Goal: Information Seeking & Learning: Check status

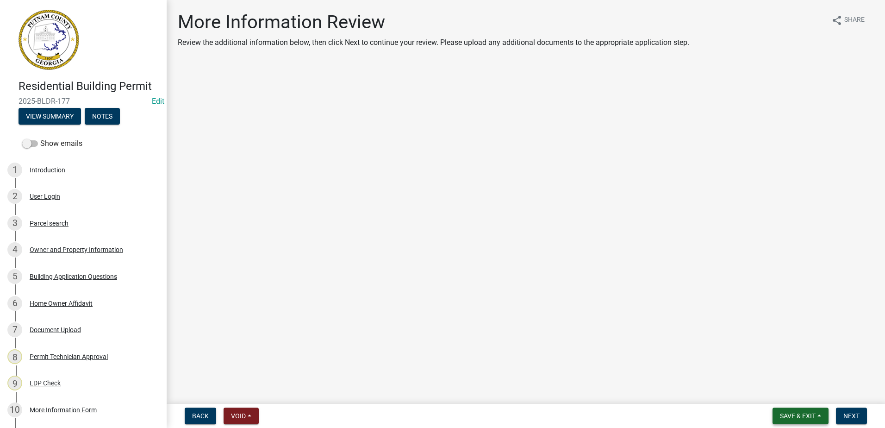
click at [498, 185] on span "Save & Exit" at bounding box center [798, 415] width 36 height 7
click at [417, 185] on main "More Information Review Review the additional information below, then click Nex…" at bounding box center [526, 200] width 718 height 400
click at [57, 185] on div "Home Owner Affidavit" at bounding box center [61, 303] width 63 height 6
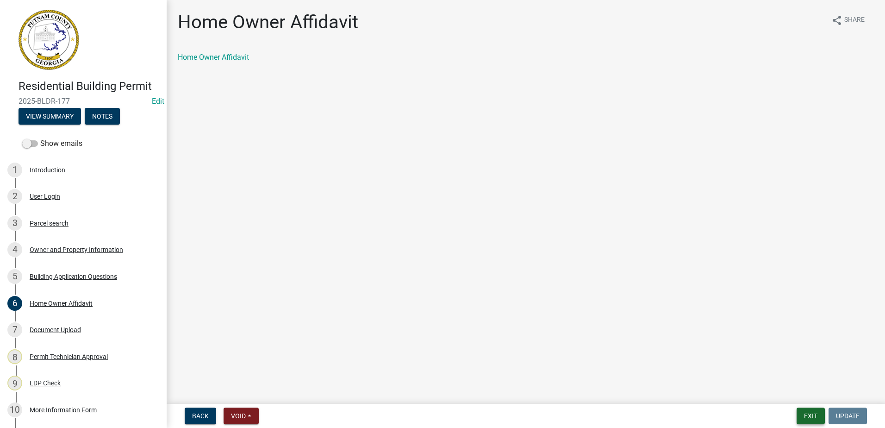
click at [498, 185] on button "Exit" at bounding box center [810, 415] width 28 height 17
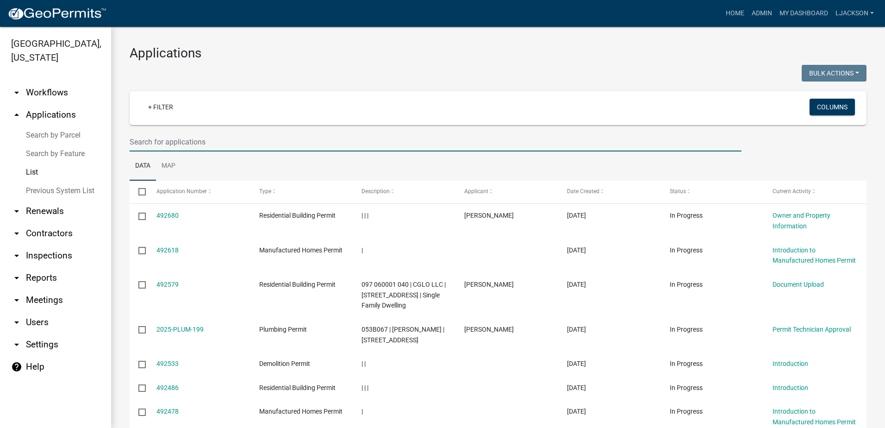
click at [174, 139] on input "text" at bounding box center [436, 141] width 612 height 19
click at [186, 143] on input "text" at bounding box center [436, 141] width 612 height 19
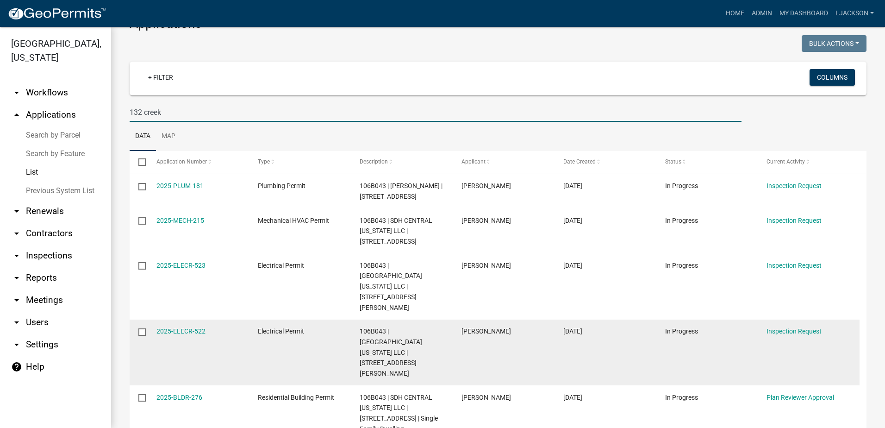
scroll to position [56, 0]
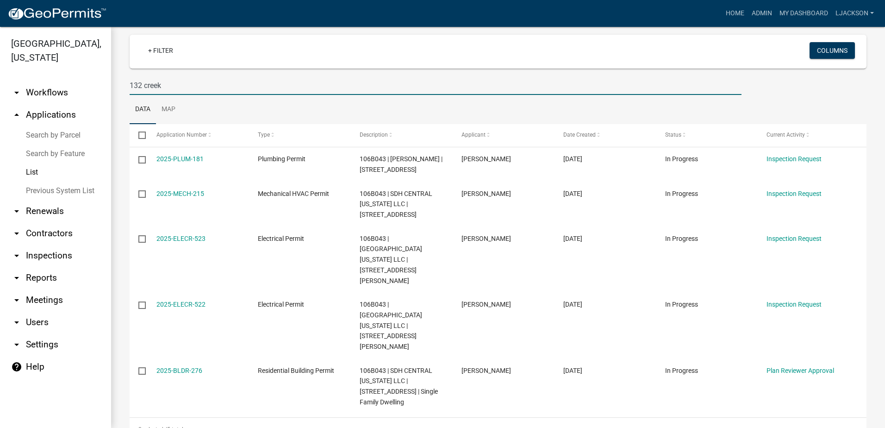
click at [141, 85] on input "132 creek" at bounding box center [436, 85] width 612 height 19
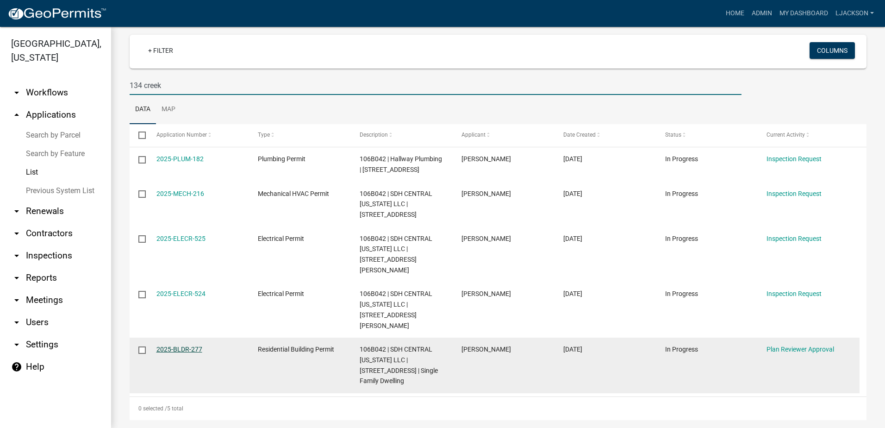
type input "134 creek"
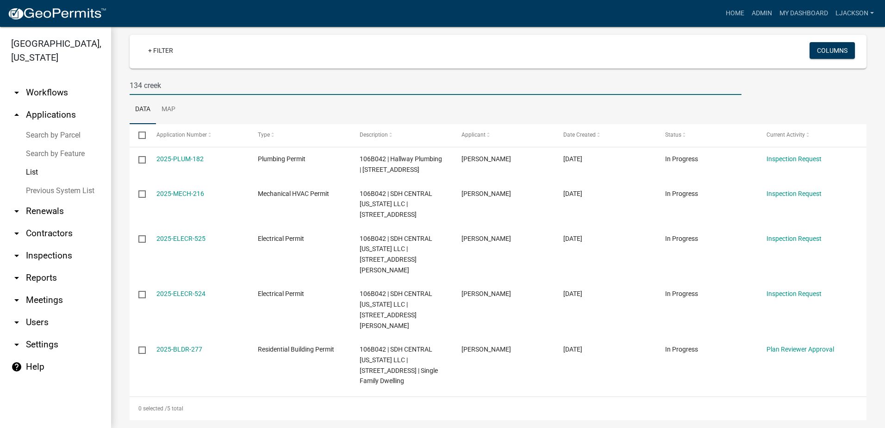
drag, startPoint x: 168, startPoint y: 88, endPoint x: 114, endPoint y: 78, distance: 55.1
click at [114, 78] on div "Applications Bulk Actions Void Expire Lock Withdraw + Filter Columns 134 creek …" at bounding box center [498, 203] width 774 height 467
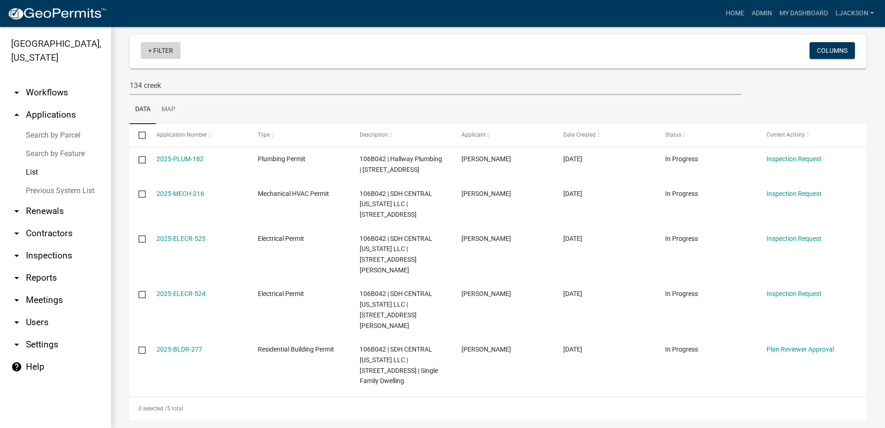
click at [158, 46] on link "+ Filter" at bounding box center [161, 50] width 40 height 17
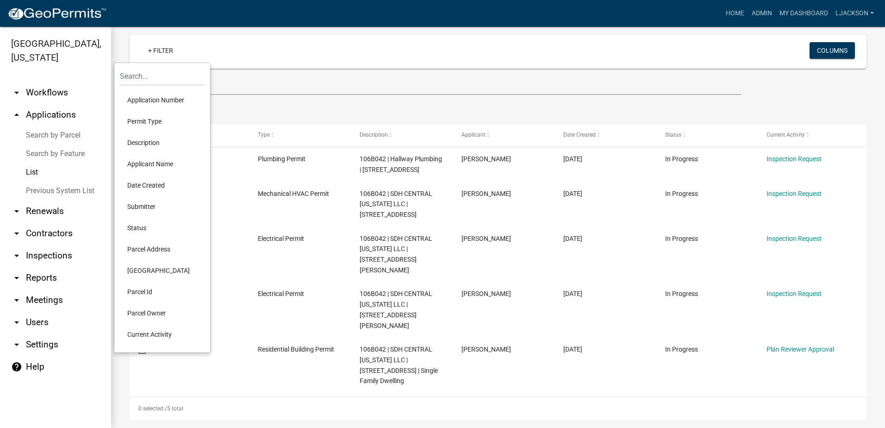
click at [146, 185] on li "Current Activity" at bounding box center [162, 333] width 85 height 21
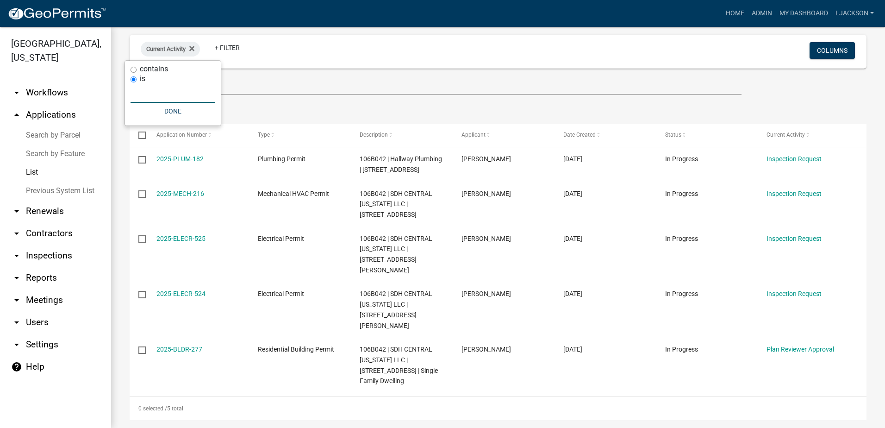
click at [154, 92] on input "text" at bounding box center [173, 93] width 85 height 19
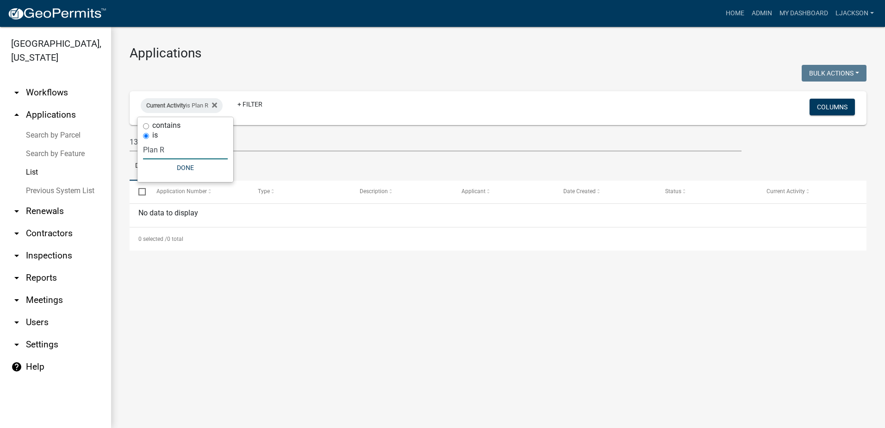
scroll to position [0, 0]
type input "Plan Reviewer"
click at [156, 126] on input "contains" at bounding box center [156, 126] width 6 height 6
radio input "true"
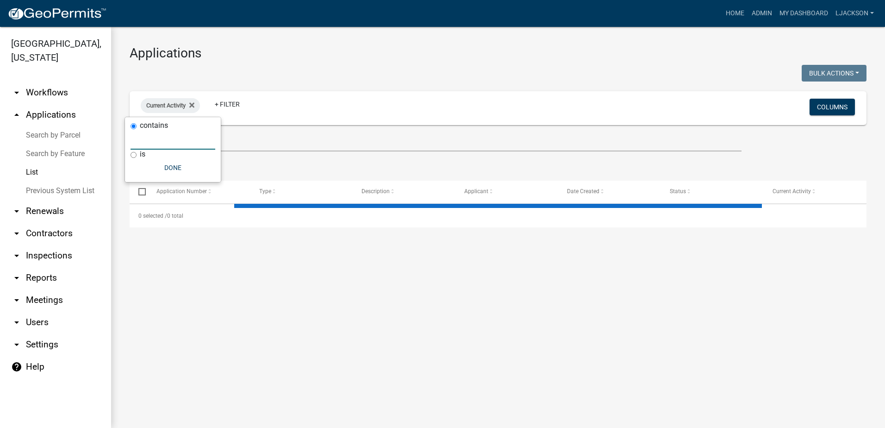
click at [158, 137] on input "text" at bounding box center [173, 140] width 85 height 19
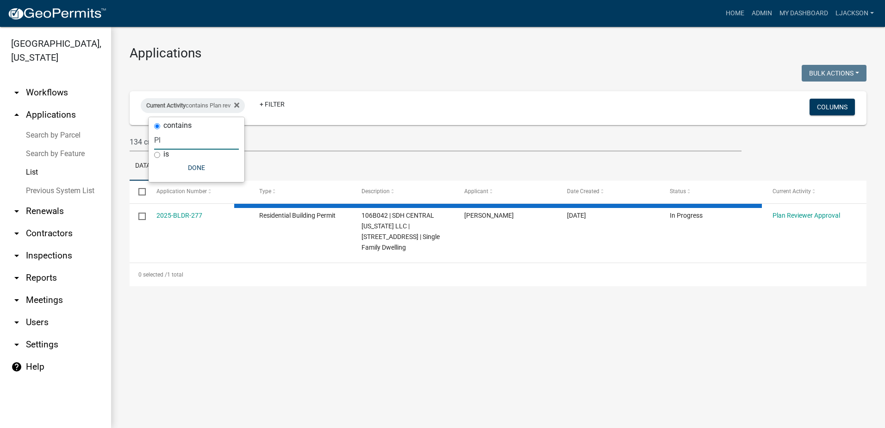
type input "P"
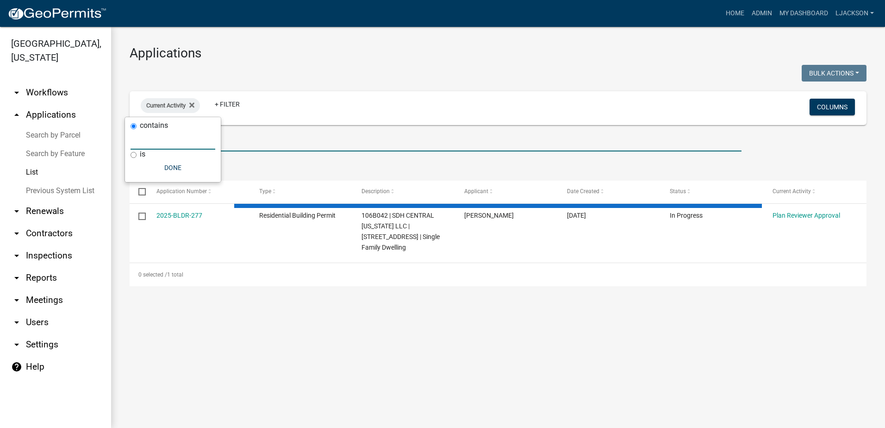
click at [251, 136] on input "134 creek" at bounding box center [436, 141] width 612 height 19
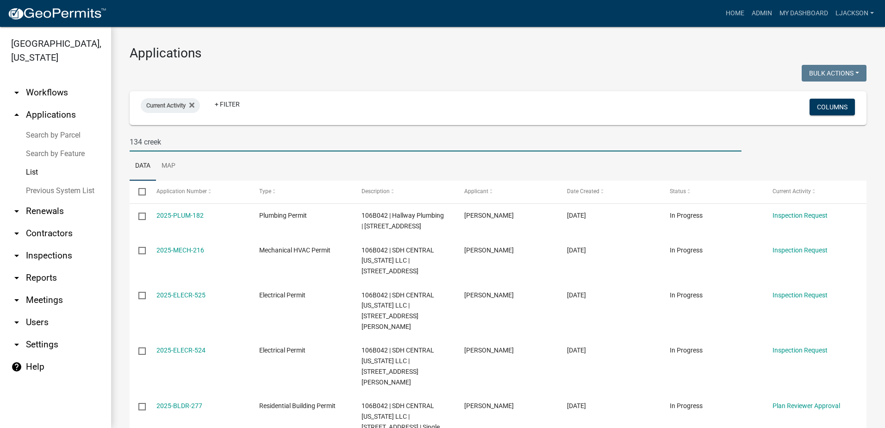
click at [141, 142] on input "134 creek" at bounding box center [436, 141] width 612 height 19
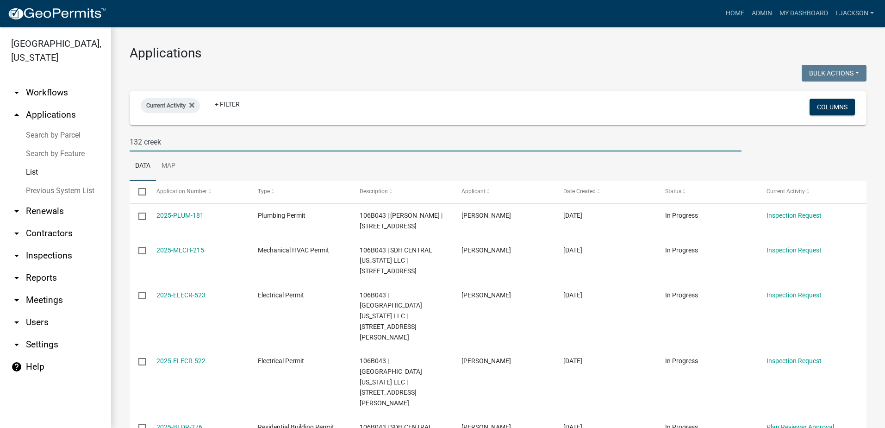
type input "132 creek"
click at [36, 173] on link "List" at bounding box center [55, 172] width 111 height 19
click at [48, 109] on link "arrow_drop_up Applications" at bounding box center [55, 115] width 111 height 22
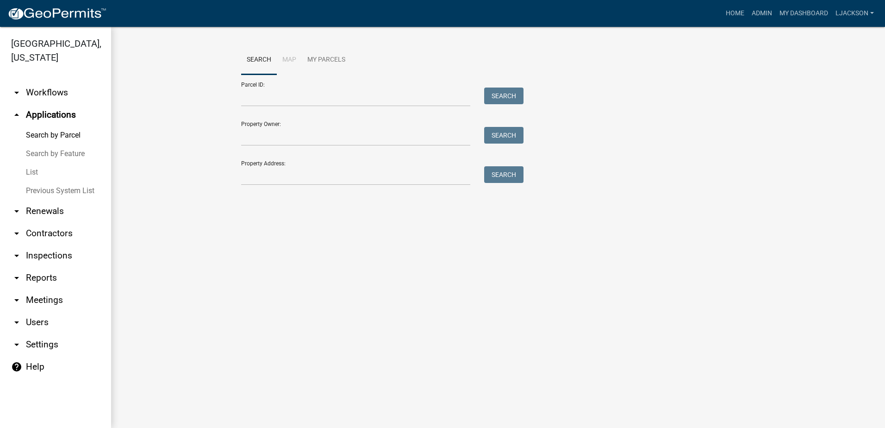
click at [32, 171] on link "List" at bounding box center [55, 172] width 111 height 19
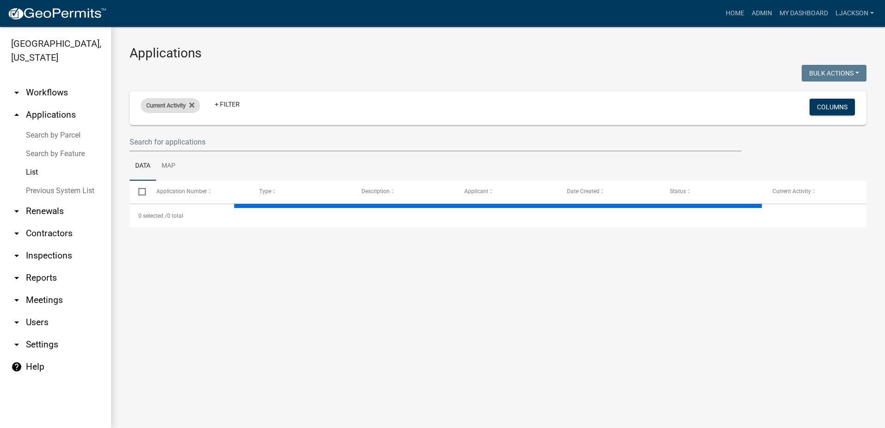
click at [173, 106] on span "Current Activity" at bounding box center [165, 105] width 39 height 7
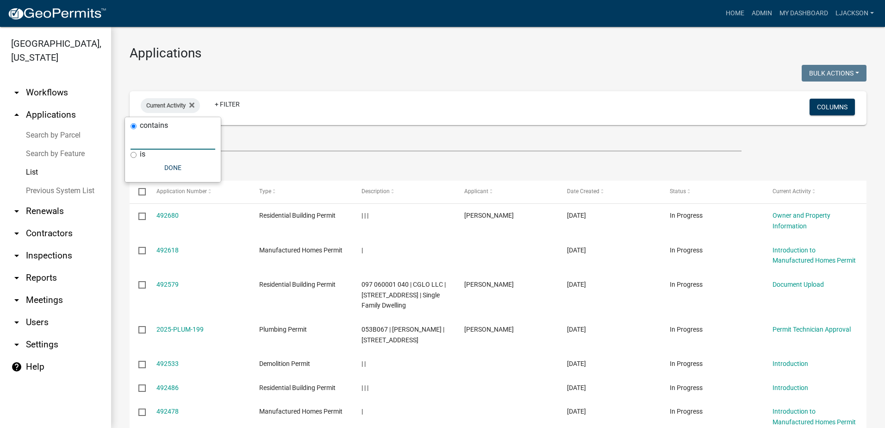
click at [150, 140] on input "text" at bounding box center [173, 140] width 85 height 19
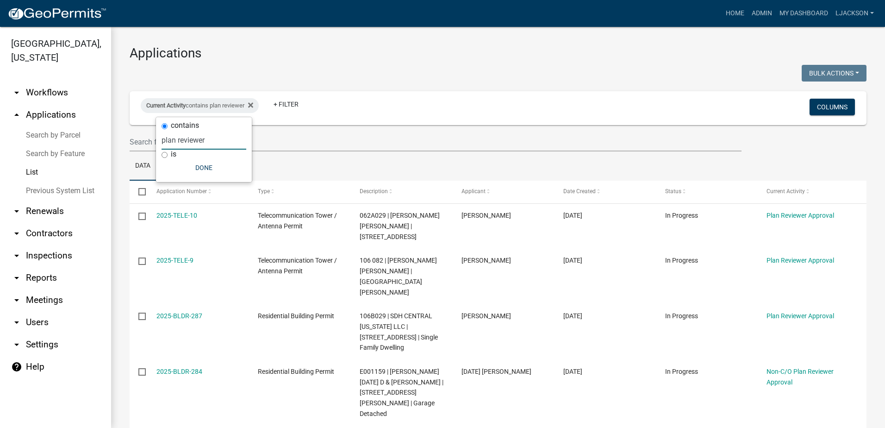
type input "plan reviewer"
click at [350, 135] on input "text" at bounding box center [436, 141] width 612 height 19
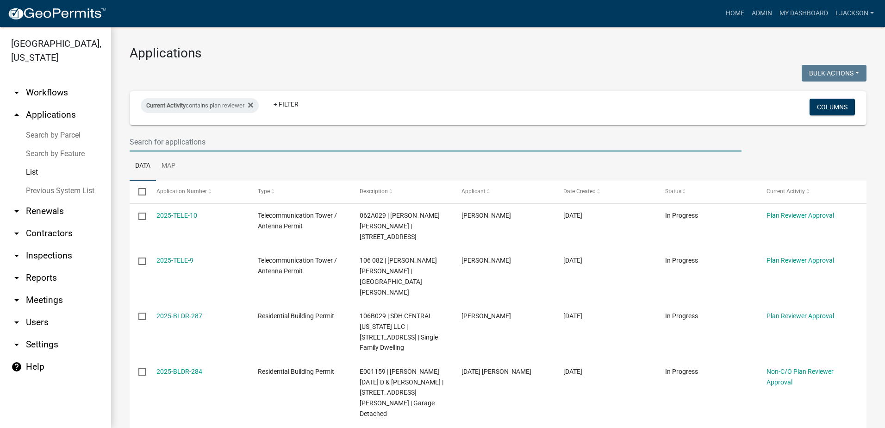
click at [368, 151] on input "text" at bounding box center [436, 141] width 612 height 19
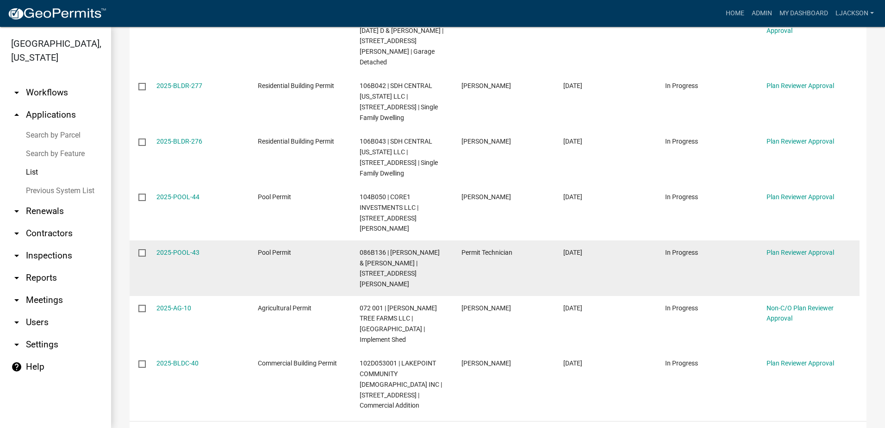
scroll to position [352, 0]
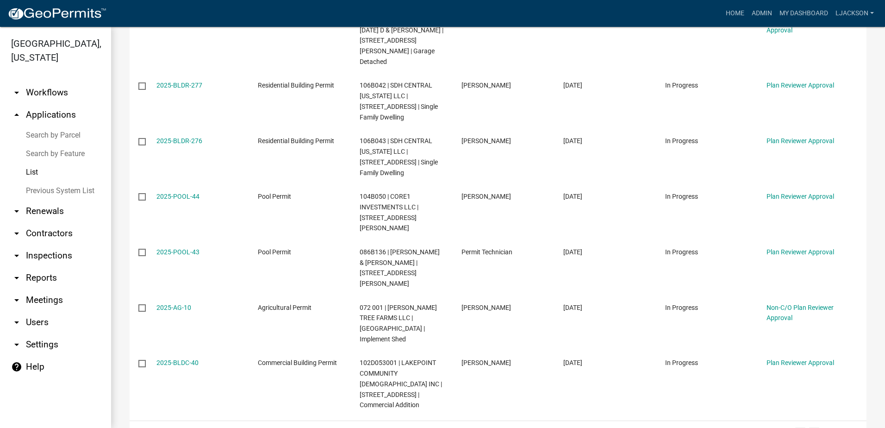
click at [498, 185] on link "2" at bounding box center [814, 432] width 11 height 10
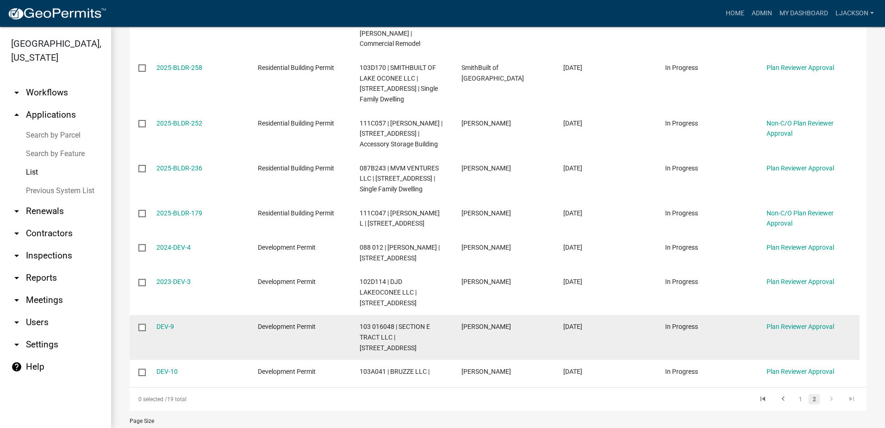
scroll to position [243, 0]
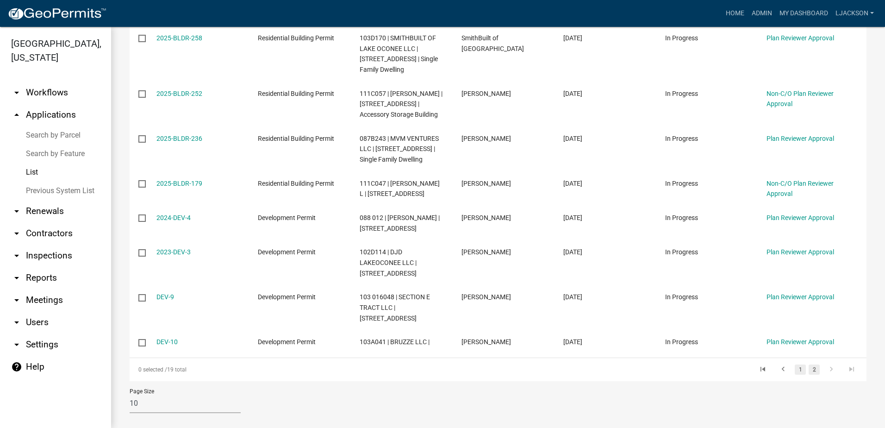
click at [498, 185] on link "1" at bounding box center [800, 369] width 11 height 10
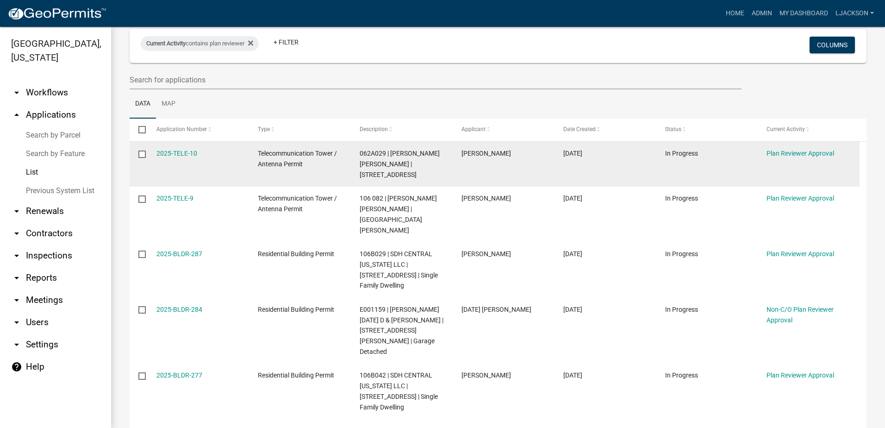
scroll to position [28, 0]
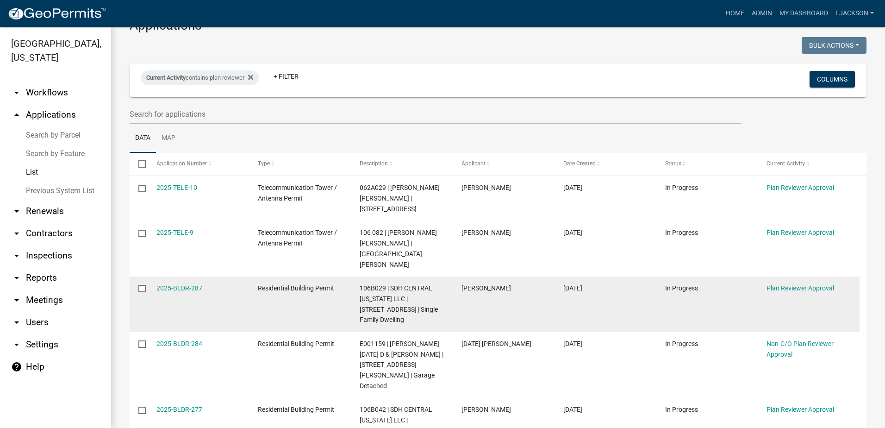
click at [156, 185] on link "2025-TELE-9" at bounding box center [174, 232] width 37 height 7
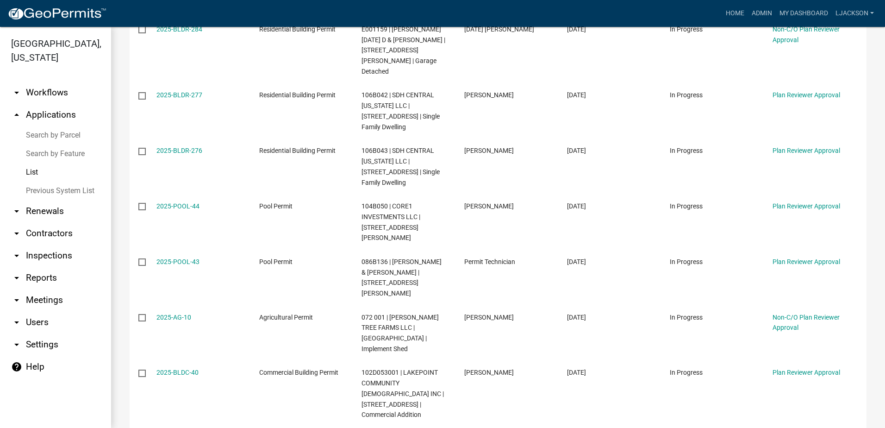
scroll to position [352, 0]
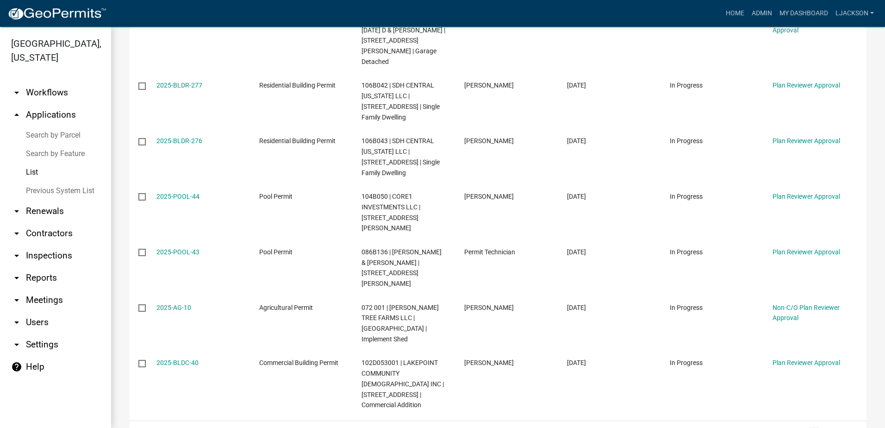
click at [498, 185] on link "2" at bounding box center [814, 432] width 11 height 10
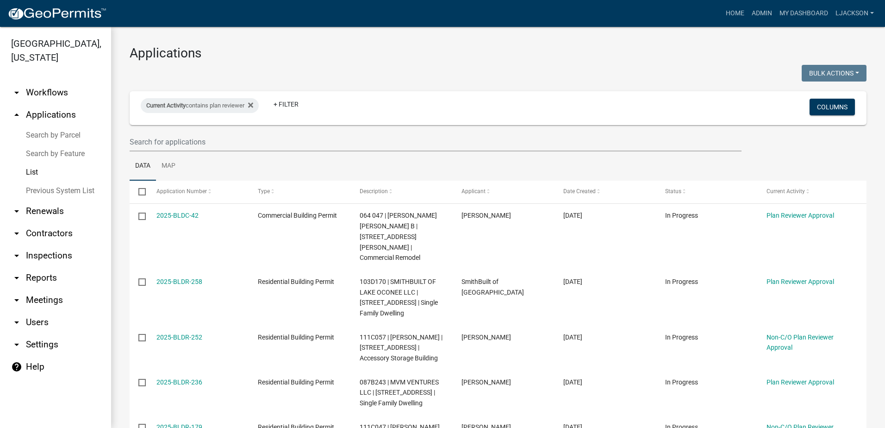
drag, startPoint x: 150, startPoint y: 347, endPoint x: 156, endPoint y: 346, distance: 5.3
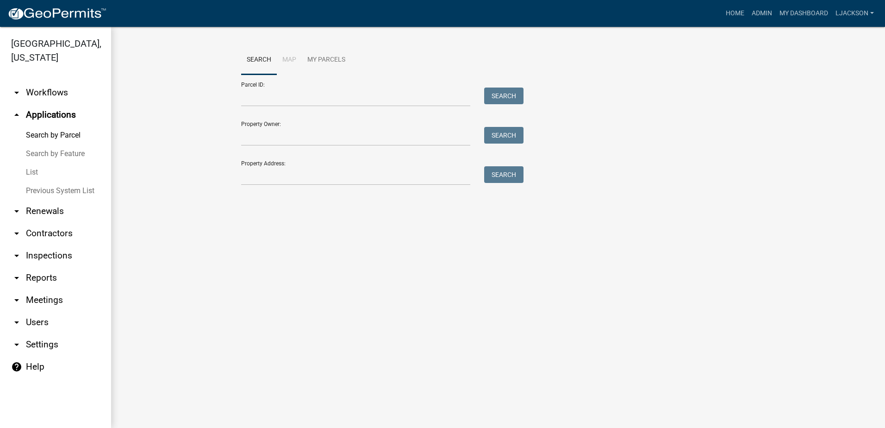
click at [39, 169] on link "List" at bounding box center [55, 172] width 111 height 19
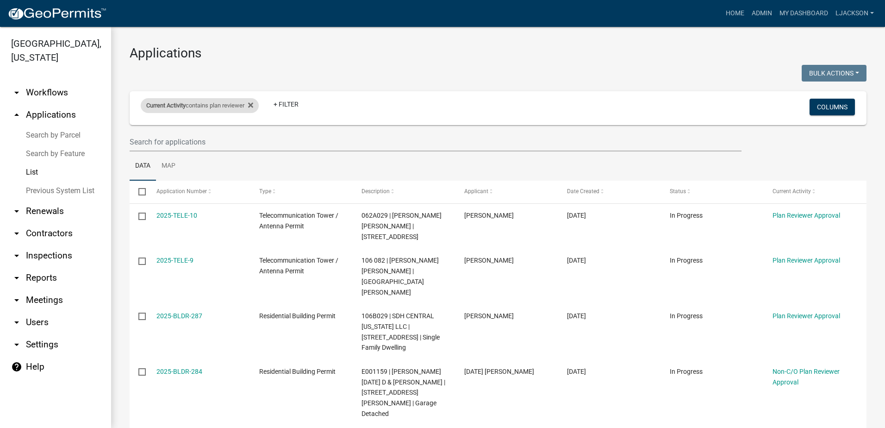
click at [247, 109] on div "Current Activity contains plan reviewer" at bounding box center [200, 105] width 118 height 15
click at [219, 137] on input "plan reviewer" at bounding box center [204, 140] width 85 height 19
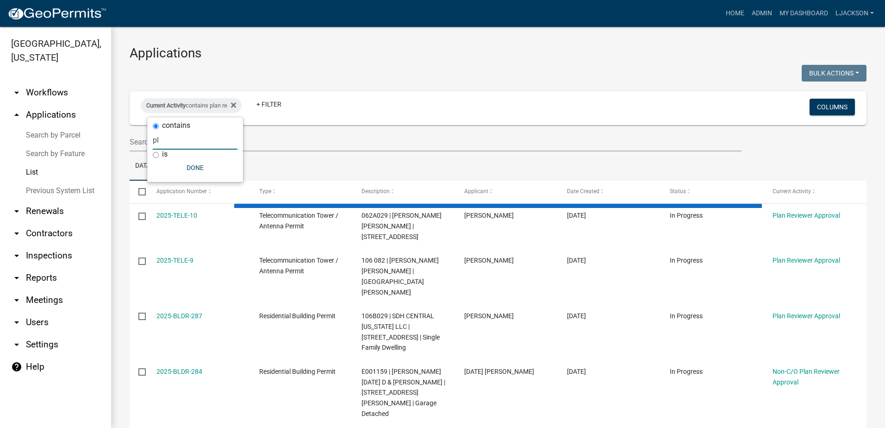
type input "p"
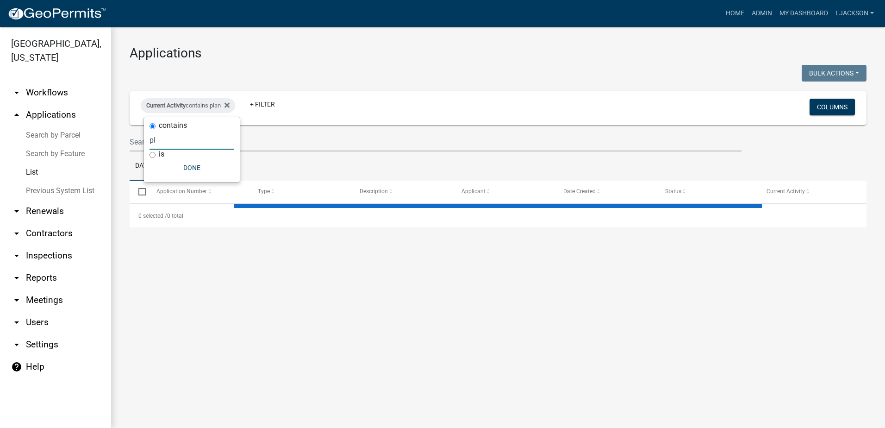
type input "p"
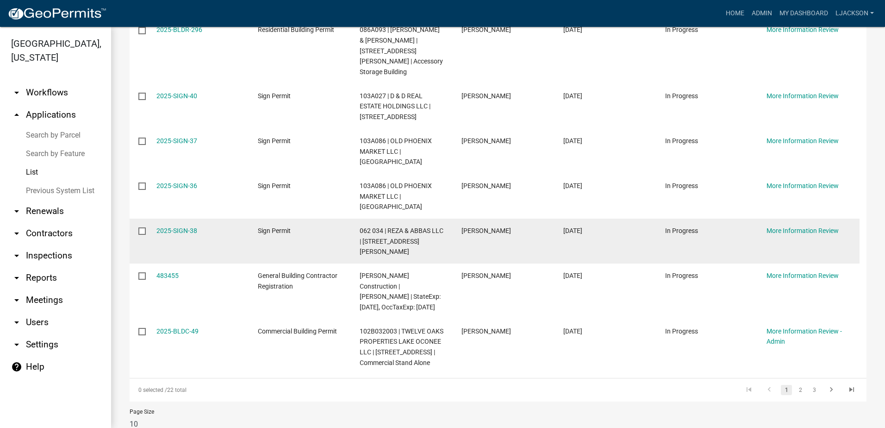
scroll to position [341, 0]
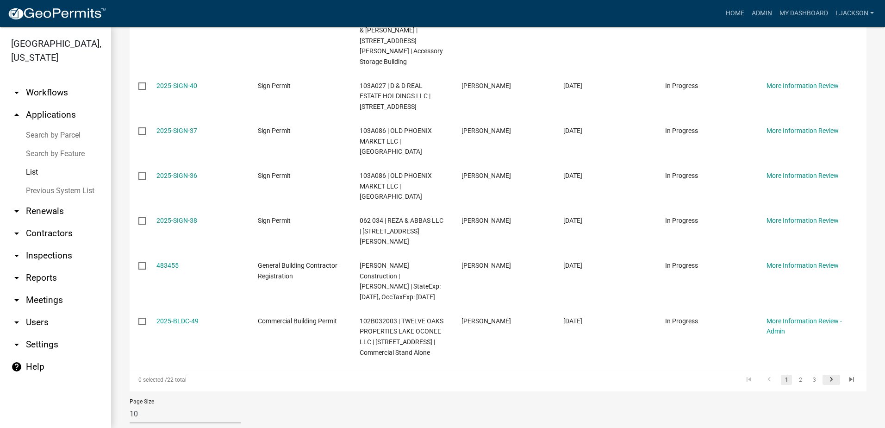
type input "more information review"
click at [498, 185] on icon "go to next page" at bounding box center [831, 380] width 12 height 11
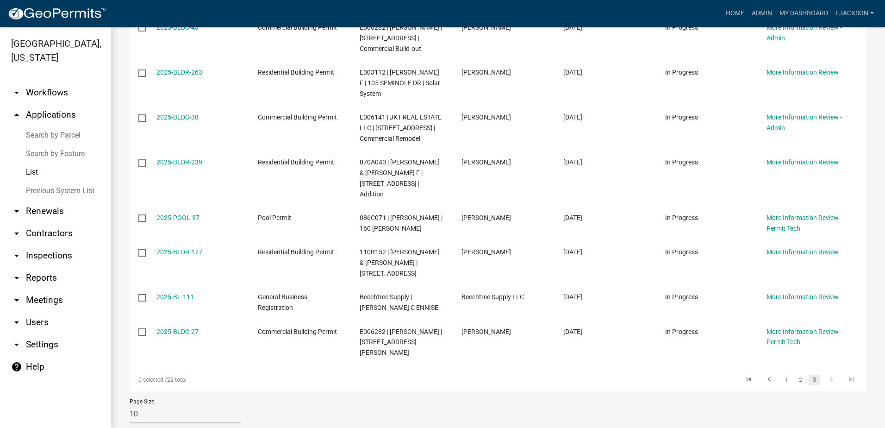
click at [498, 185] on icon "go to next page" at bounding box center [831, 380] width 12 height 11
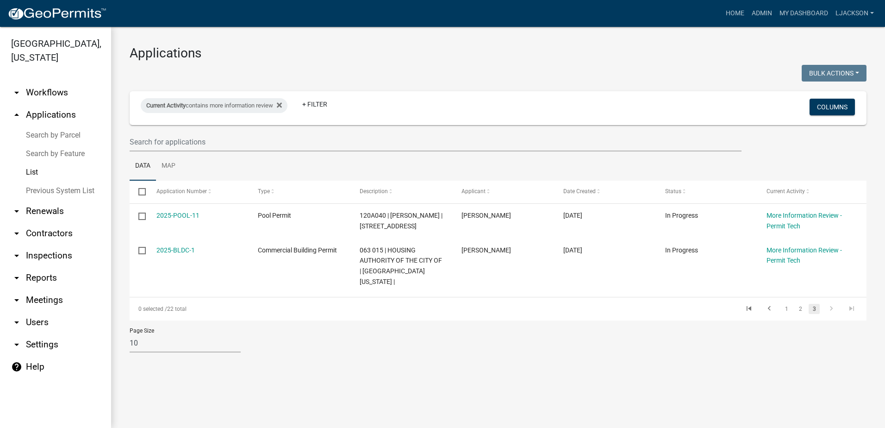
scroll to position [0, 0]
click at [498, 185] on link "3" at bounding box center [814, 309] width 11 height 10
click at [498, 185] on link "2" at bounding box center [800, 309] width 11 height 10
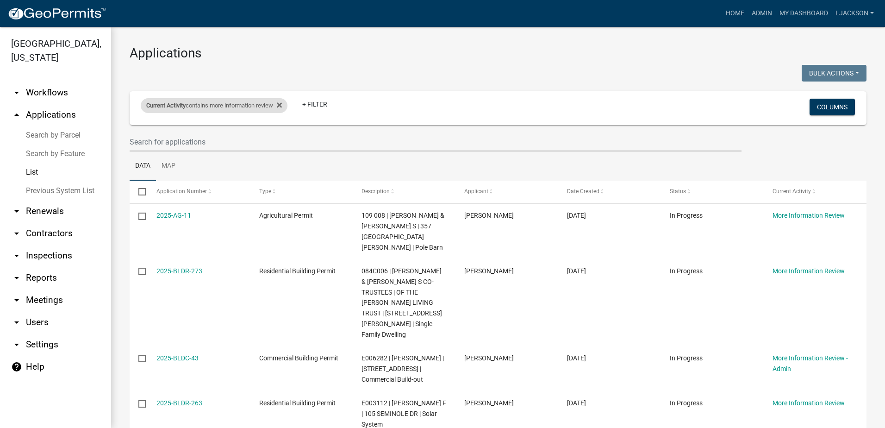
click at [235, 109] on div "Current Activity contains more information review" at bounding box center [214, 105] width 147 height 15
click at [248, 143] on input "more information review" at bounding box center [218, 140] width 85 height 19
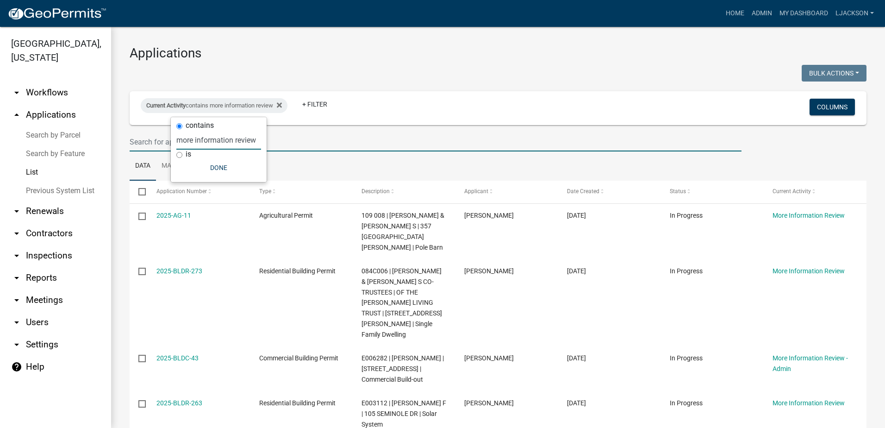
click at [320, 144] on input "text" at bounding box center [436, 141] width 612 height 19
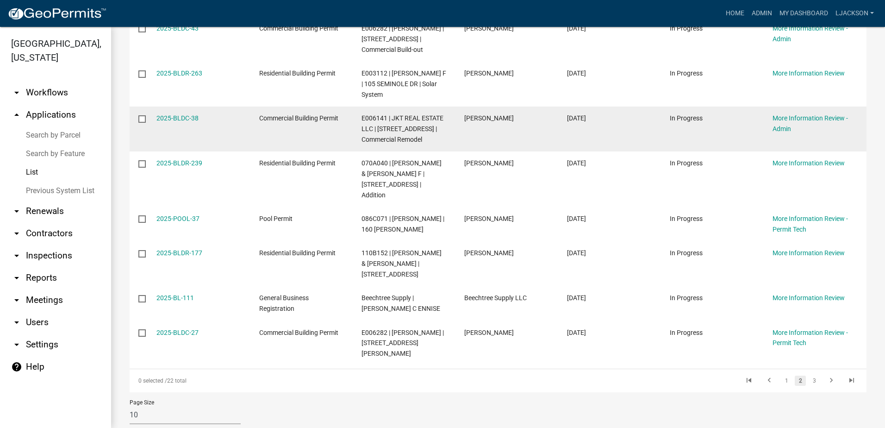
scroll to position [330, 0]
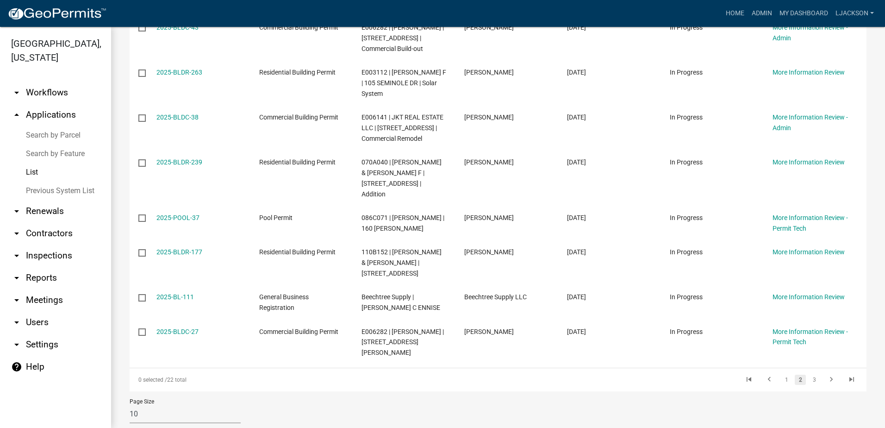
click at [498, 185] on div "Page Size 10 25 50 100" at bounding box center [498, 410] width 751 height 39
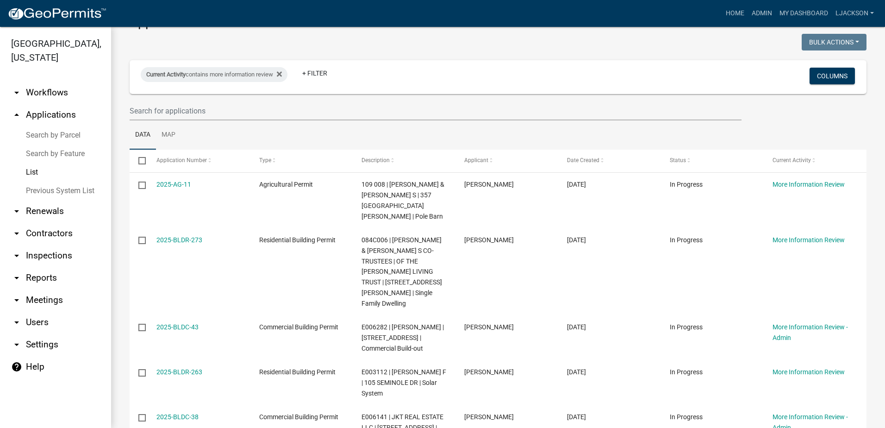
scroll to position [0, 0]
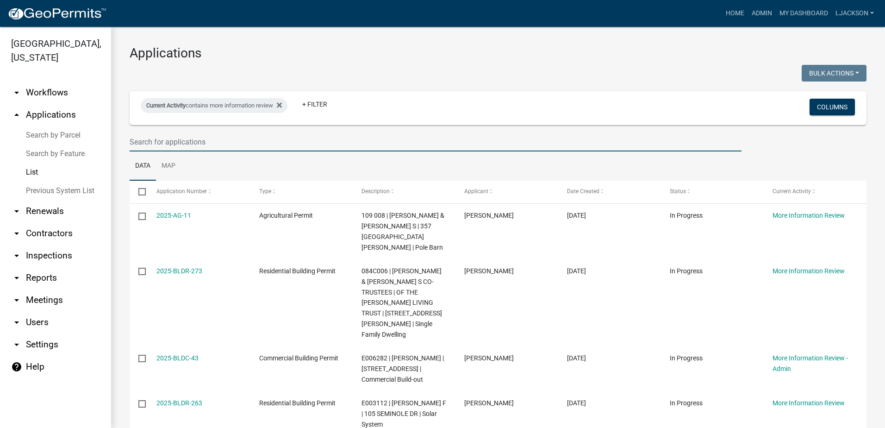
click at [242, 143] on input "text" at bounding box center [436, 141] width 612 height 19
click at [329, 144] on input "text" at bounding box center [436, 141] width 612 height 19
click at [314, 142] on input "text" at bounding box center [436, 141] width 612 height 19
click at [230, 145] on input "text" at bounding box center [436, 141] width 612 height 19
click at [354, 164] on ul "Data Map" at bounding box center [498, 165] width 737 height 29
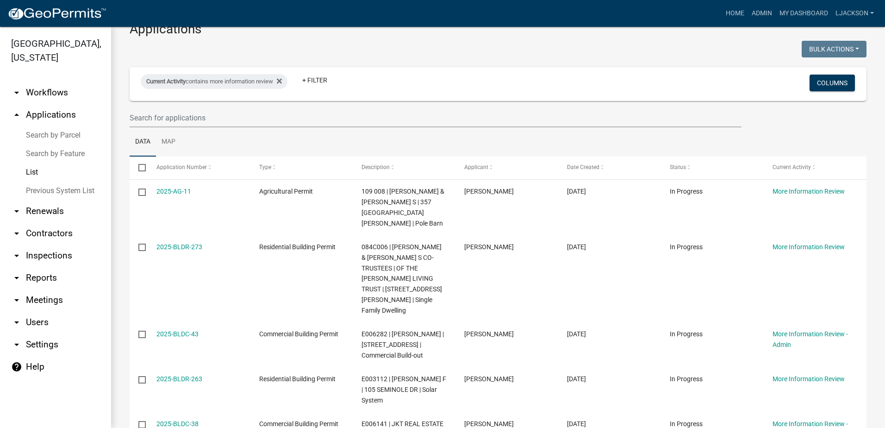
scroll to position [46, 0]
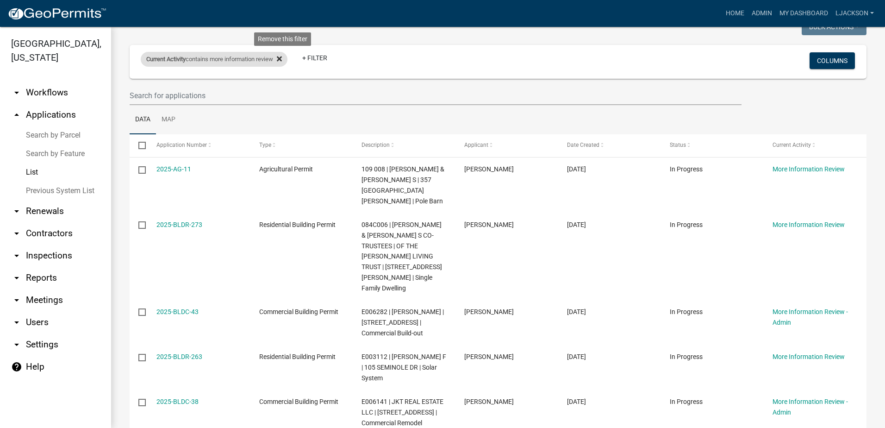
click at [282, 58] on icon at bounding box center [279, 58] width 5 height 7
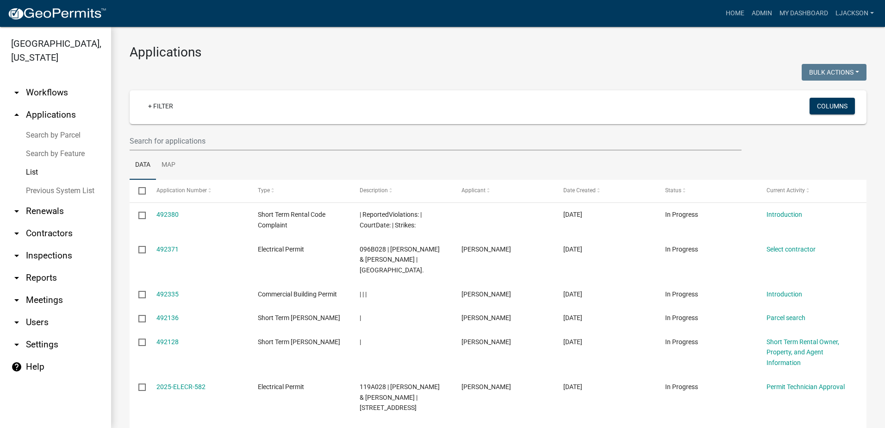
scroll to position [0, 0]
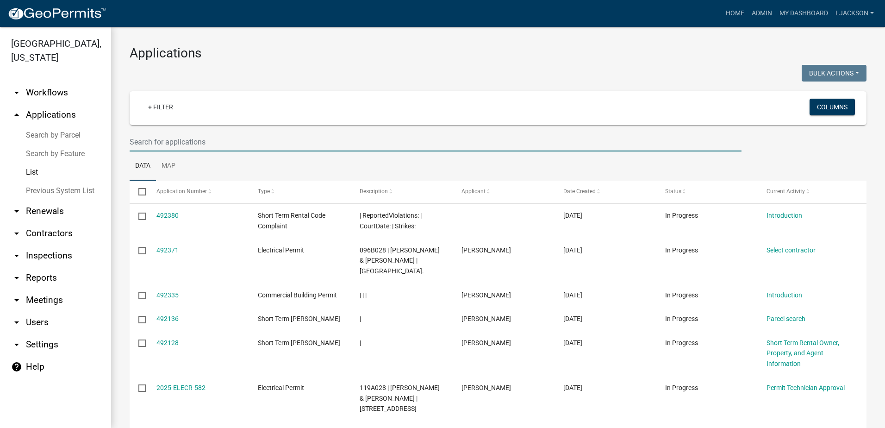
click at [243, 139] on input "text" at bounding box center [436, 141] width 612 height 19
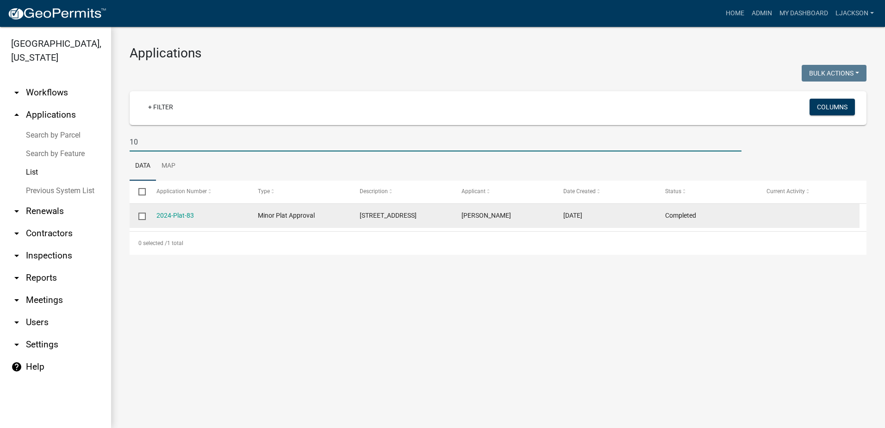
type input "1"
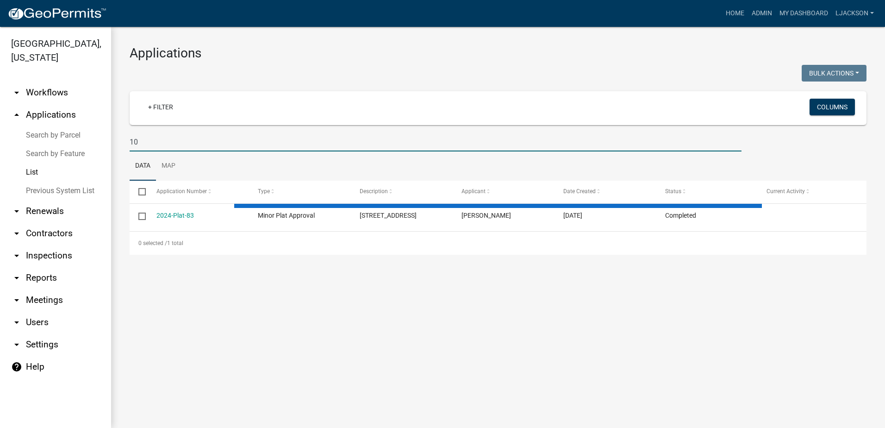
type input "1"
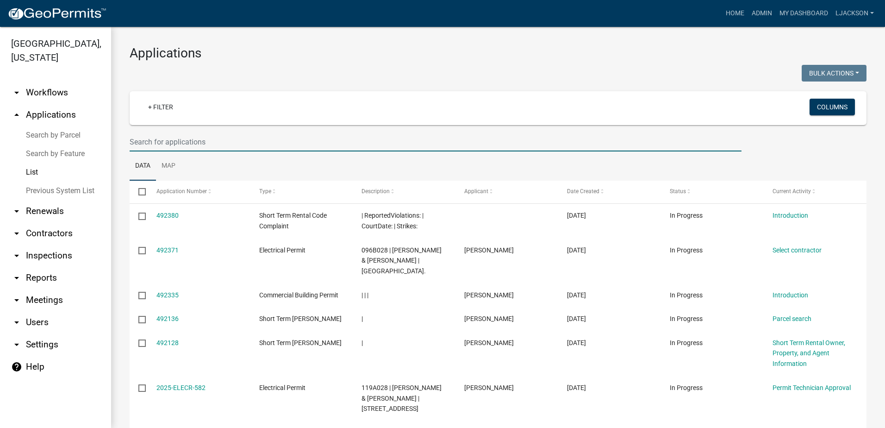
drag, startPoint x: 218, startPoint y: 144, endPoint x: 109, endPoint y: 136, distance: 108.6
click at [109, 136] on div "Putnam County, Georgia arrow_drop_down Workflows List arrow_drop_up Application…" at bounding box center [442, 227] width 885 height 401
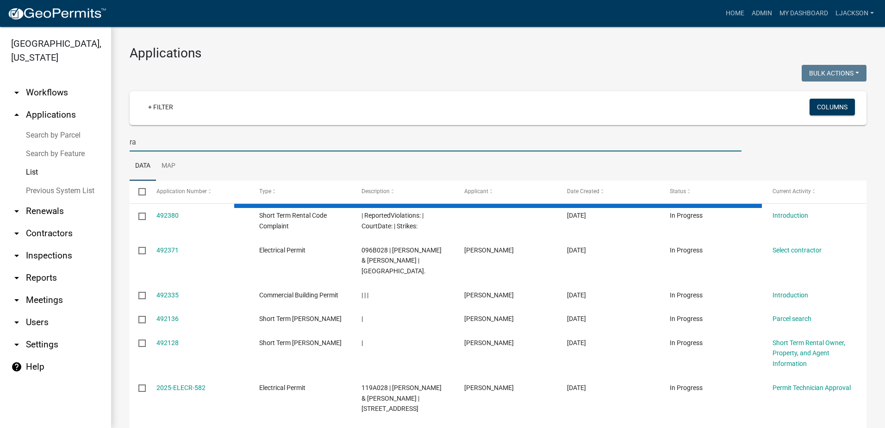
type input "r"
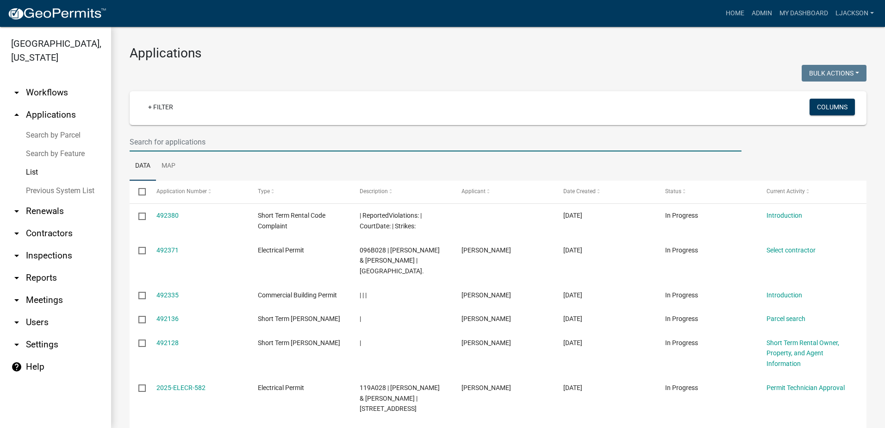
click at [219, 145] on input "text" at bounding box center [436, 141] width 612 height 19
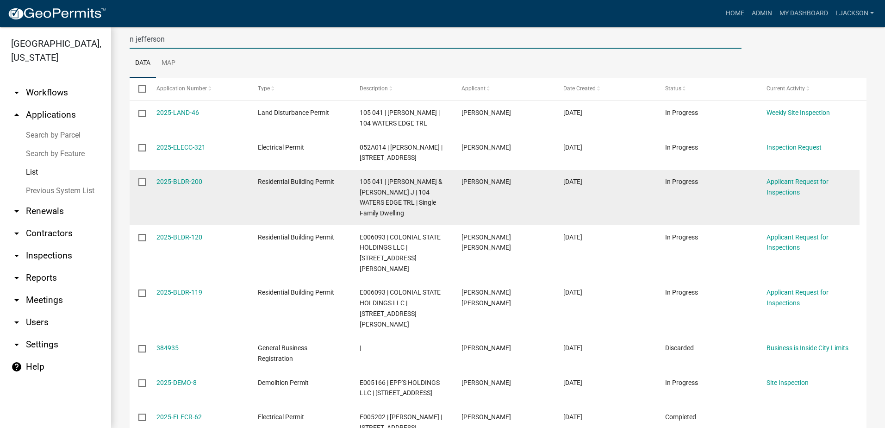
scroll to position [139, 0]
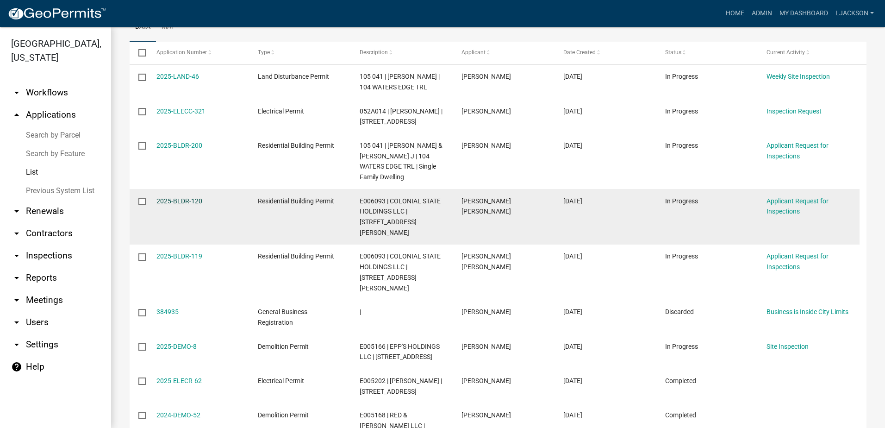
type input "n jefferson"
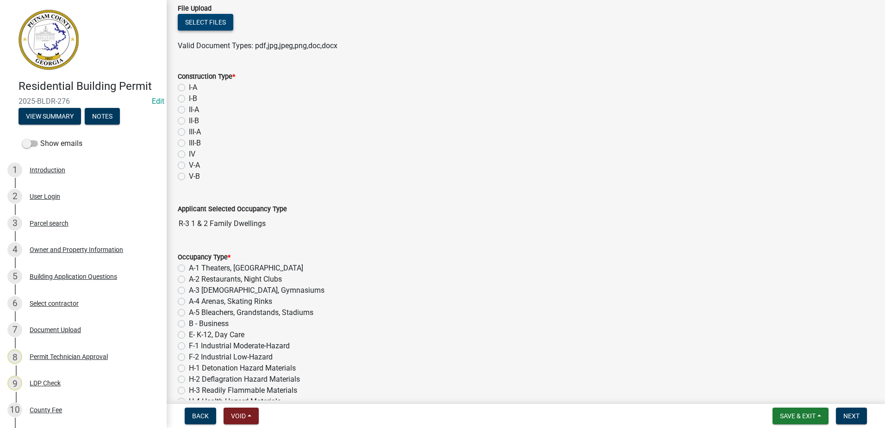
scroll to position [46, 0]
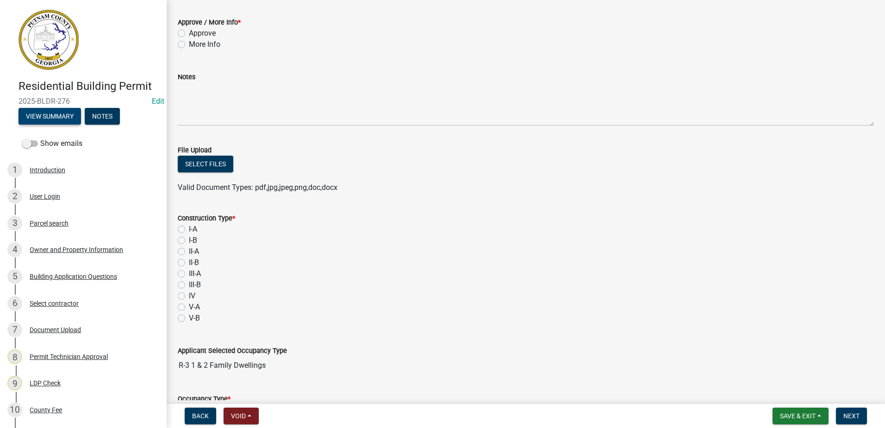
click at [50, 117] on button "View Summary" at bounding box center [50, 116] width 62 height 17
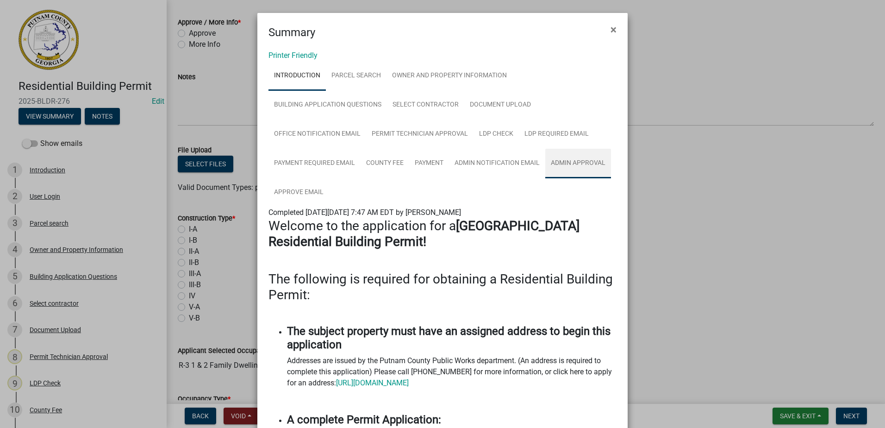
click at [591, 162] on link "Admin Approval" at bounding box center [578, 164] width 66 height 30
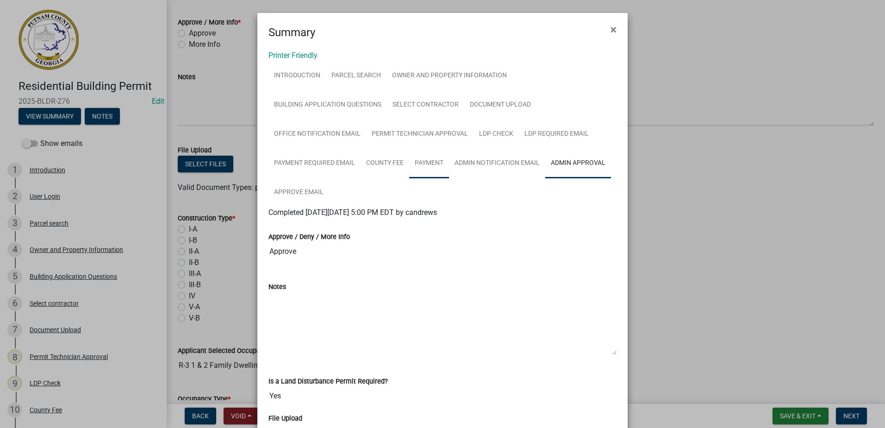
click at [432, 164] on link "Payment" at bounding box center [429, 164] width 40 height 30
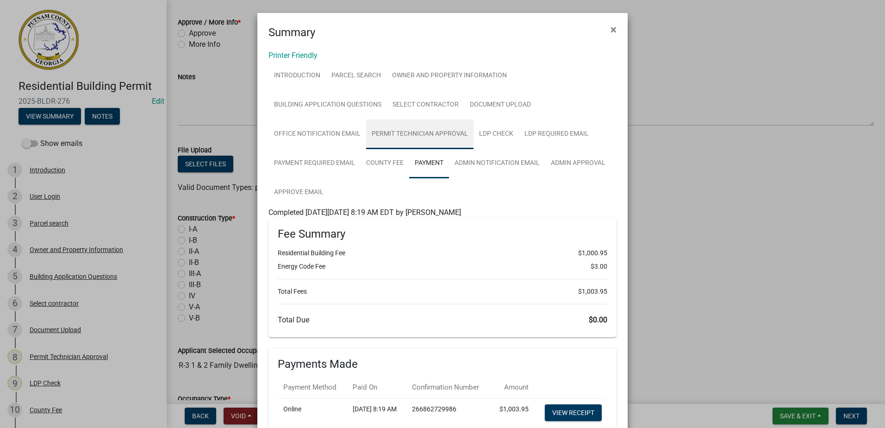
click at [429, 135] on link "Permit Technician Approval" at bounding box center [419, 134] width 107 height 30
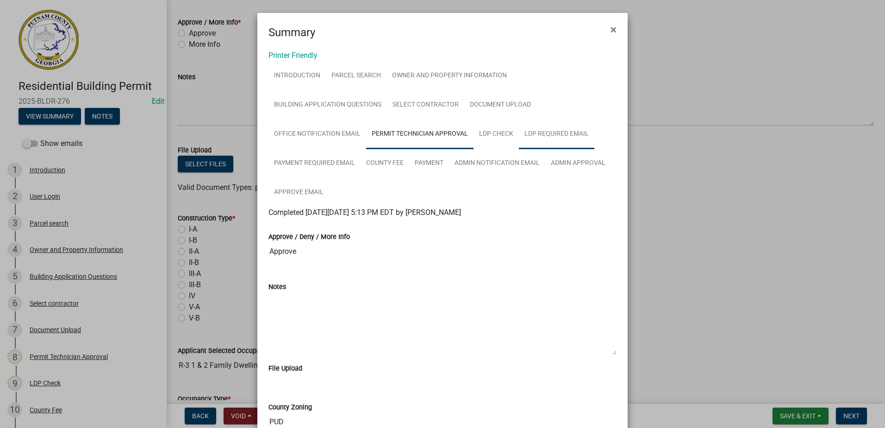
click at [540, 129] on link "LDP Required Email" at bounding box center [556, 134] width 75 height 30
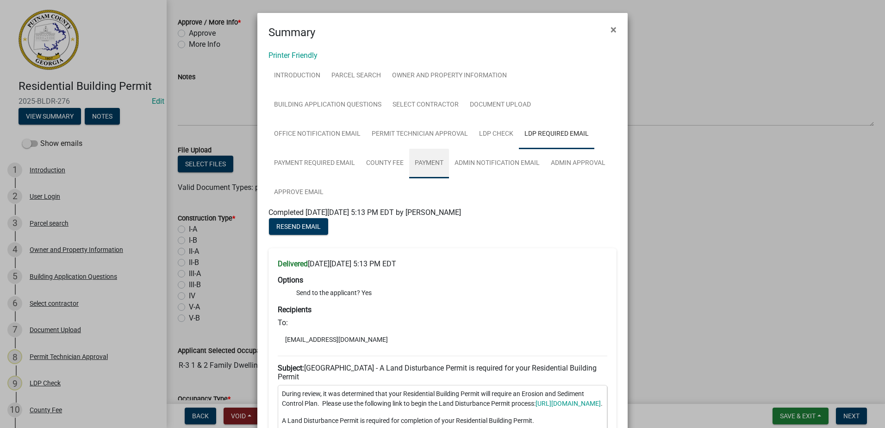
click at [429, 164] on link "Payment" at bounding box center [429, 164] width 40 height 30
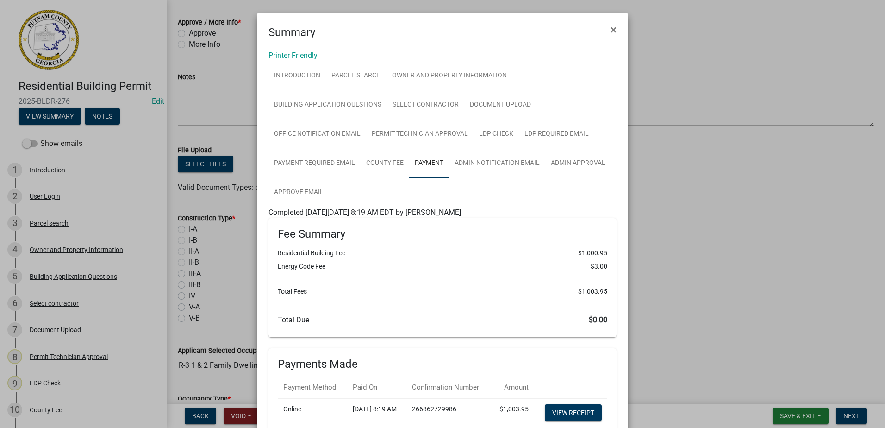
click at [436, 166] on link "Payment" at bounding box center [429, 164] width 40 height 30
click at [494, 164] on link "Admin Notification Email" at bounding box center [497, 164] width 96 height 30
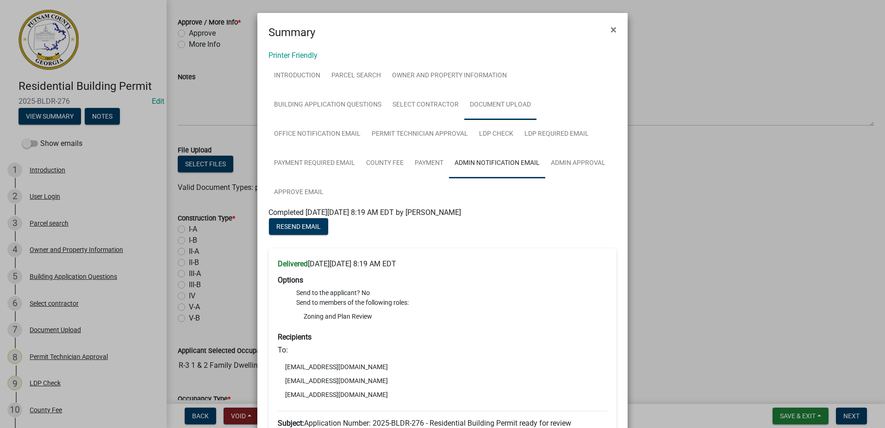
click at [474, 103] on link "Document Upload" at bounding box center [500, 105] width 72 height 30
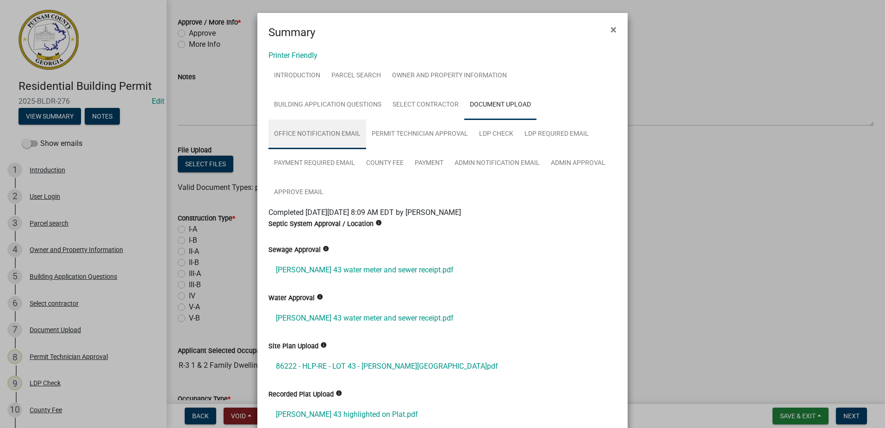
click at [339, 135] on link "Office Notification Email" at bounding box center [317, 134] width 98 height 30
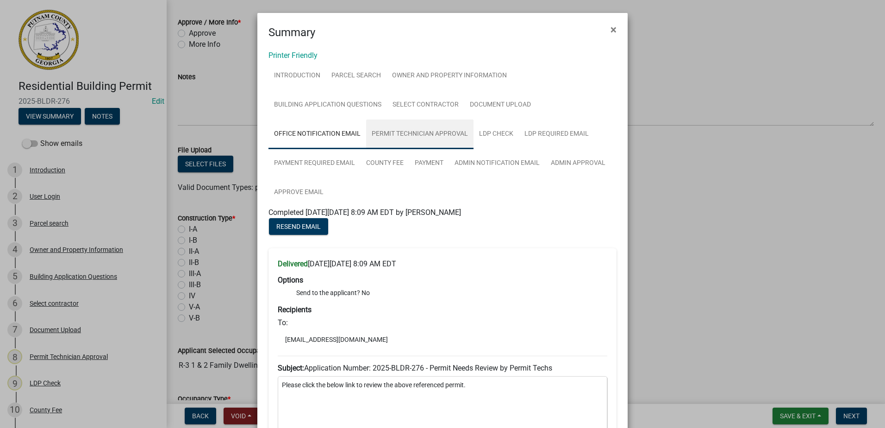
click at [403, 130] on link "Permit Technician Approval" at bounding box center [419, 134] width 107 height 30
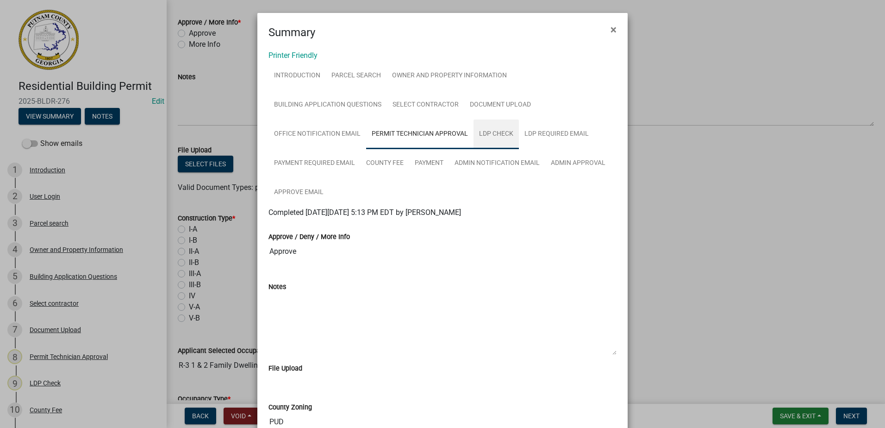
click at [495, 131] on link "LDP Check" at bounding box center [495, 134] width 45 height 30
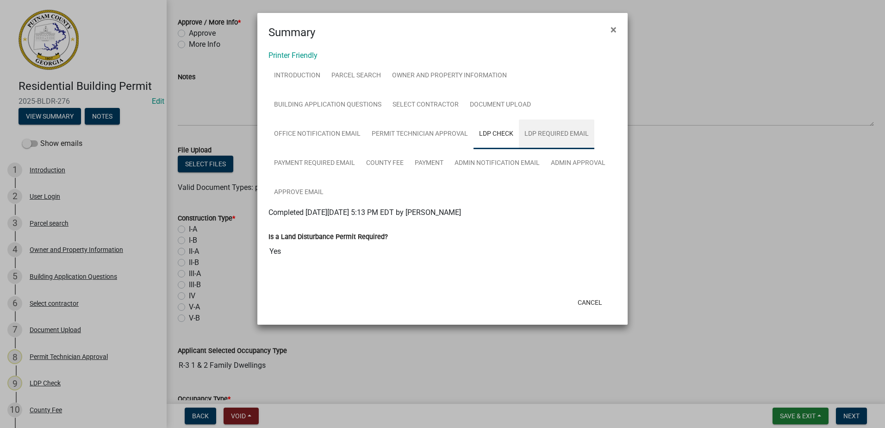
click at [555, 135] on link "LDP Required Email" at bounding box center [556, 134] width 75 height 30
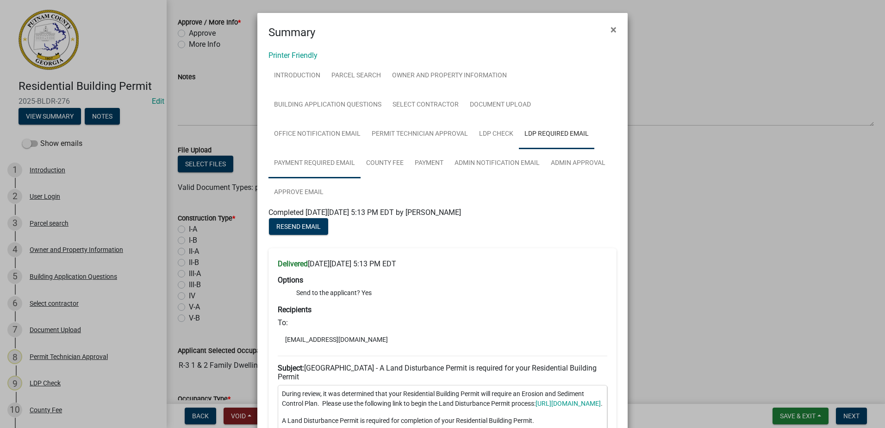
click at [323, 161] on link "Payment Required Email" at bounding box center [314, 164] width 92 height 30
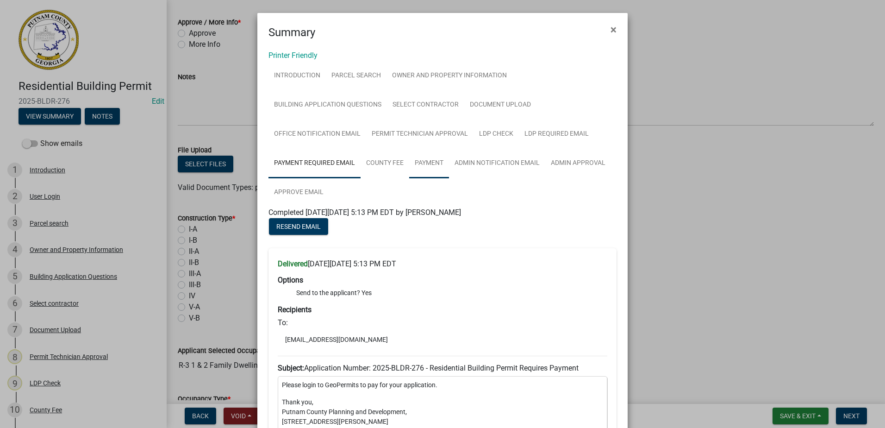
click at [422, 162] on link "Payment" at bounding box center [429, 164] width 40 height 30
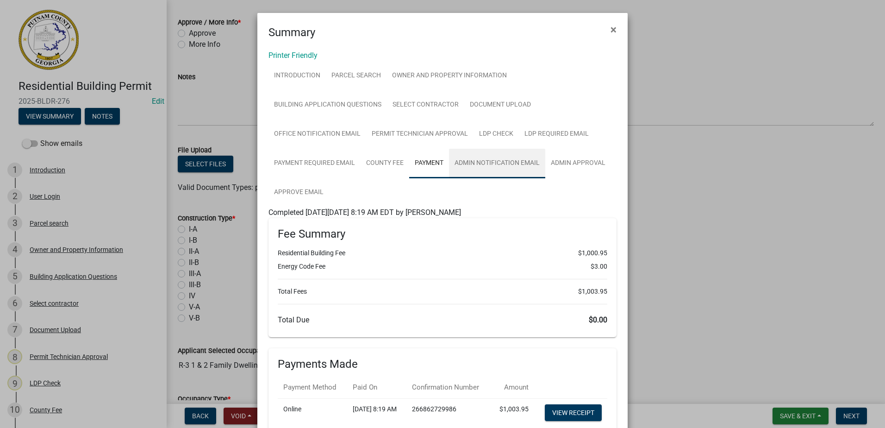
click at [501, 159] on link "Admin Notification Email" at bounding box center [497, 164] width 96 height 30
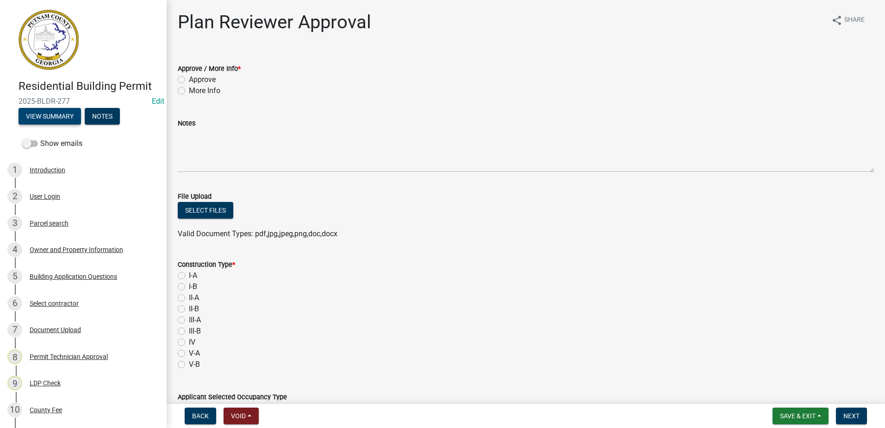
click at [57, 119] on button "View Summary" at bounding box center [50, 116] width 62 height 17
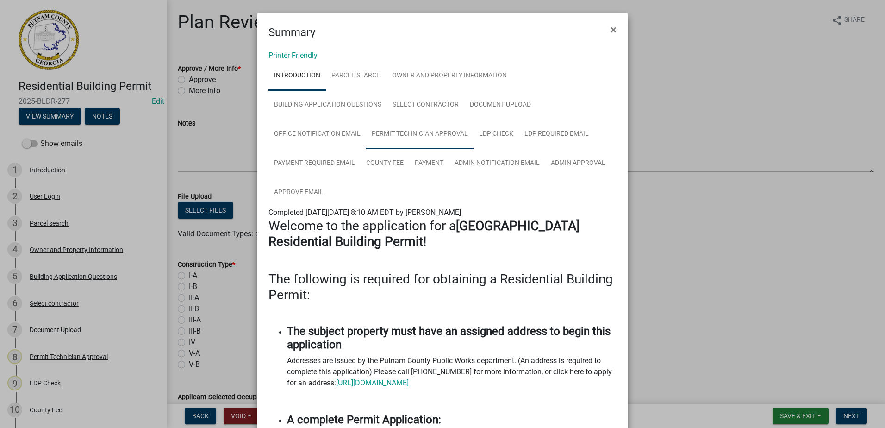
click at [424, 134] on link "Permit Technician Approval" at bounding box center [419, 134] width 107 height 30
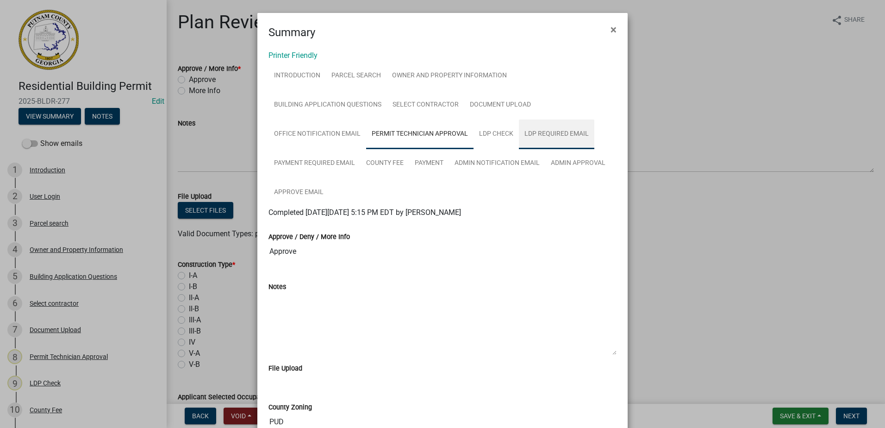
click at [540, 130] on link "LDP Required Email" at bounding box center [556, 134] width 75 height 30
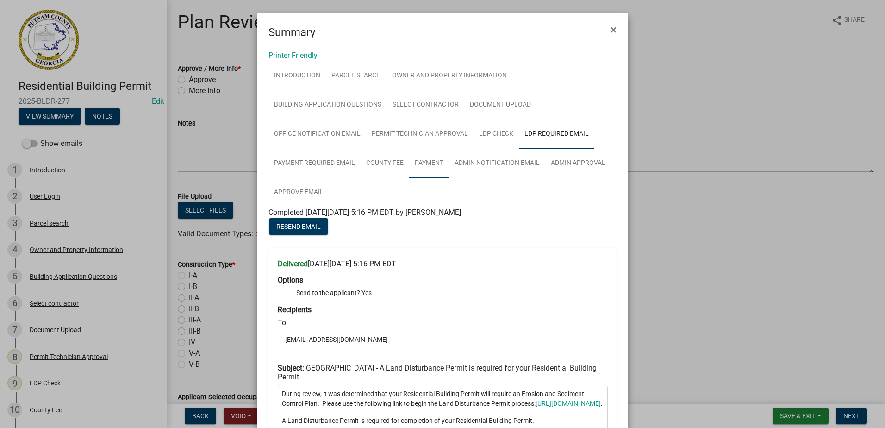
click at [433, 160] on link "Payment" at bounding box center [429, 164] width 40 height 30
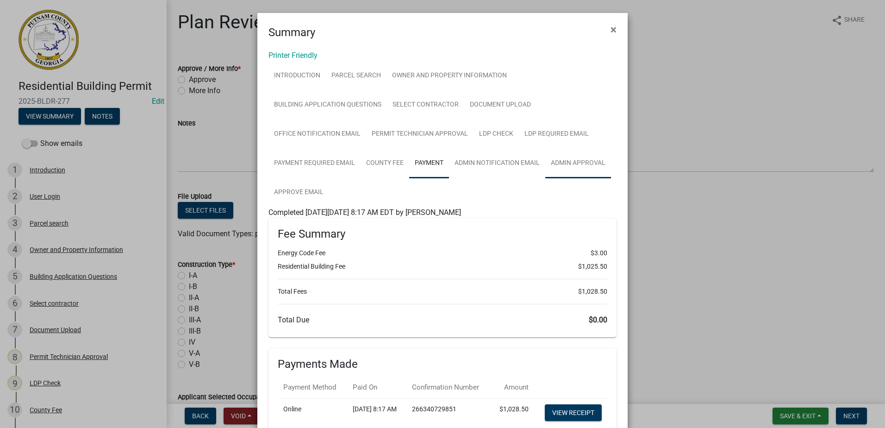
click at [570, 168] on link "Admin Approval" at bounding box center [578, 164] width 66 height 30
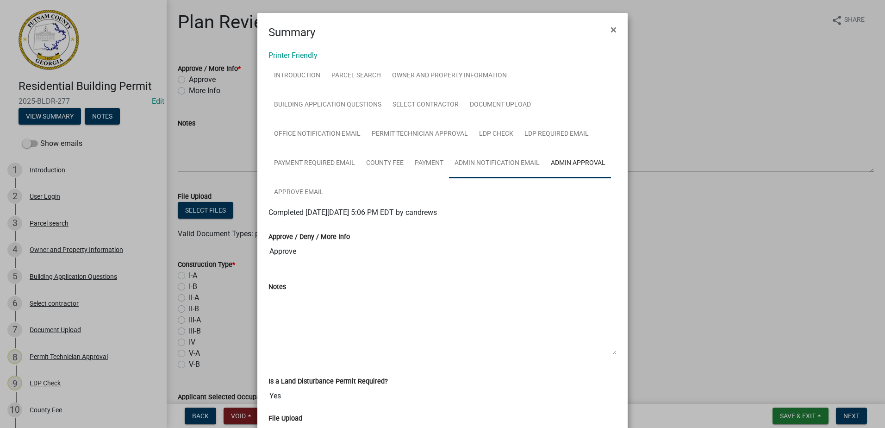
click at [495, 160] on link "Admin Notification Email" at bounding box center [497, 164] width 96 height 30
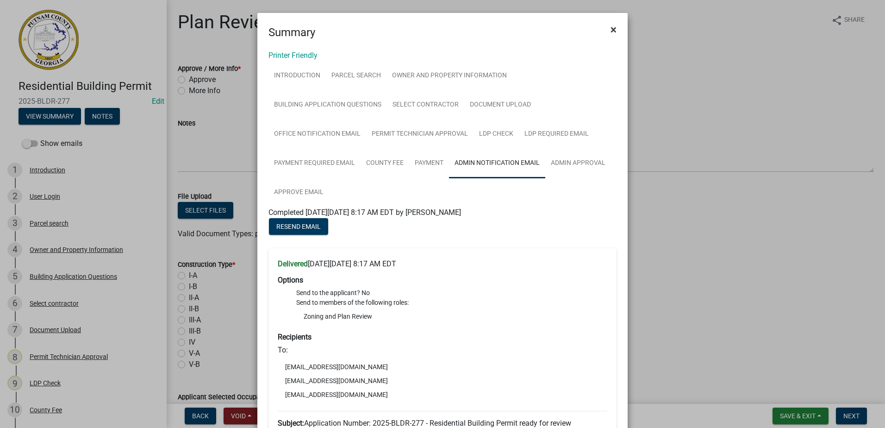
click at [610, 31] on span "×" at bounding box center [613, 29] width 6 height 13
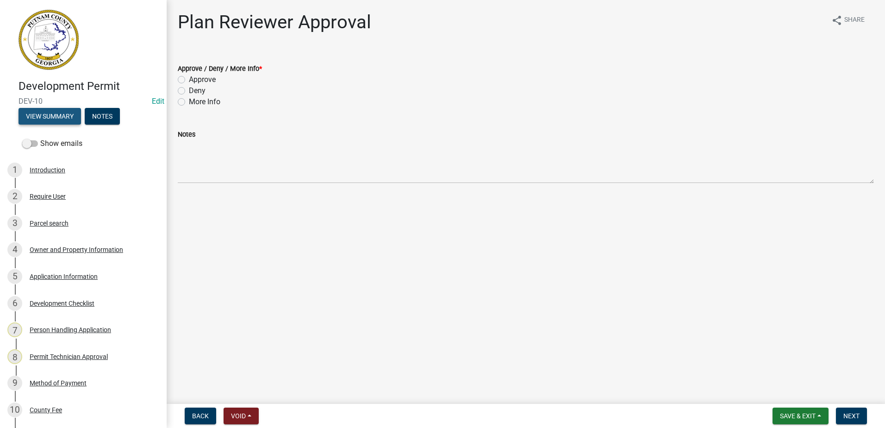
click at [53, 116] on button "View Summary" at bounding box center [50, 116] width 62 height 17
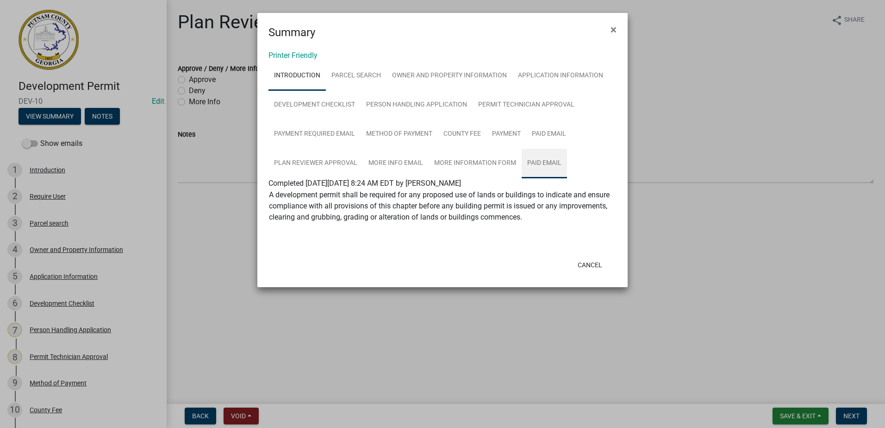
click at [539, 163] on link "Paid Email" at bounding box center [544, 164] width 45 height 30
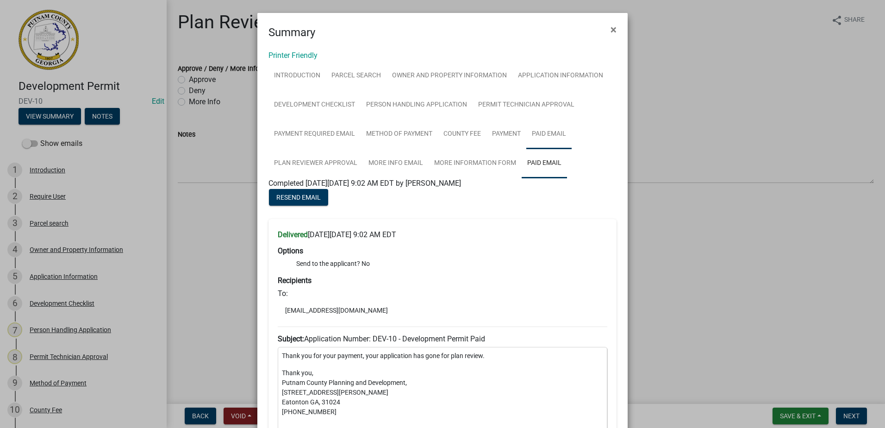
click at [538, 132] on link "Paid Email" at bounding box center [548, 134] width 45 height 30
click at [538, 164] on link "Paid Email" at bounding box center [544, 164] width 45 height 30
click at [610, 31] on span "×" at bounding box center [613, 29] width 6 height 13
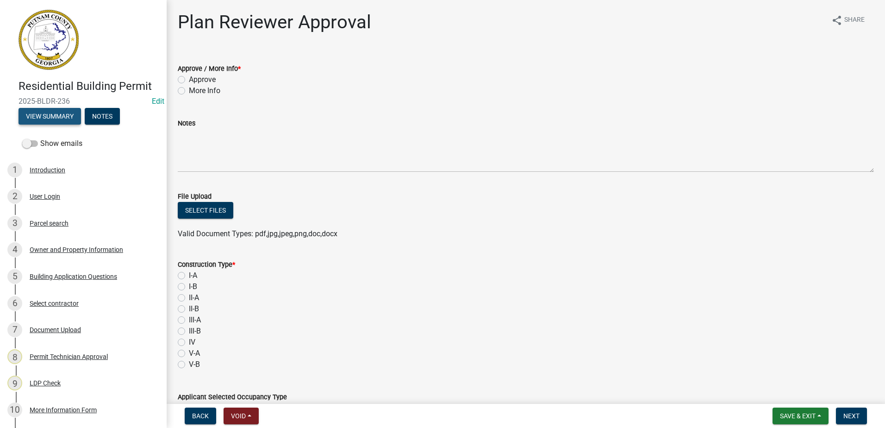
click at [61, 118] on button "View Summary" at bounding box center [50, 116] width 62 height 17
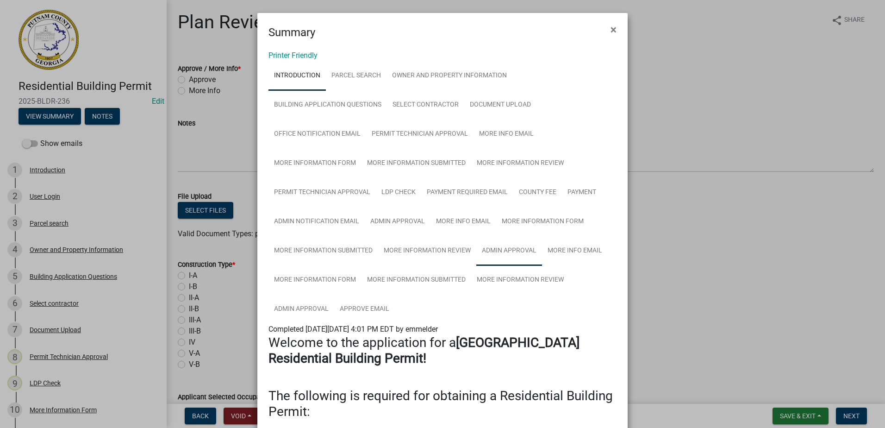
click at [494, 251] on link "Admin Approval" at bounding box center [509, 251] width 66 height 30
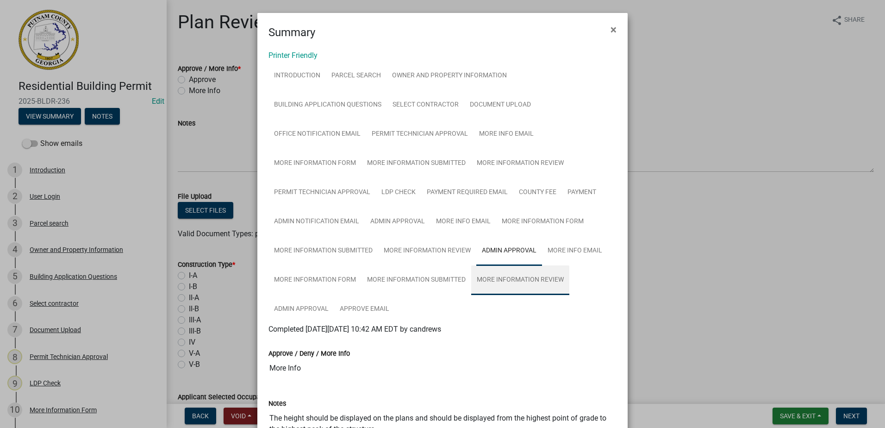
click at [504, 278] on link "More Information Review" at bounding box center [520, 280] width 98 height 30
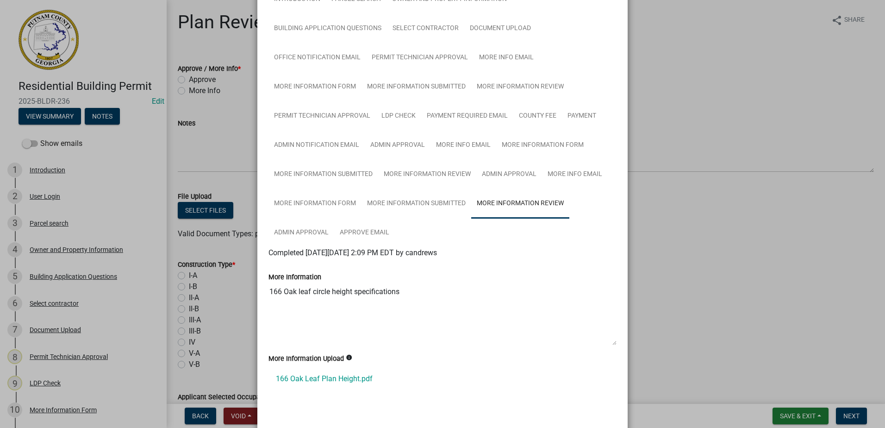
scroll to position [93, 0]
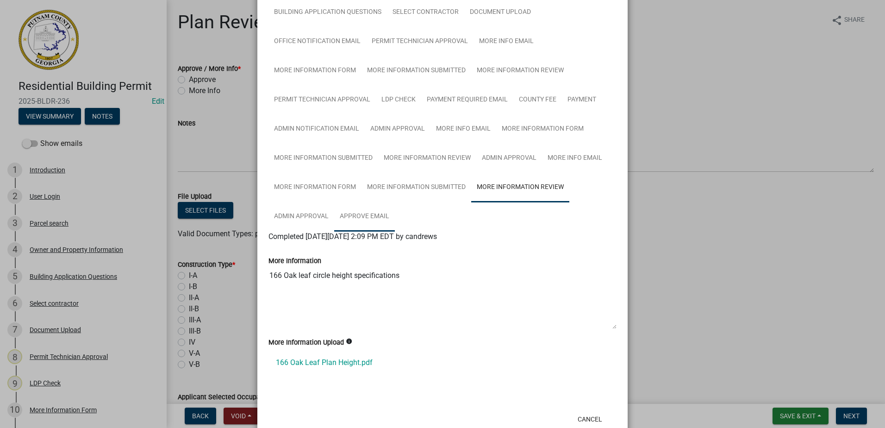
click at [364, 217] on link "Approve Email" at bounding box center [364, 217] width 61 height 30
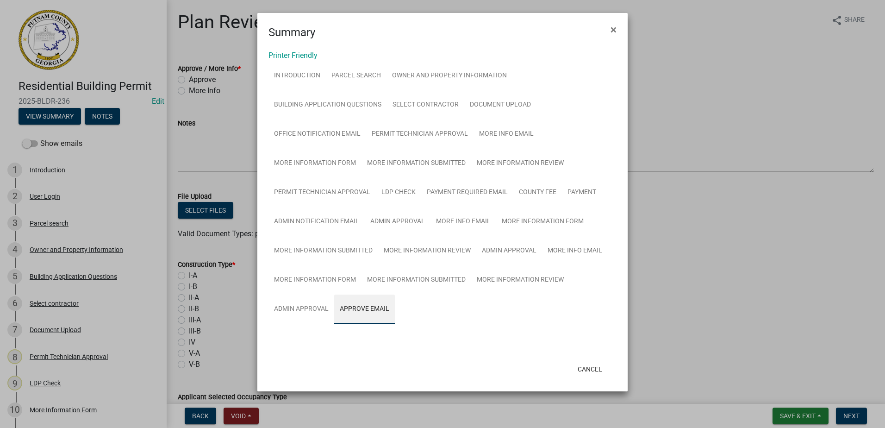
scroll to position [0, 0]
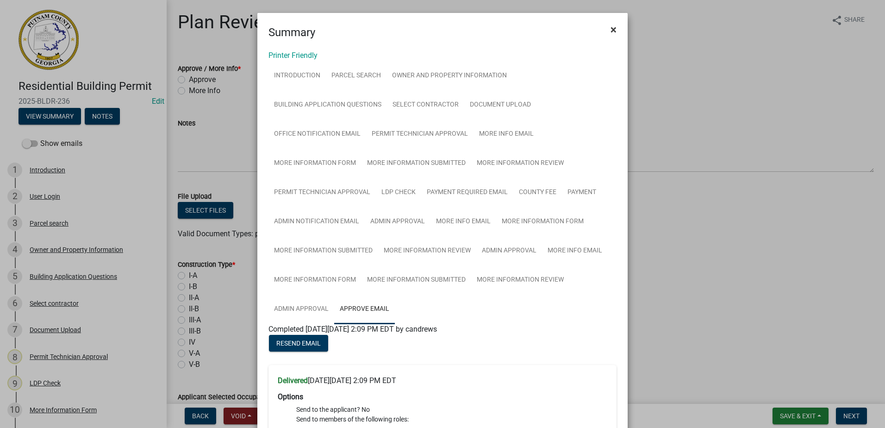
click at [611, 29] on span "×" at bounding box center [613, 29] width 6 height 13
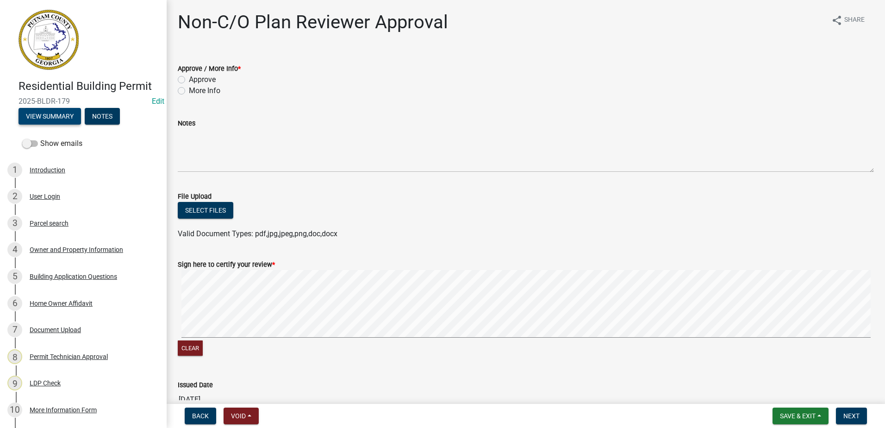
click at [57, 116] on button "View Summary" at bounding box center [50, 116] width 62 height 17
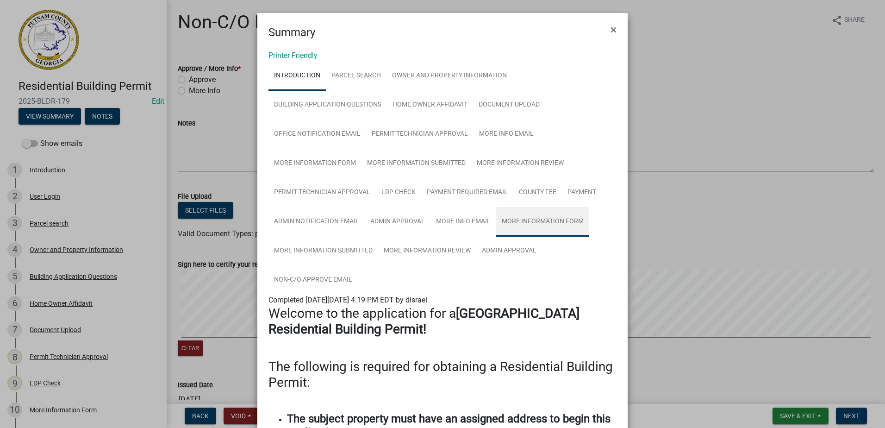
click at [517, 218] on link "More Information Form" at bounding box center [542, 222] width 93 height 30
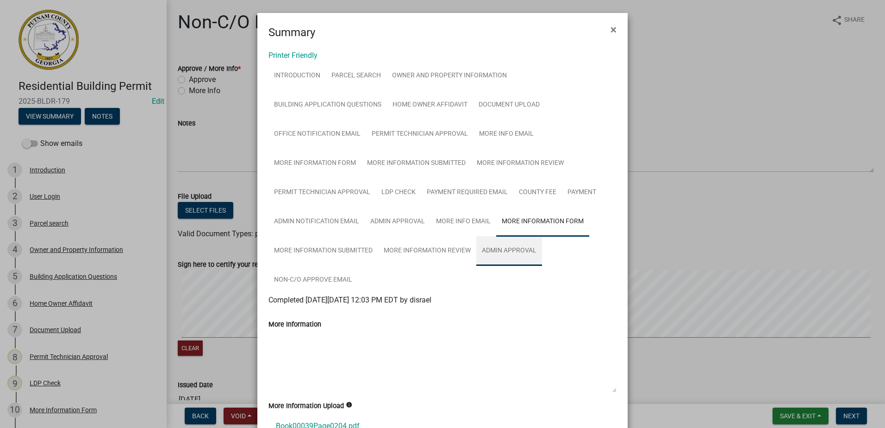
click at [498, 253] on link "Admin Approval" at bounding box center [509, 251] width 66 height 30
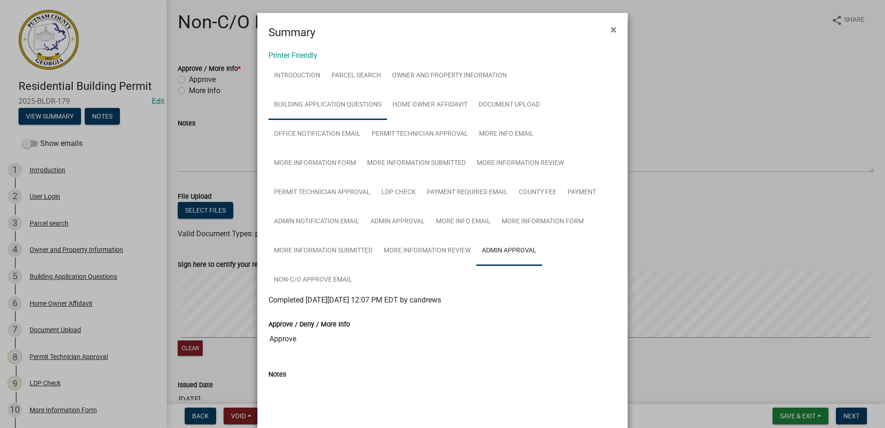
click at [330, 111] on link "Building Application Questions" at bounding box center [327, 105] width 118 height 30
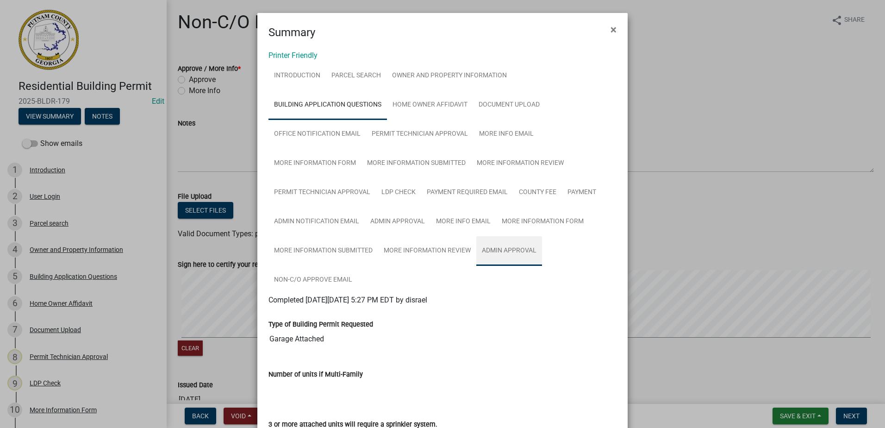
click at [498, 252] on link "Admin Approval" at bounding box center [509, 251] width 66 height 30
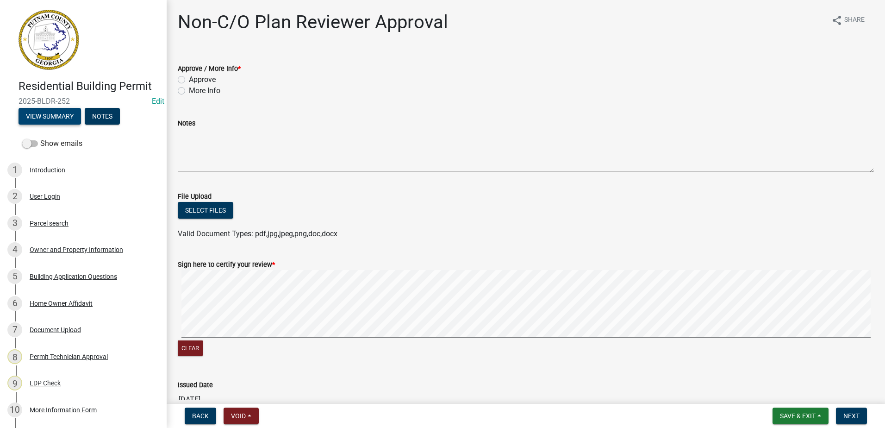
click at [62, 117] on button "View Summary" at bounding box center [50, 116] width 62 height 17
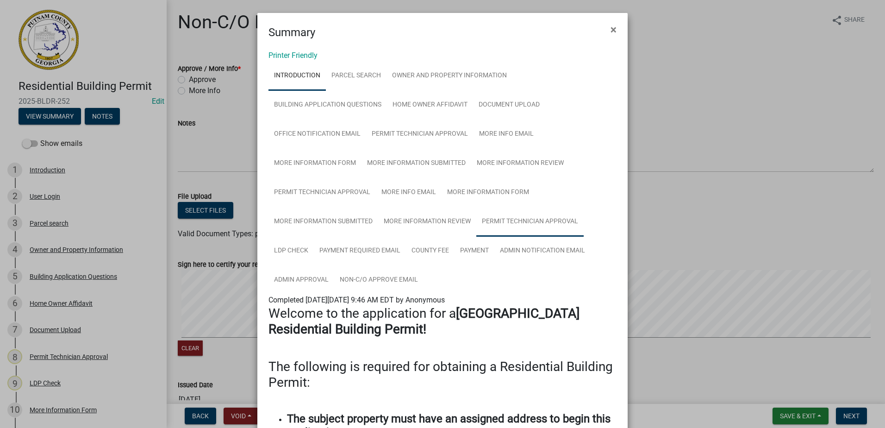
click at [494, 222] on link "Permit Technician Approval" at bounding box center [529, 222] width 107 height 30
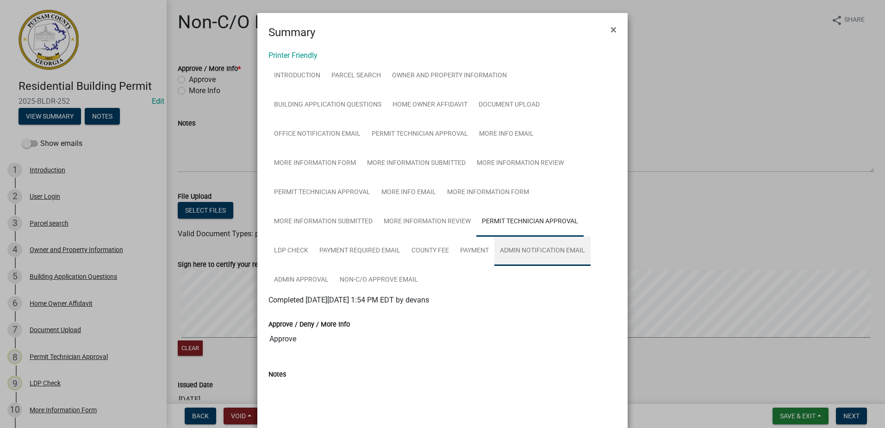
click at [512, 250] on link "Admin Notification Email" at bounding box center [542, 251] width 96 height 30
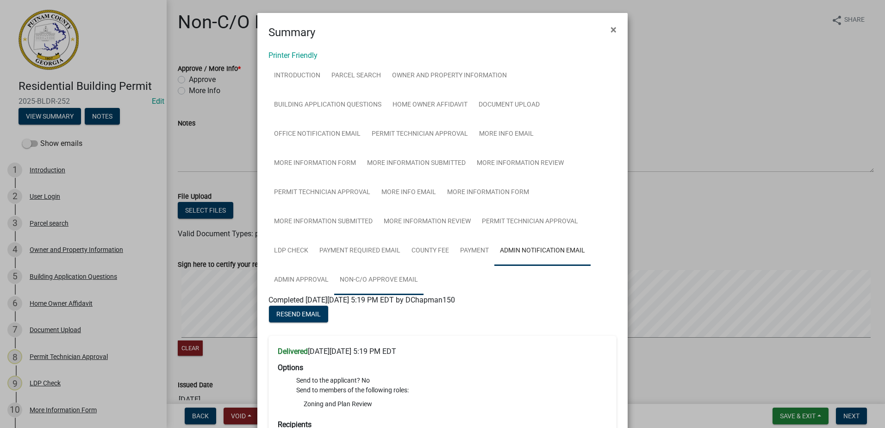
click at [386, 280] on link "Non-C/O Approve Email" at bounding box center [378, 280] width 89 height 30
click at [302, 276] on link "Admin Approval" at bounding box center [301, 280] width 66 height 30
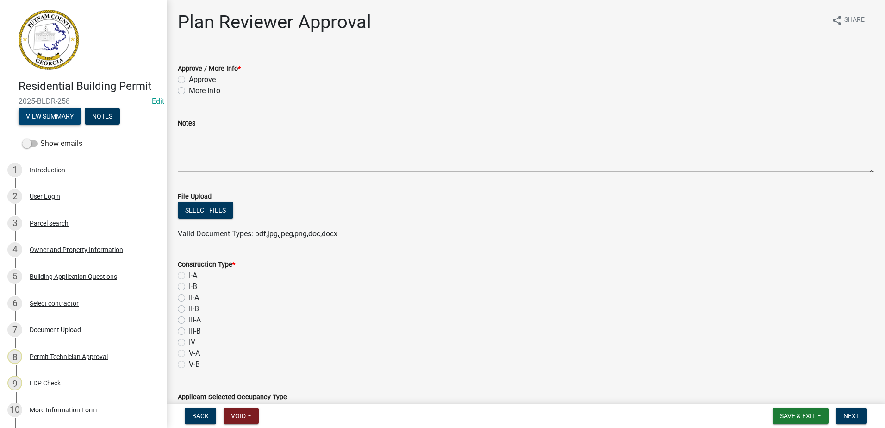
click at [59, 118] on button "View Summary" at bounding box center [50, 116] width 62 height 17
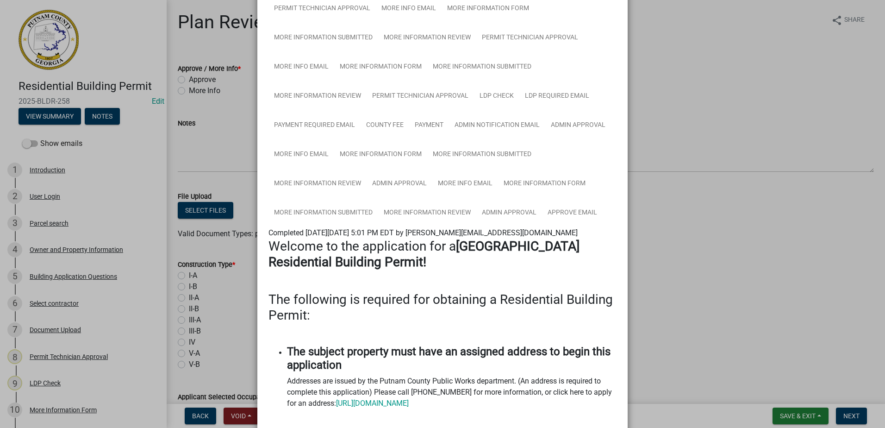
scroll to position [185, 0]
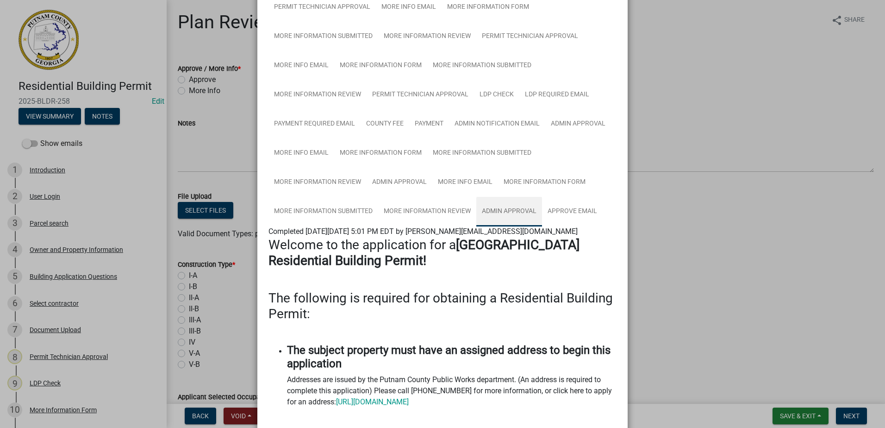
click at [498, 215] on link "Admin Approval" at bounding box center [509, 212] width 66 height 30
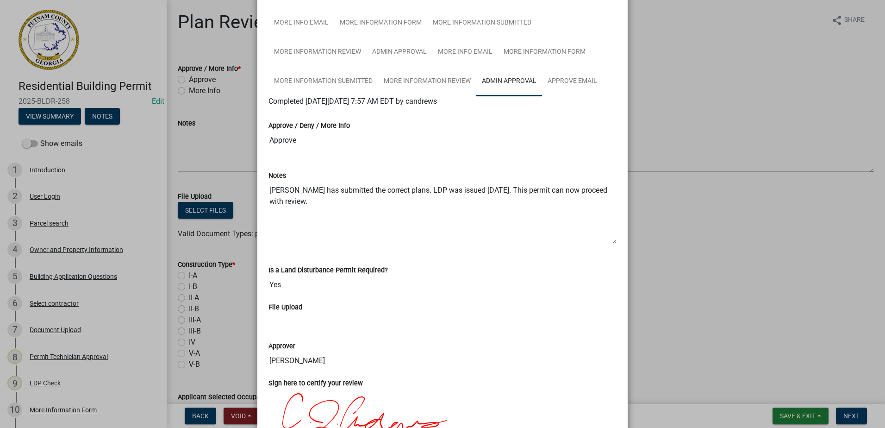
scroll to position [311, 0]
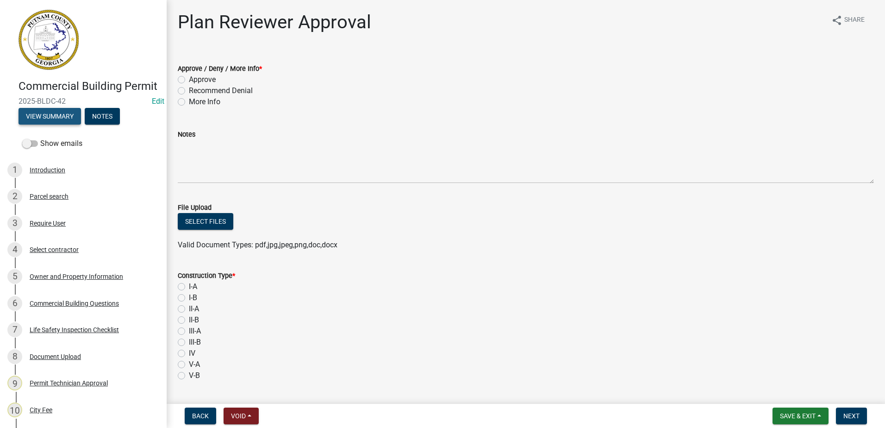
click at [67, 124] on button "View Summary" at bounding box center [50, 116] width 62 height 17
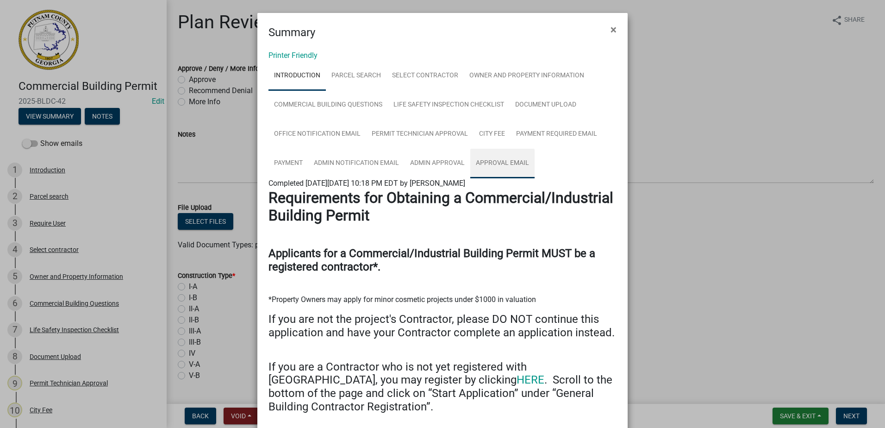
click at [505, 164] on link "Approval Email" at bounding box center [502, 164] width 64 height 30
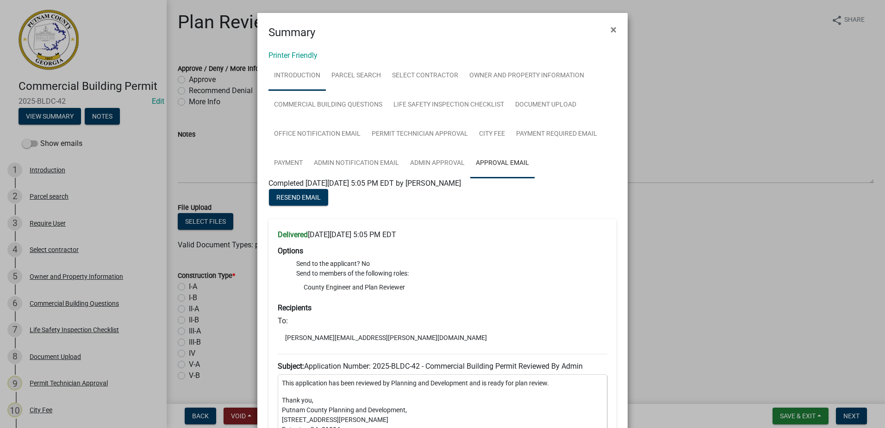
click at [305, 72] on link "Introduction" at bounding box center [296, 76] width 57 height 30
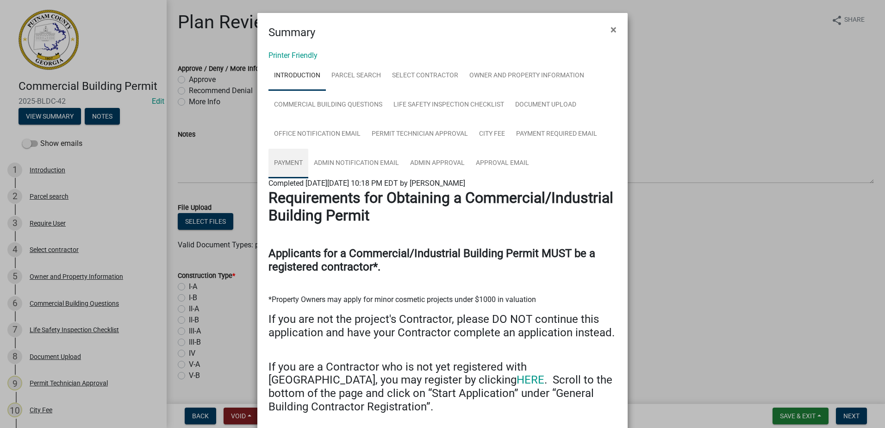
click at [280, 164] on link "Payment" at bounding box center [288, 164] width 40 height 30
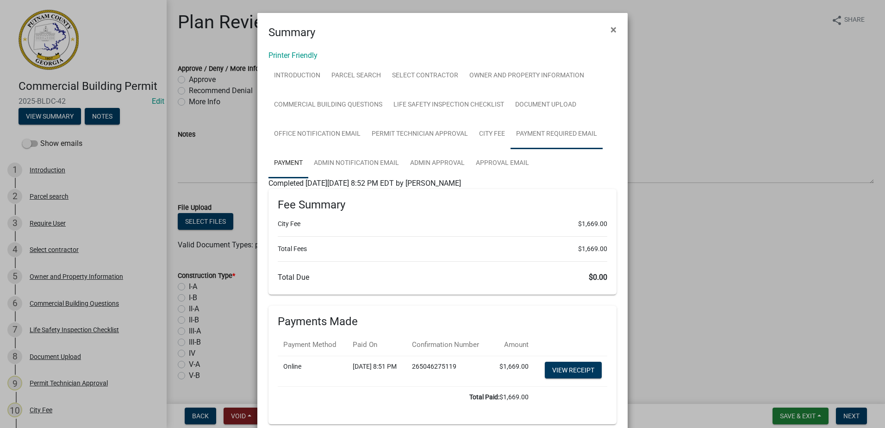
click at [536, 134] on link "Payment Required Email" at bounding box center [556, 134] width 92 height 30
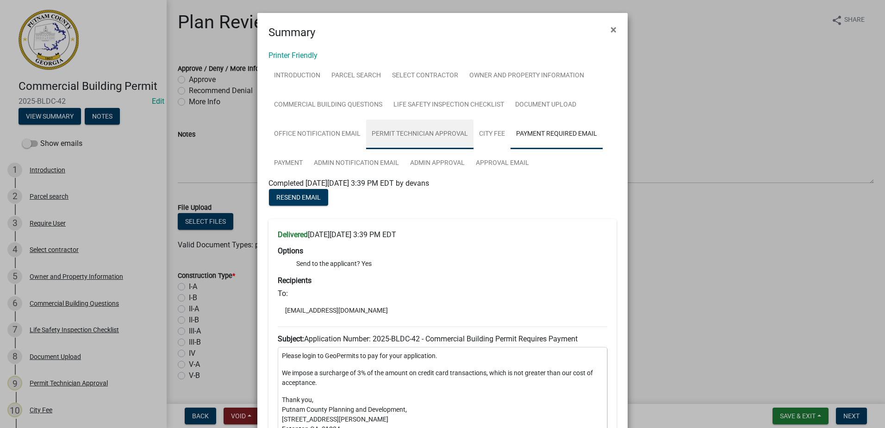
click at [410, 133] on link "Permit Technician Approval" at bounding box center [419, 134] width 107 height 30
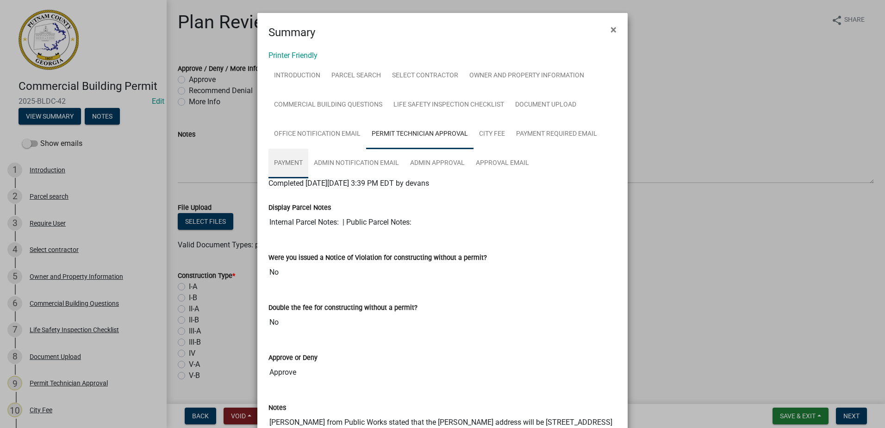
click at [281, 163] on link "Payment" at bounding box center [288, 164] width 40 height 30
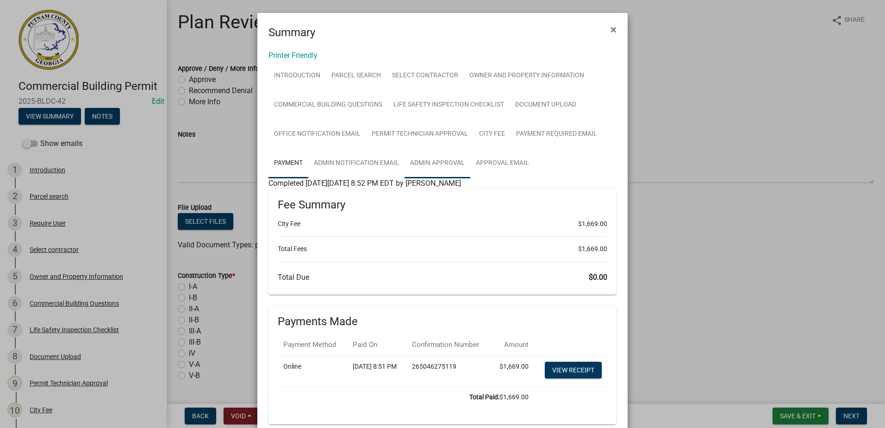
click at [447, 164] on link "Admin Approval" at bounding box center [437, 164] width 66 height 30
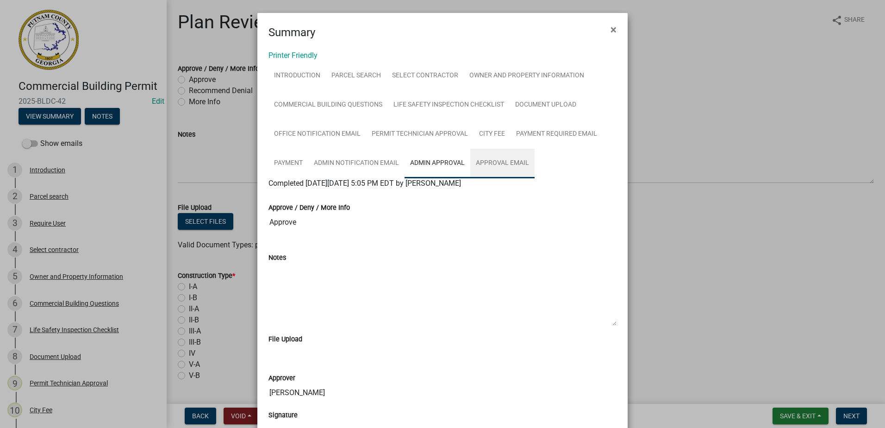
click at [502, 160] on link "Approval Email" at bounding box center [502, 164] width 64 height 30
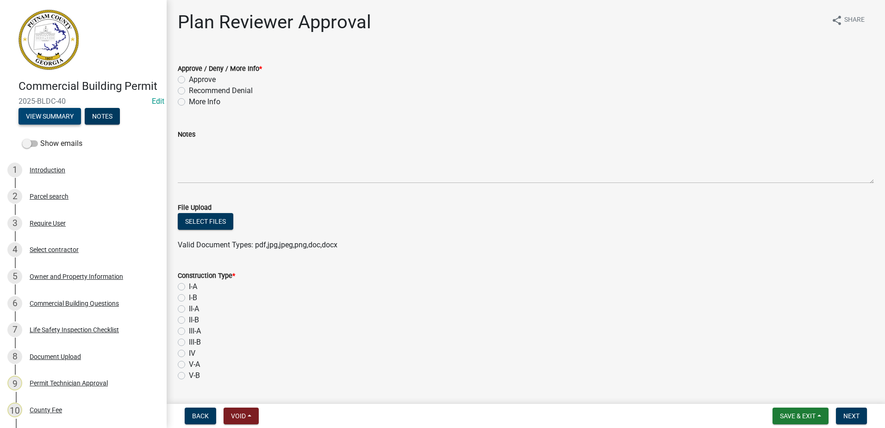
click at [56, 124] on button "View Summary" at bounding box center [50, 116] width 62 height 17
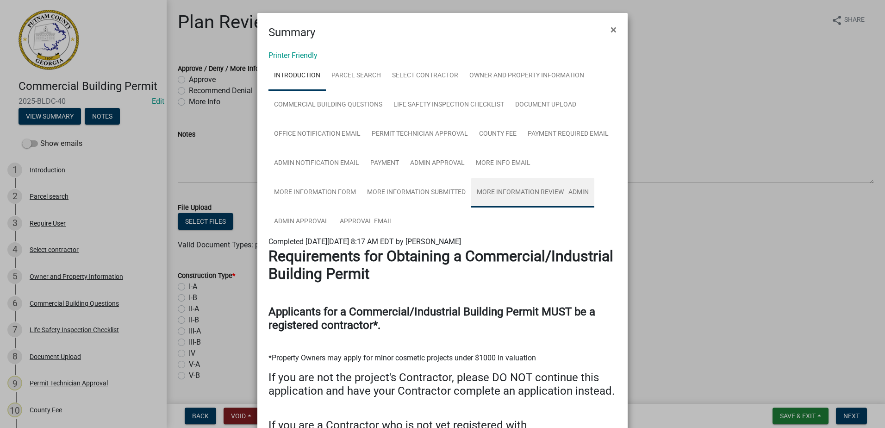
click at [492, 190] on link "More Information Review - Admin" at bounding box center [532, 193] width 123 height 30
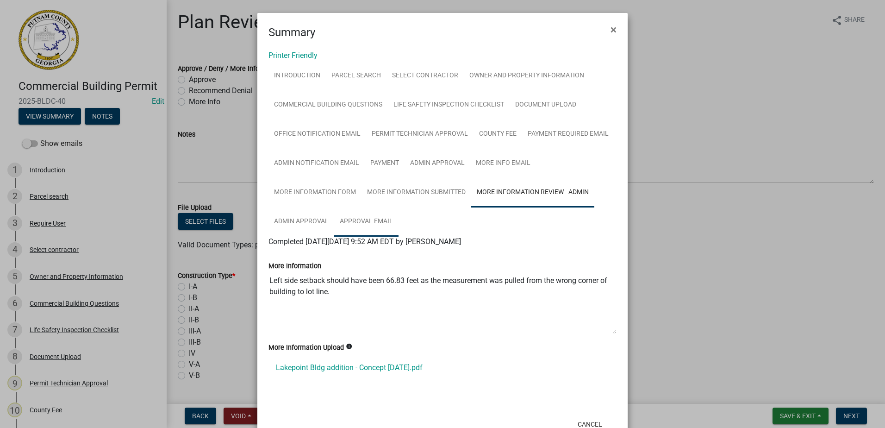
click at [365, 220] on link "Approval Email" at bounding box center [366, 222] width 64 height 30
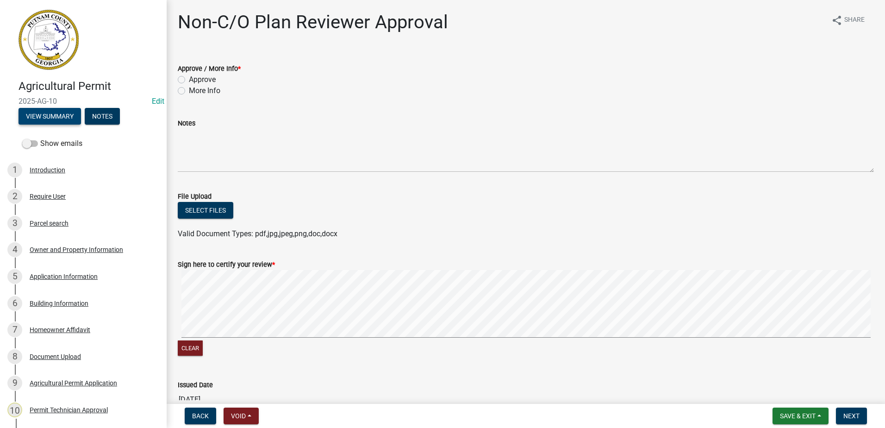
click at [67, 118] on button "View Summary" at bounding box center [50, 116] width 62 height 17
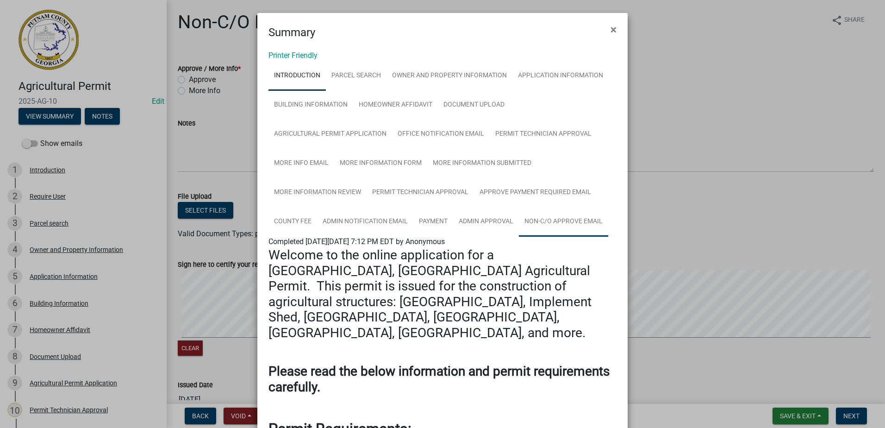
click at [533, 221] on link "Non-C/O Approve Email" at bounding box center [563, 222] width 89 height 30
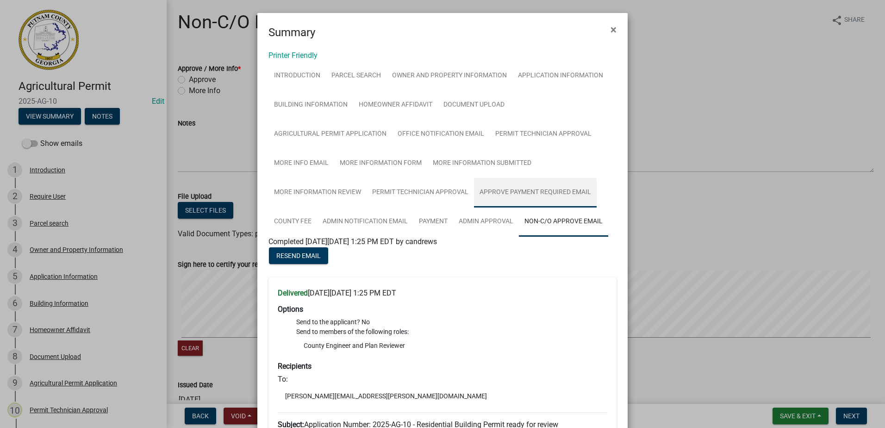
click at [502, 196] on link "Approve Payment Required Email" at bounding box center [535, 193] width 123 height 30
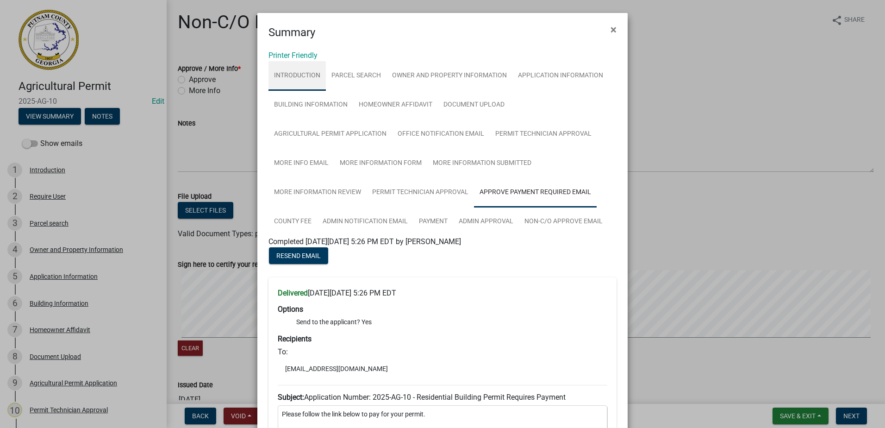
click at [307, 73] on link "Introduction" at bounding box center [296, 76] width 57 height 30
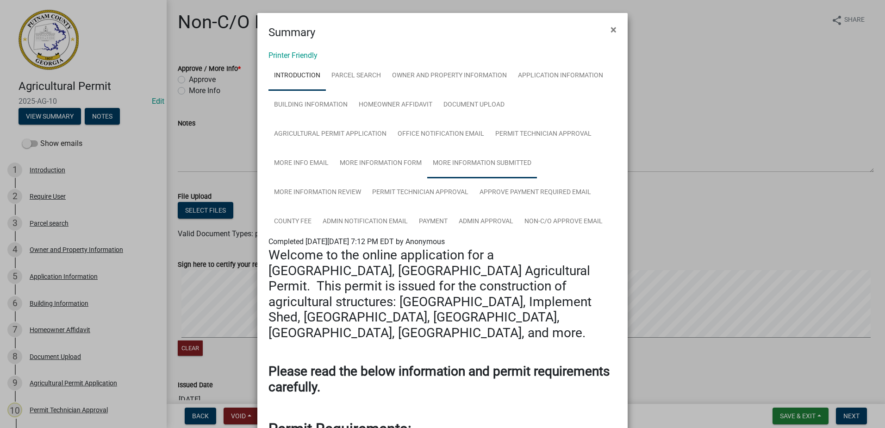
click at [465, 160] on link "More Information Submitted" at bounding box center [482, 164] width 110 height 30
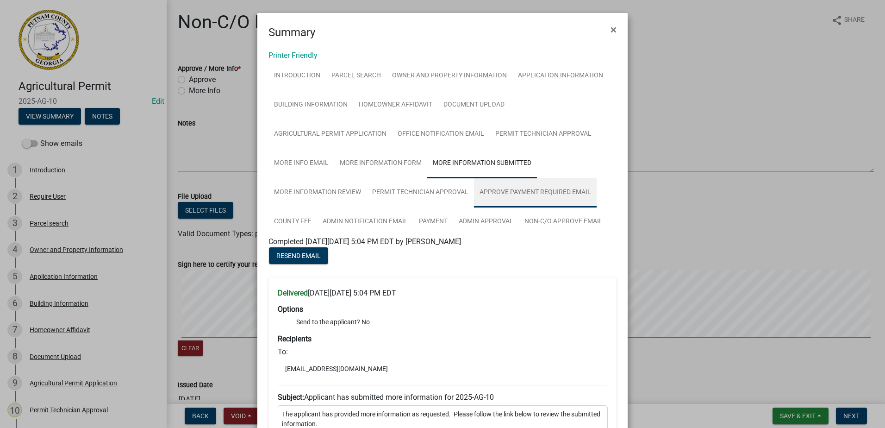
click at [493, 192] on link "Approve Payment Required Email" at bounding box center [535, 193] width 123 height 30
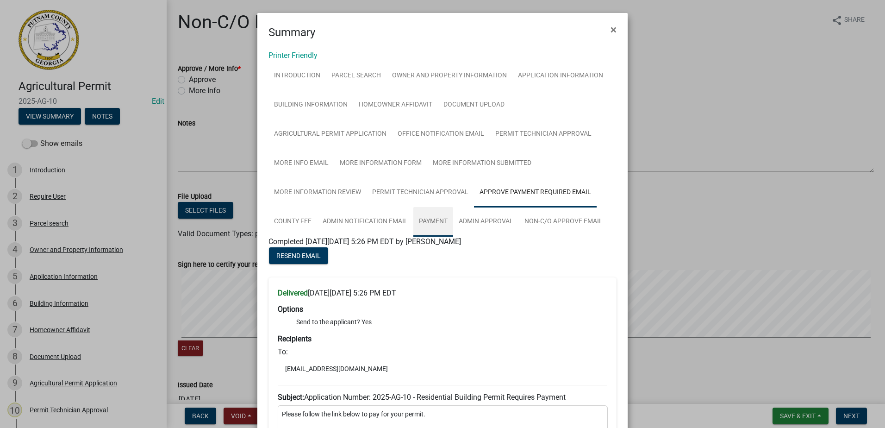
click at [429, 223] on link "Payment" at bounding box center [433, 222] width 40 height 30
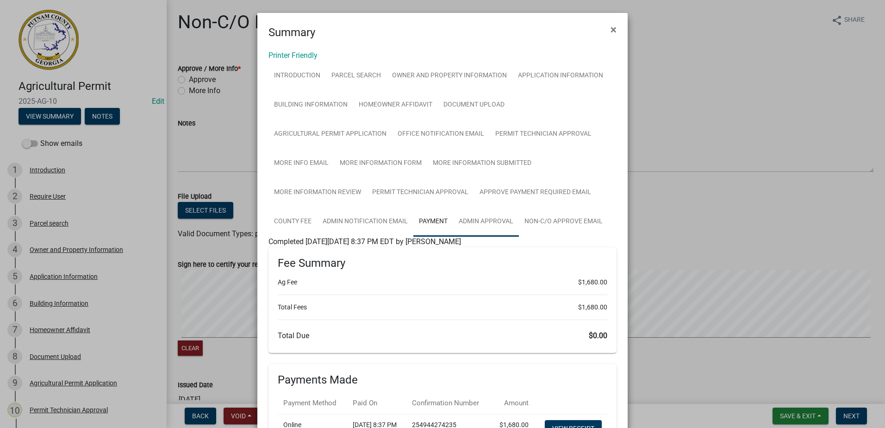
click at [485, 223] on link "Admin Approval" at bounding box center [486, 222] width 66 height 30
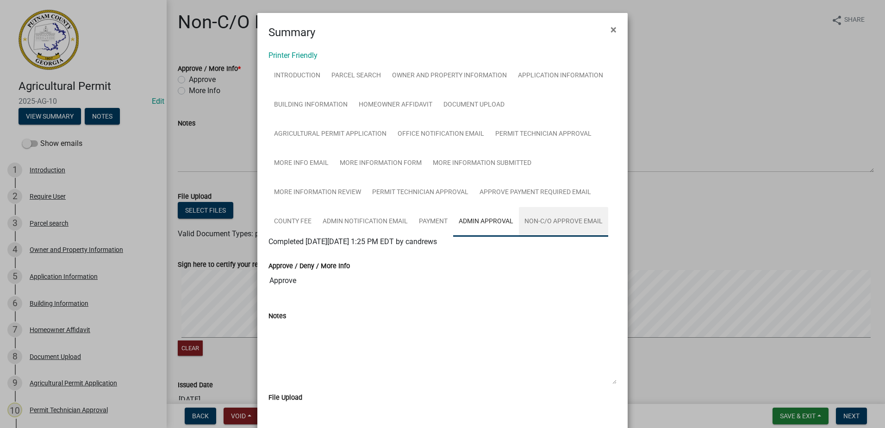
click at [548, 224] on link "Non-C/O Approve Email" at bounding box center [563, 222] width 89 height 30
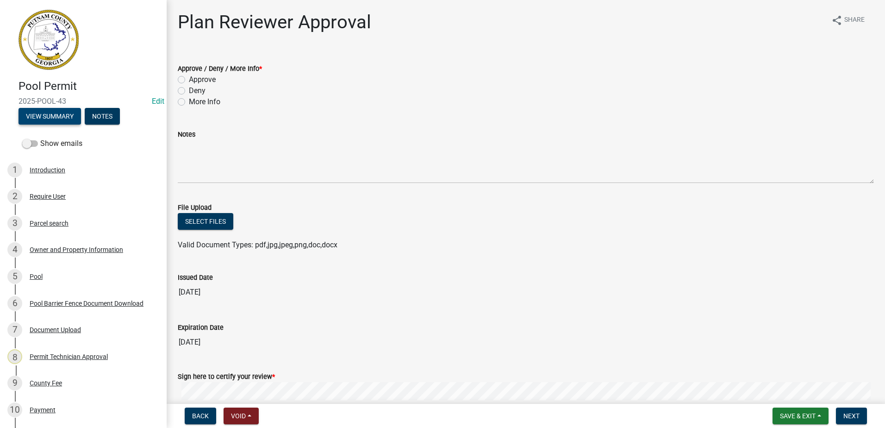
click at [59, 114] on button "View Summary" at bounding box center [50, 116] width 62 height 17
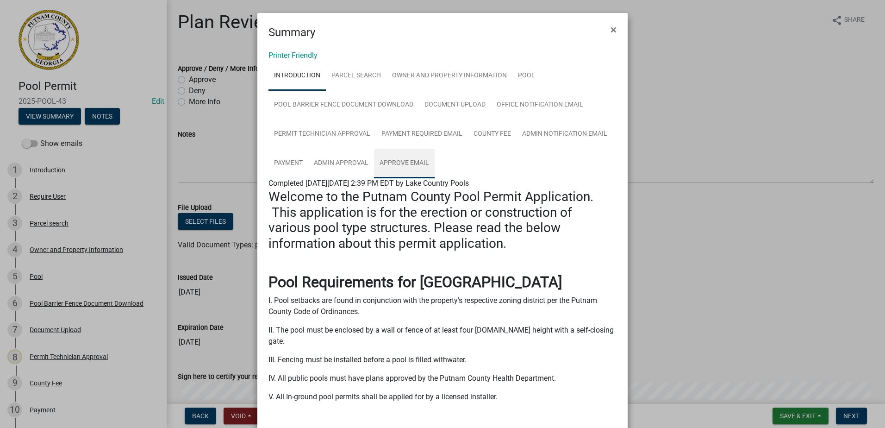
click at [382, 160] on link "Approve Email" at bounding box center [404, 164] width 61 height 30
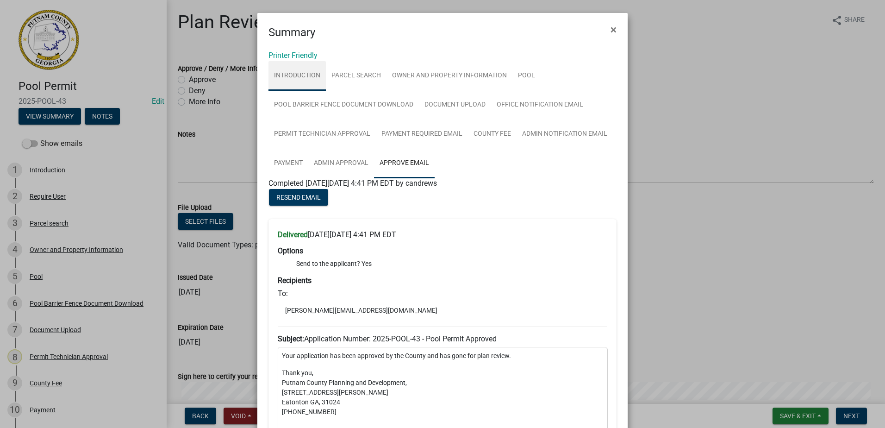
click at [289, 70] on link "Introduction" at bounding box center [296, 76] width 57 height 30
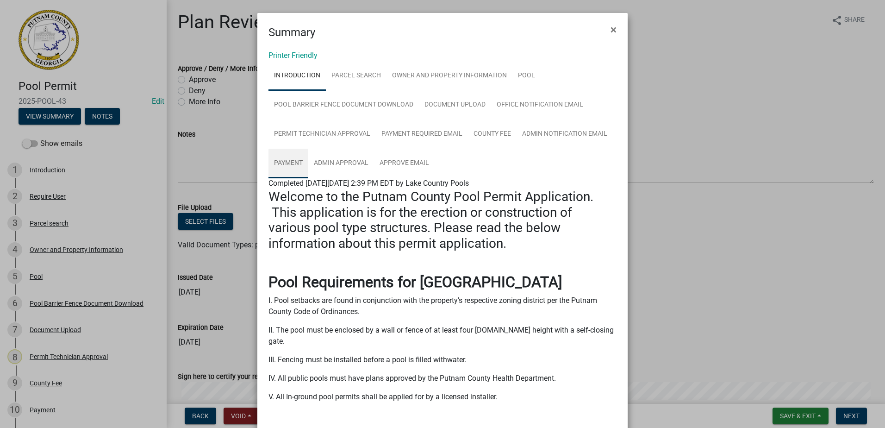
click at [287, 162] on link "Payment" at bounding box center [288, 164] width 40 height 30
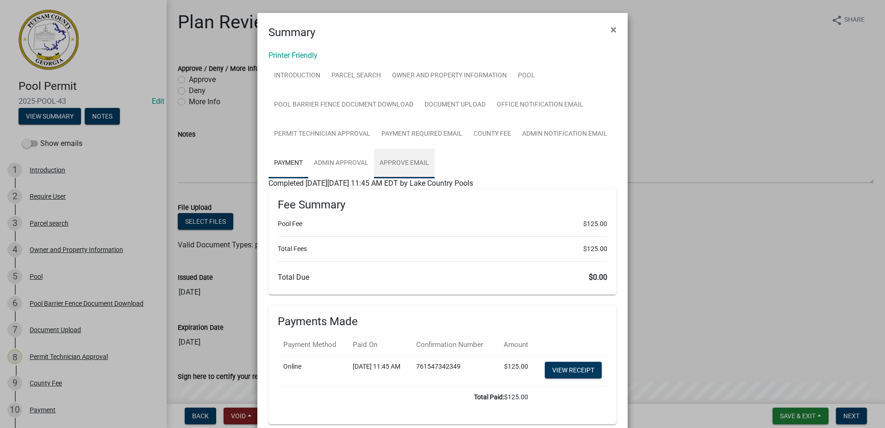
click at [399, 161] on link "Approve Email" at bounding box center [404, 164] width 61 height 30
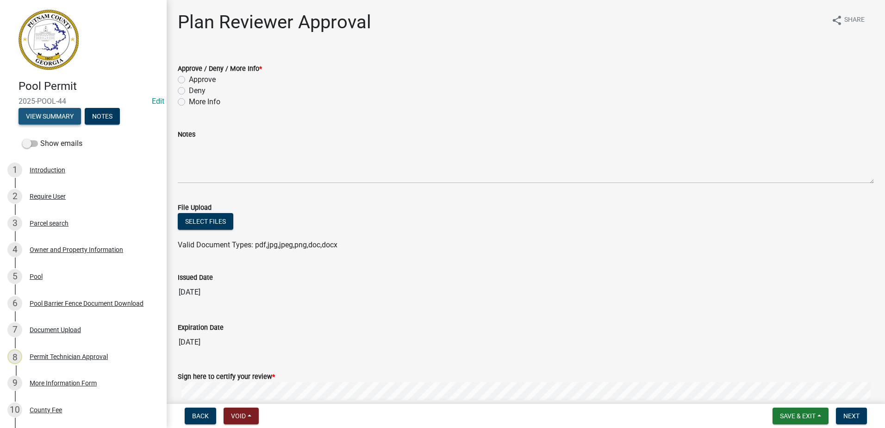
click at [58, 117] on button "View Summary" at bounding box center [50, 116] width 62 height 17
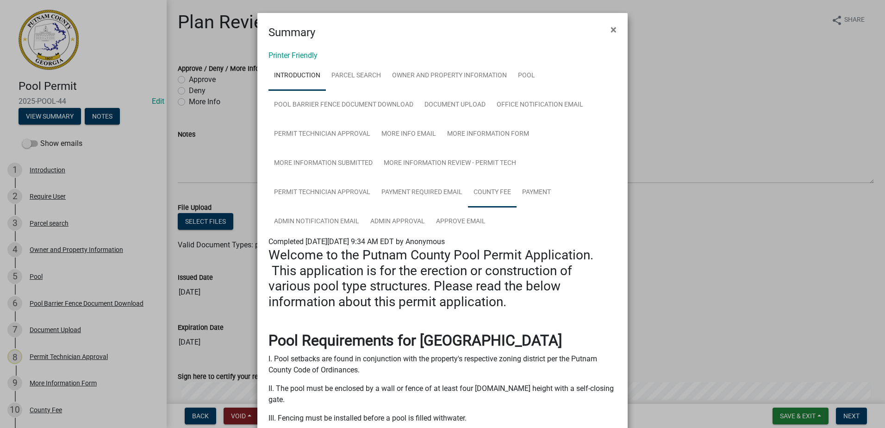
click at [484, 184] on link "County Fee" at bounding box center [492, 193] width 49 height 30
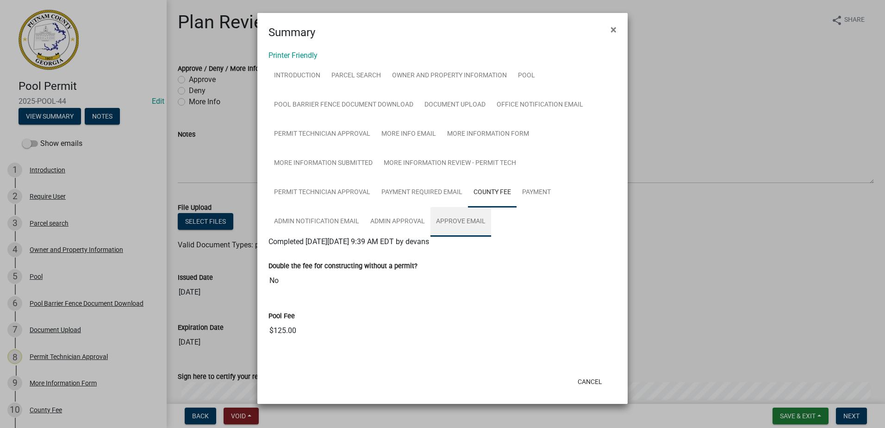
click at [466, 217] on link "Approve Email" at bounding box center [460, 222] width 61 height 30
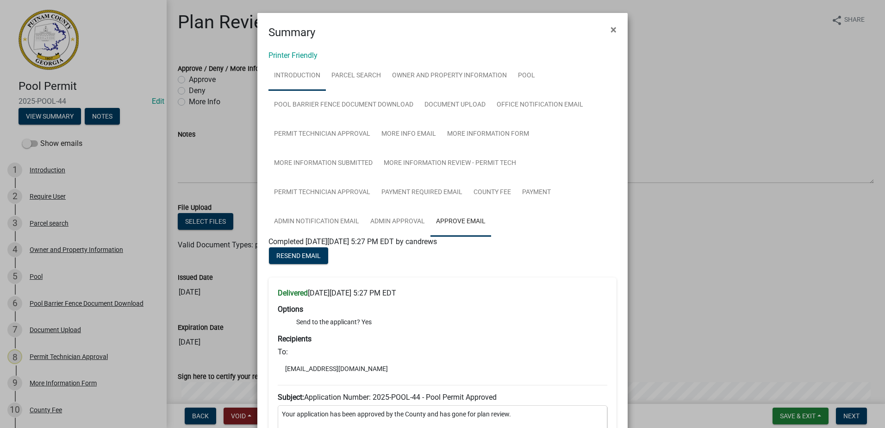
click at [299, 79] on link "Introduction" at bounding box center [296, 76] width 57 height 30
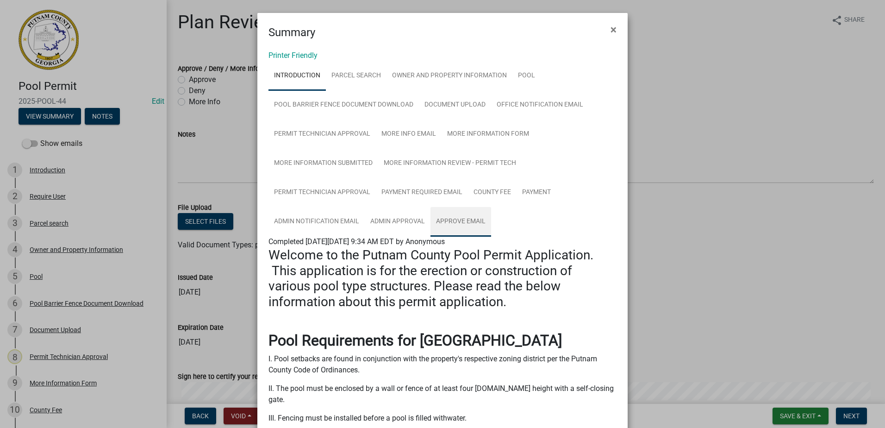
click at [448, 221] on link "Approve Email" at bounding box center [460, 222] width 61 height 30
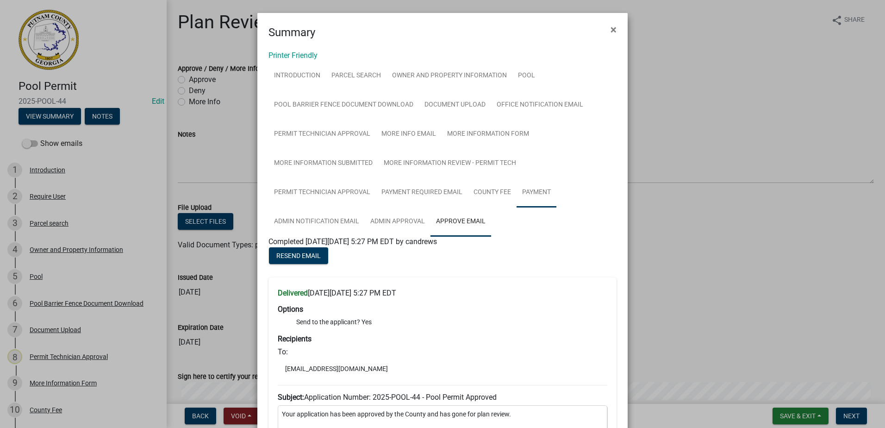
click at [531, 190] on link "Payment" at bounding box center [536, 193] width 40 height 30
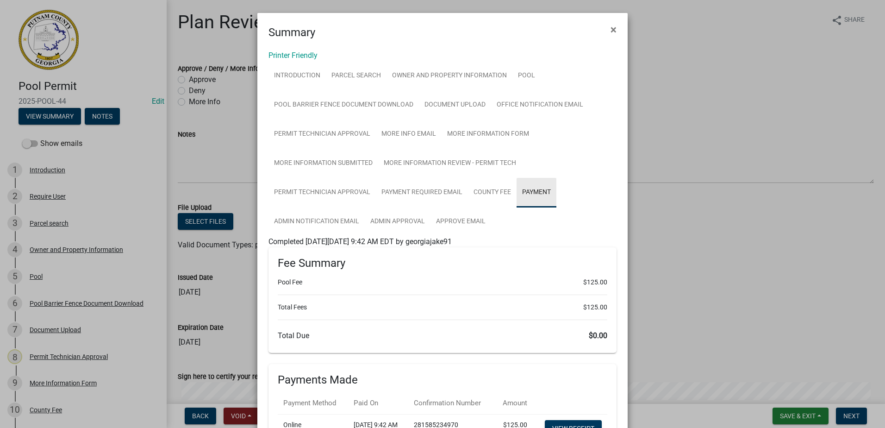
click at [529, 192] on link "Payment" at bounding box center [536, 193] width 40 height 30
click at [456, 222] on link "Approve Email" at bounding box center [460, 222] width 61 height 30
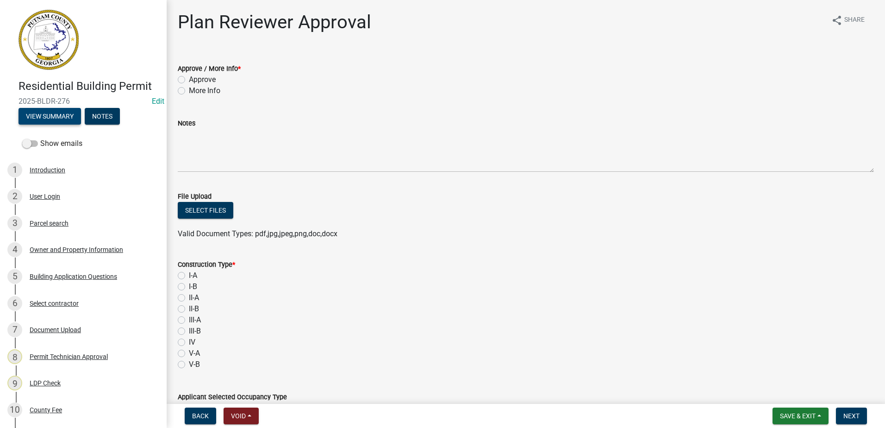
click at [51, 115] on button "View Summary" at bounding box center [50, 116] width 62 height 17
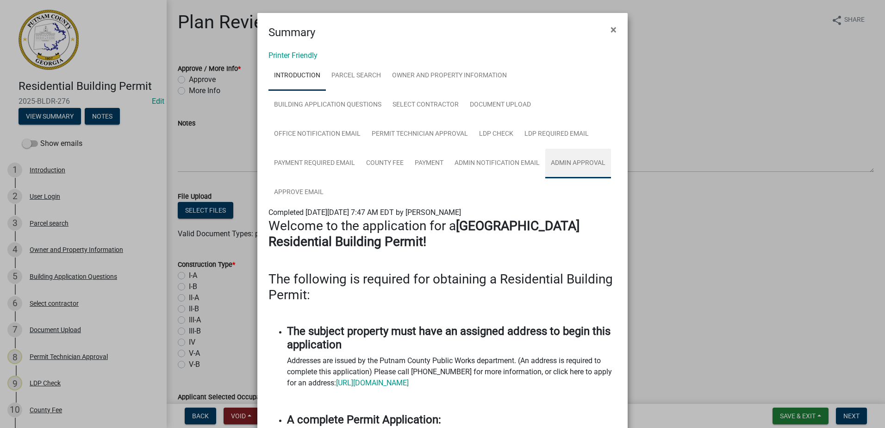
click at [565, 162] on link "Admin Approval" at bounding box center [578, 164] width 66 height 30
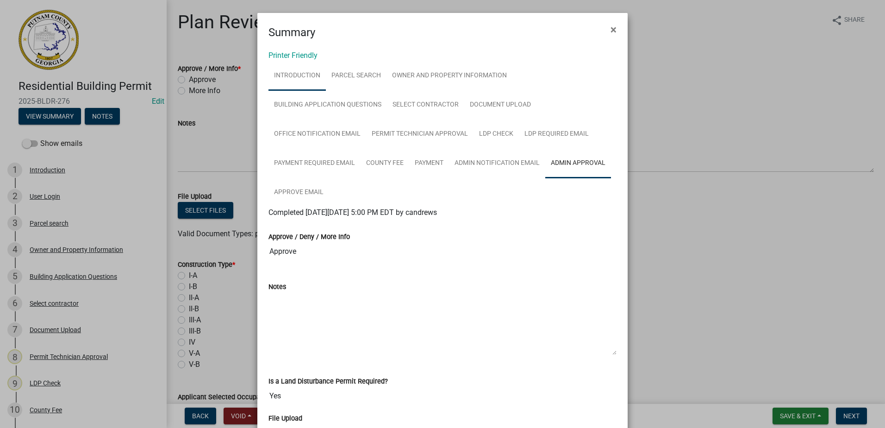
click at [292, 76] on link "Introduction" at bounding box center [296, 76] width 57 height 30
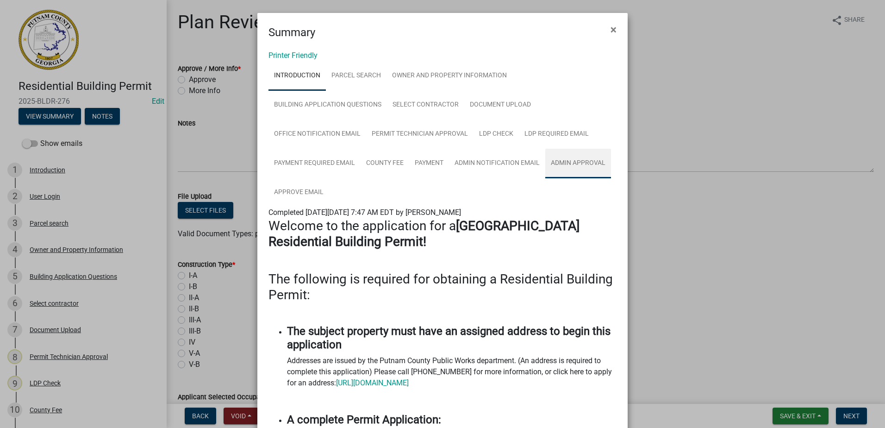
click at [560, 162] on link "Admin Approval" at bounding box center [578, 164] width 66 height 30
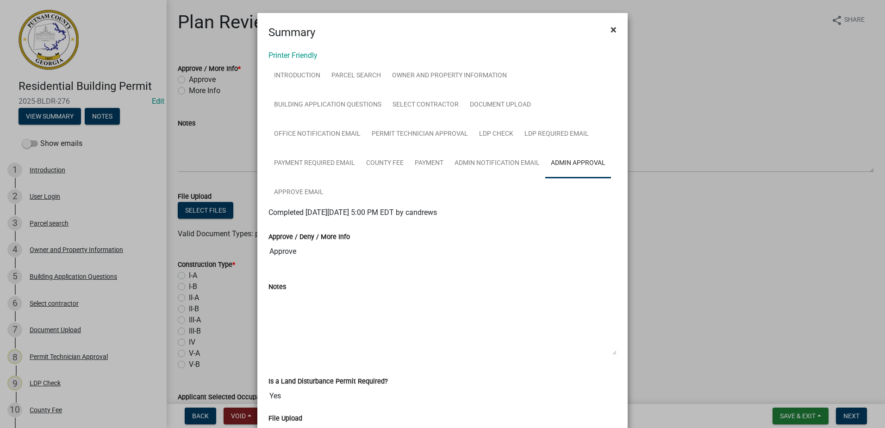
click at [610, 29] on span "×" at bounding box center [613, 29] width 6 height 13
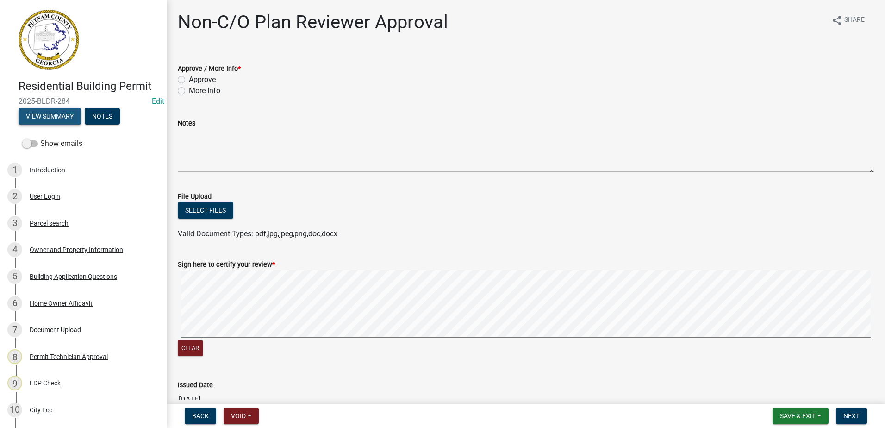
click at [57, 116] on button "View Summary" at bounding box center [50, 116] width 62 height 17
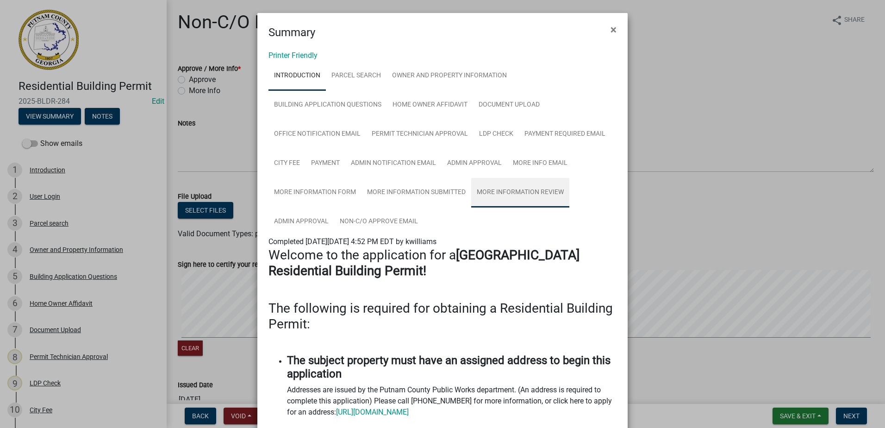
click at [491, 188] on link "More Information Review" at bounding box center [520, 193] width 98 height 30
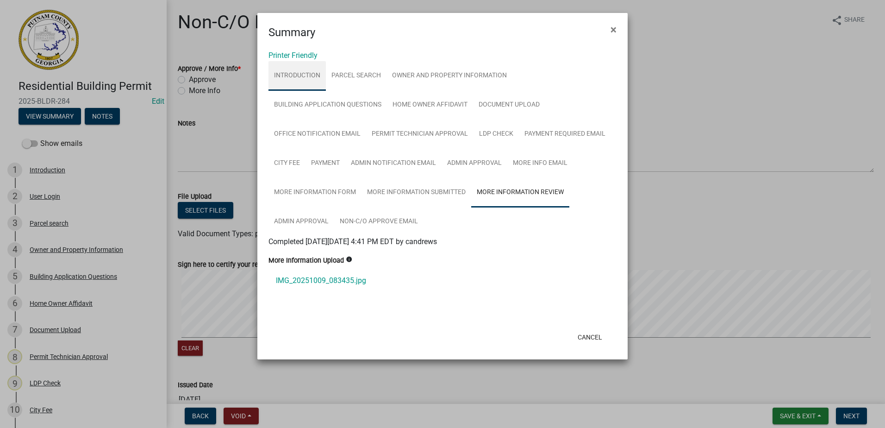
click at [304, 75] on link "Introduction" at bounding box center [296, 76] width 57 height 30
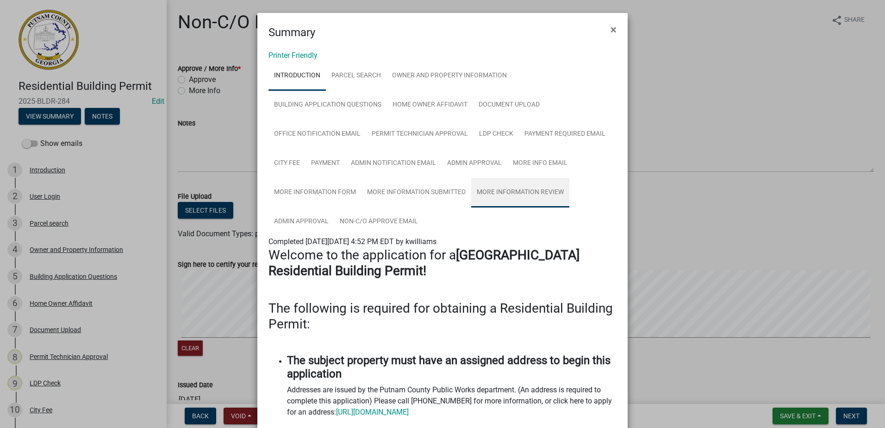
click at [519, 189] on link "More Information Review" at bounding box center [520, 193] width 98 height 30
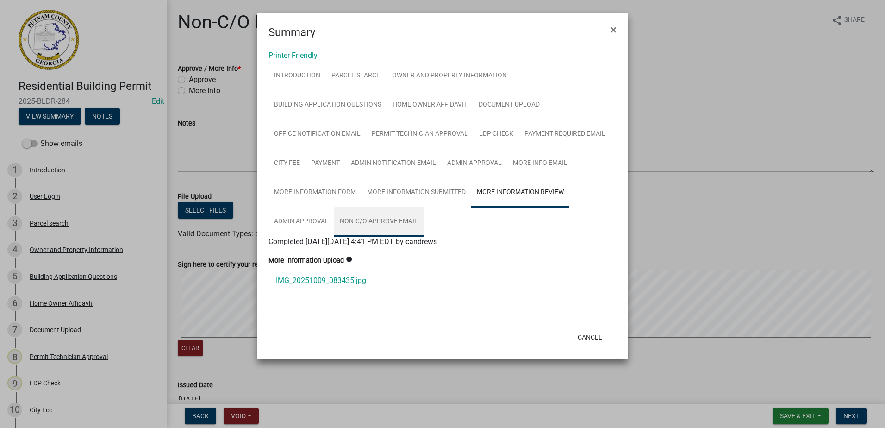
click at [391, 218] on link "Non-C/O Approve Email" at bounding box center [378, 222] width 89 height 30
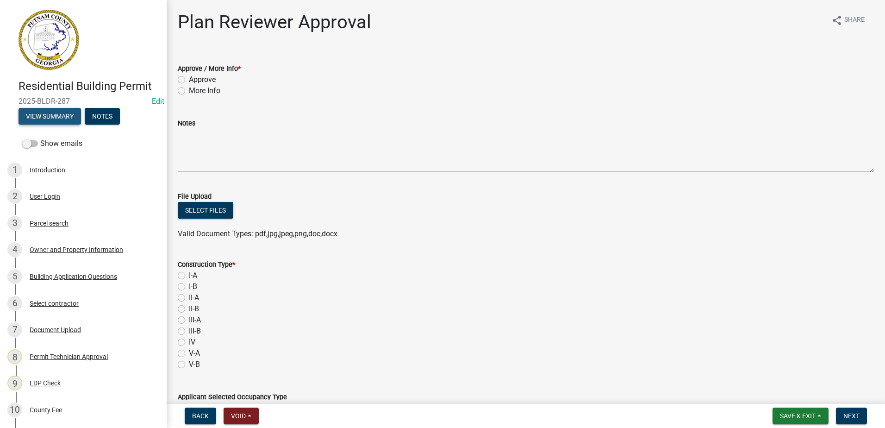
click at [53, 113] on button "View Summary" at bounding box center [50, 116] width 62 height 17
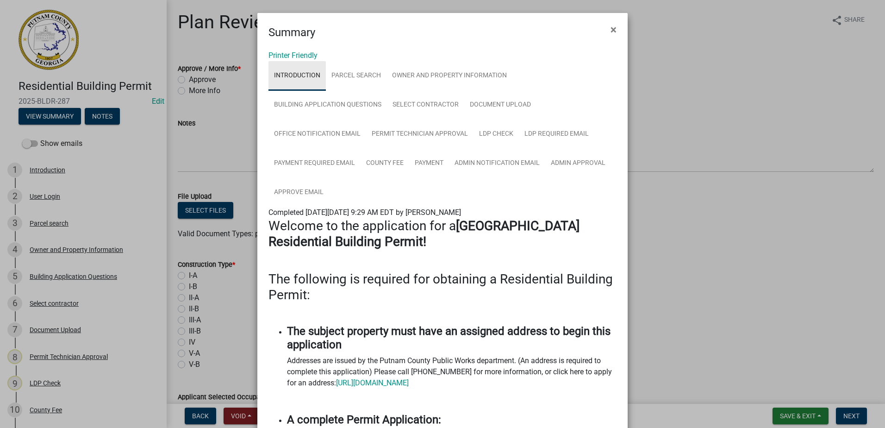
click at [308, 79] on link "Introduction" at bounding box center [296, 76] width 57 height 30
click at [560, 167] on link "Admin Approval" at bounding box center [578, 164] width 66 height 30
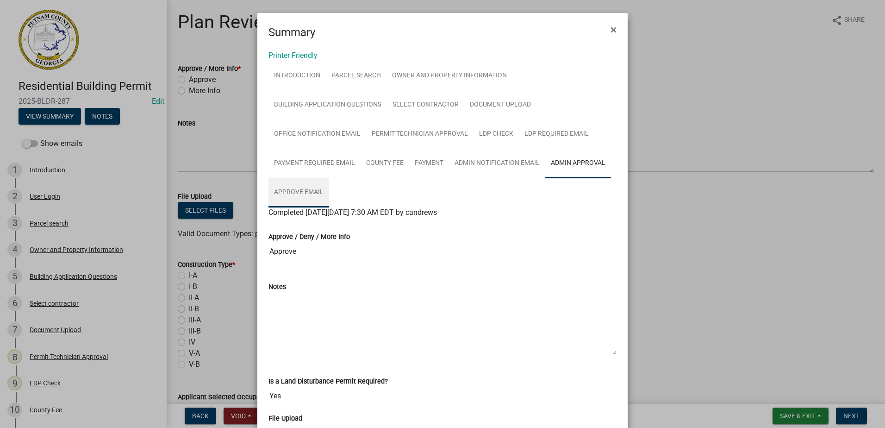
click at [294, 193] on link "Approve Email" at bounding box center [298, 193] width 61 height 30
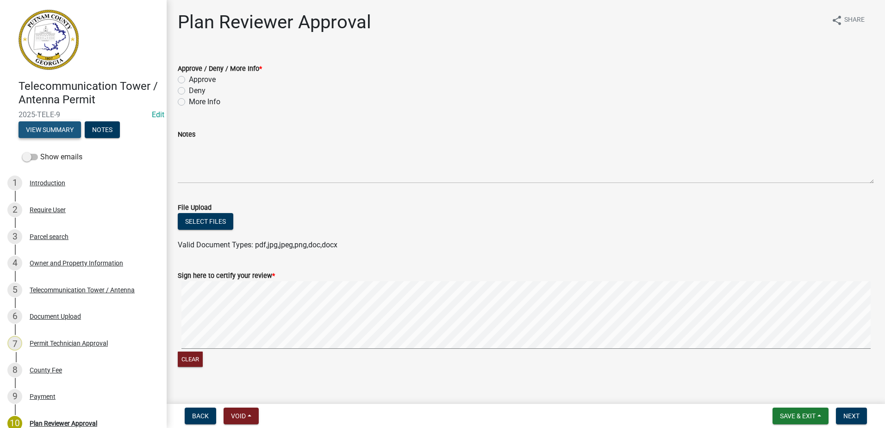
click at [65, 130] on button "View Summary" at bounding box center [50, 129] width 62 height 17
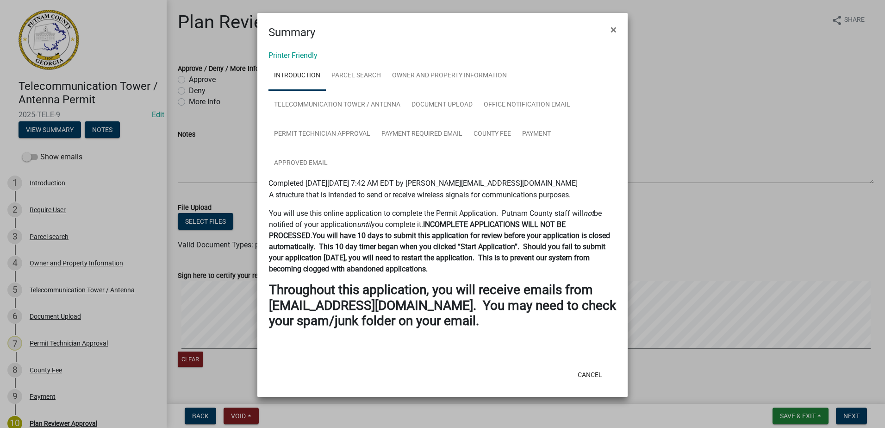
click at [297, 74] on link "Introduction" at bounding box center [296, 76] width 57 height 30
click at [532, 134] on link "Payment" at bounding box center [536, 134] width 40 height 30
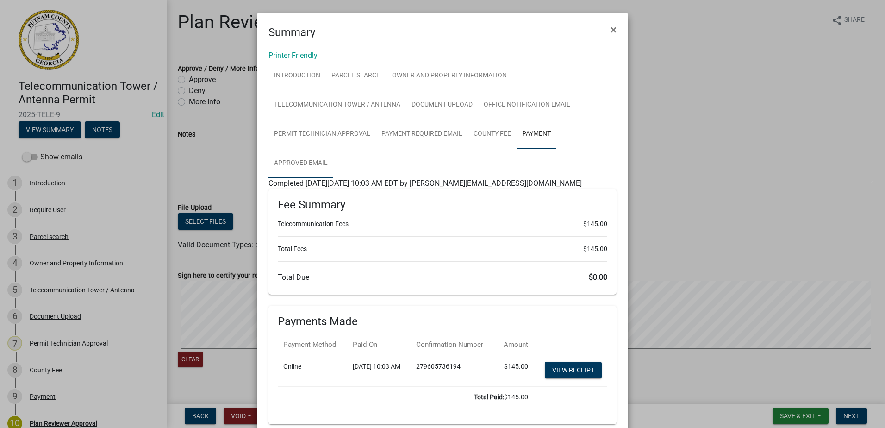
click at [301, 163] on link "Approved Email" at bounding box center [300, 164] width 65 height 30
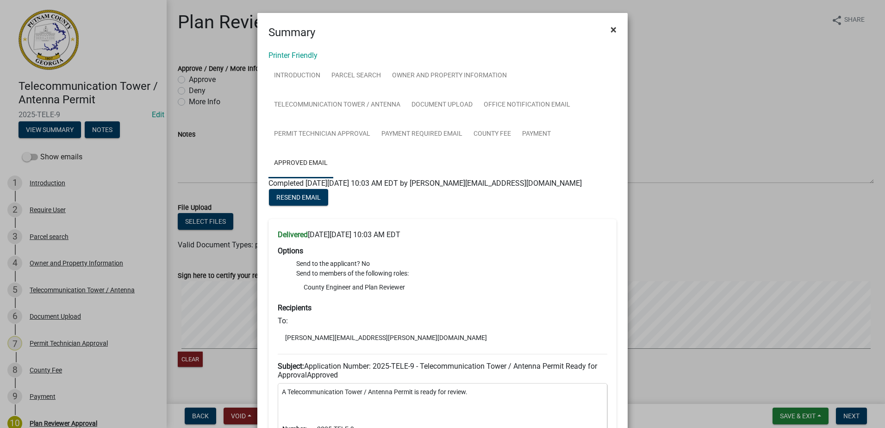
click at [610, 32] on span "×" at bounding box center [613, 29] width 6 height 13
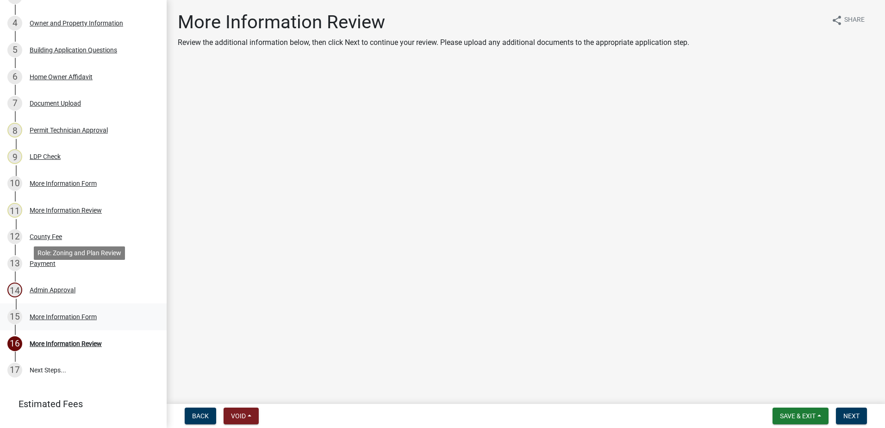
scroll to position [268, 0]
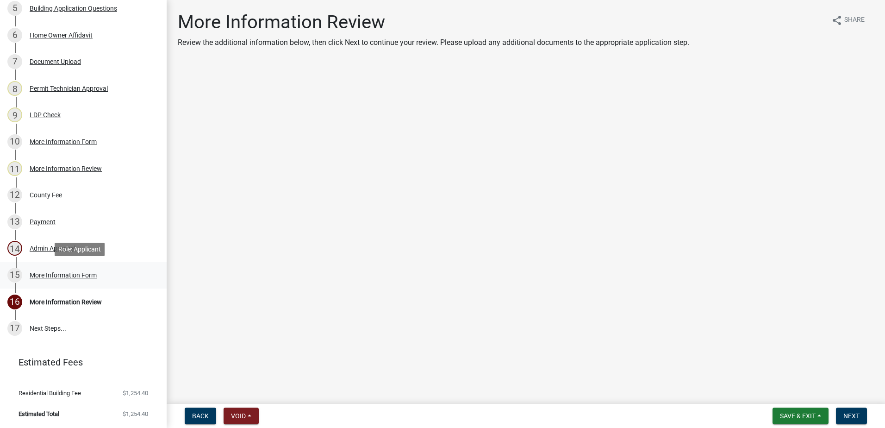
click at [57, 274] on div "More Information Form" at bounding box center [63, 275] width 67 height 6
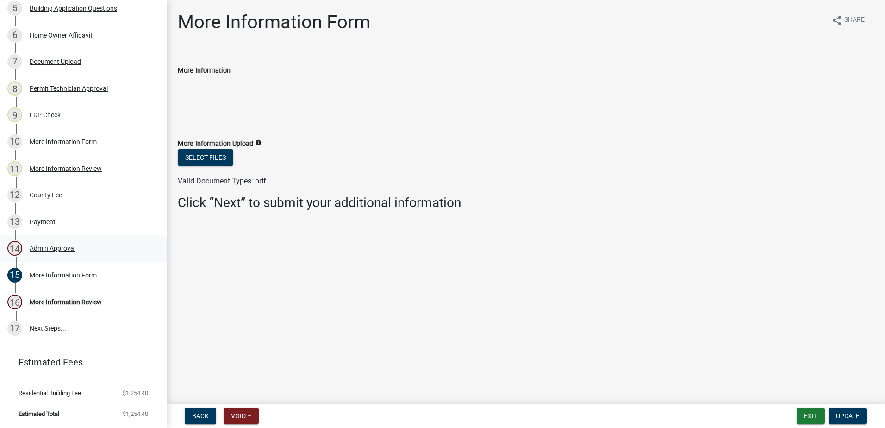
click at [53, 249] on div "Admin Approval" at bounding box center [53, 248] width 46 height 6
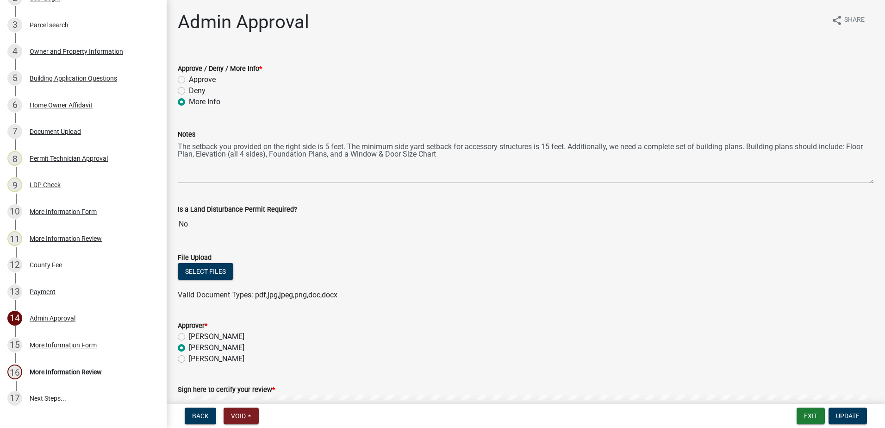
scroll to position [0, 0]
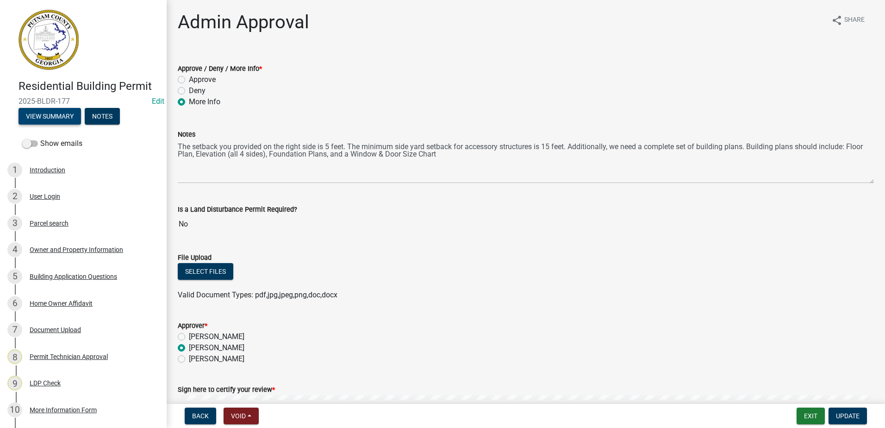
click at [58, 116] on button "View Summary" at bounding box center [50, 116] width 62 height 17
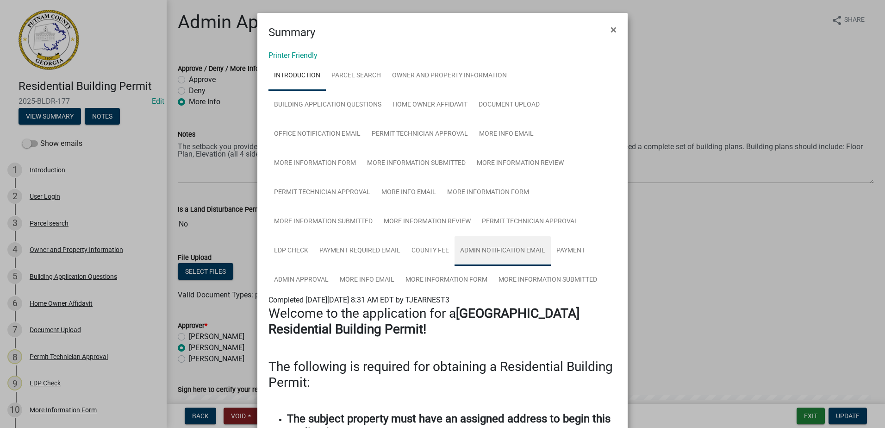
click at [491, 247] on link "Admin Notification Email" at bounding box center [502, 251] width 96 height 30
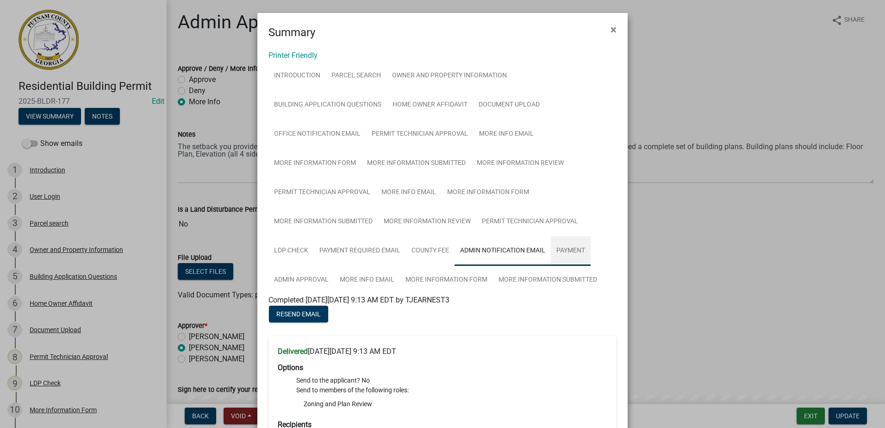
click at [578, 252] on link "Payment" at bounding box center [571, 251] width 40 height 30
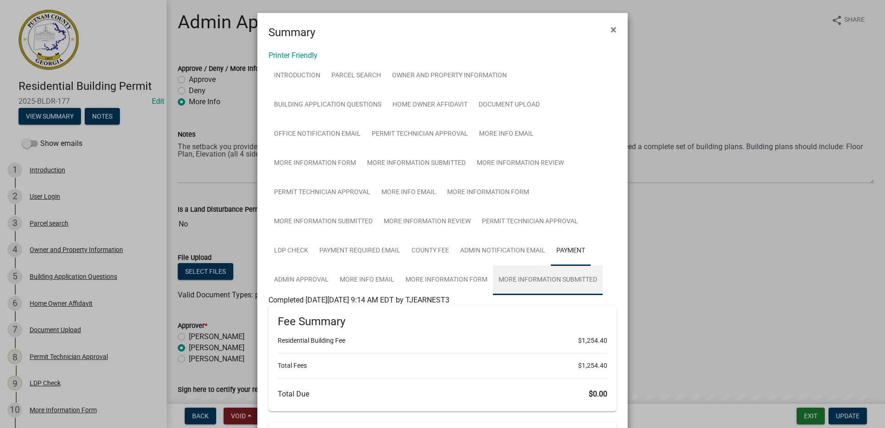
click at [557, 282] on link "More Information Submitted" at bounding box center [548, 280] width 110 height 30
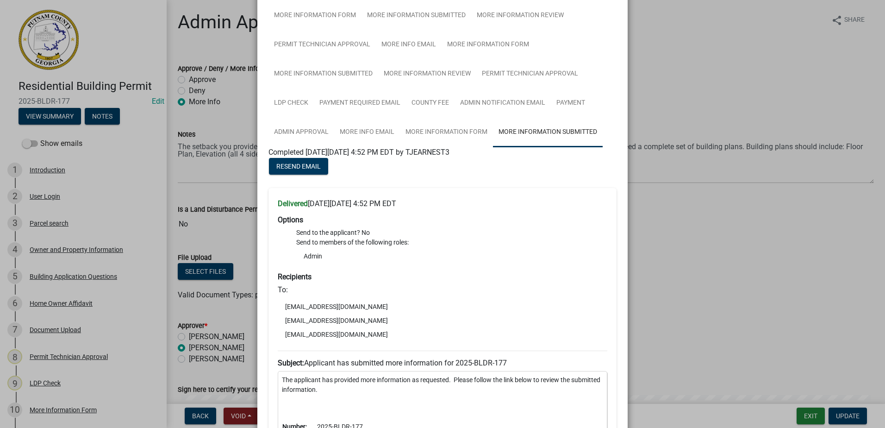
scroll to position [139, 0]
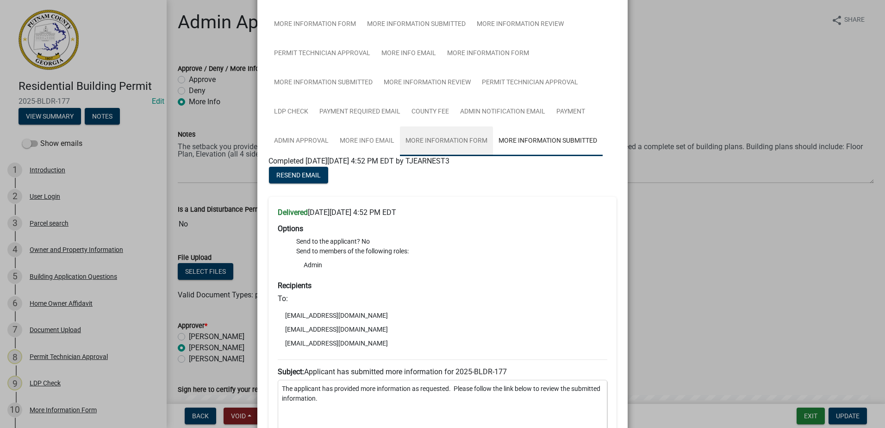
click at [416, 138] on link "More Information Form" at bounding box center [446, 141] width 93 height 30
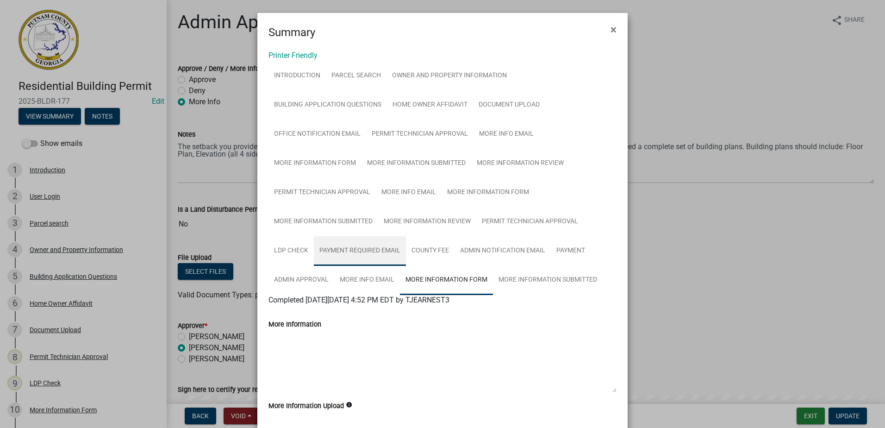
click at [336, 250] on link "Payment Required Email" at bounding box center [360, 251] width 92 height 30
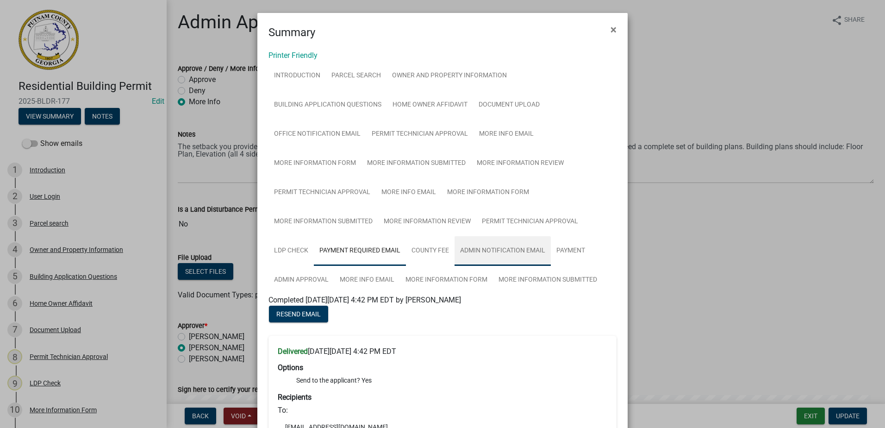
click at [498, 254] on link "Admin Notification Email" at bounding box center [502, 251] width 96 height 30
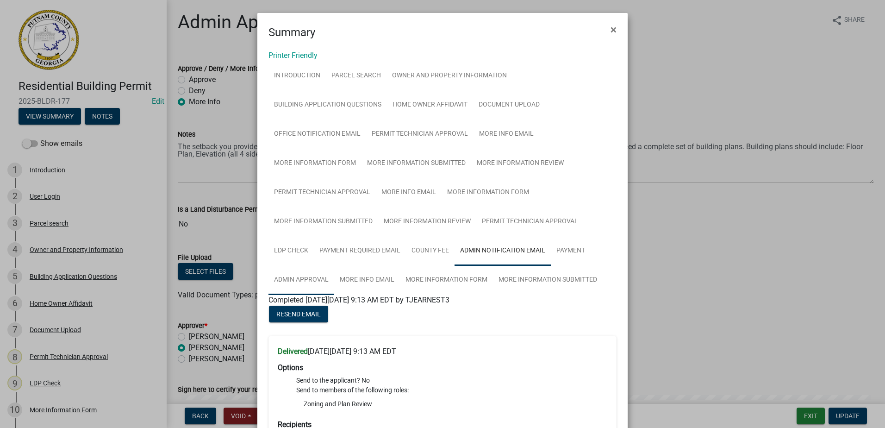
click at [302, 282] on link "Admin Approval" at bounding box center [301, 280] width 66 height 30
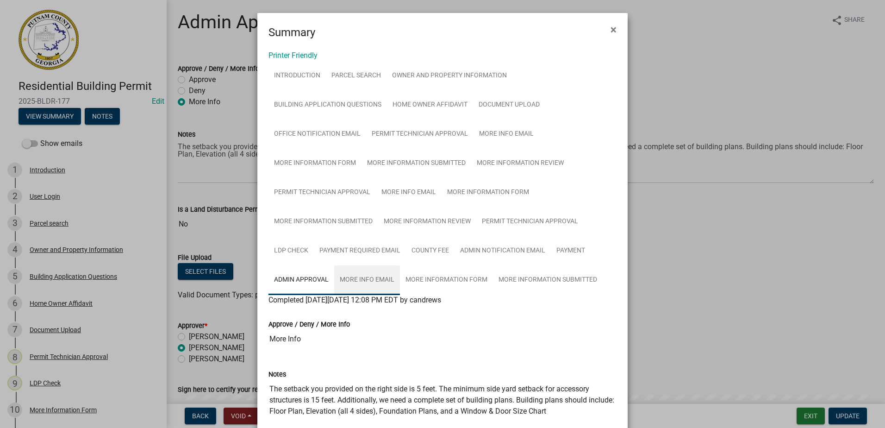
click at [359, 282] on link "More Info Email" at bounding box center [367, 280] width 66 height 30
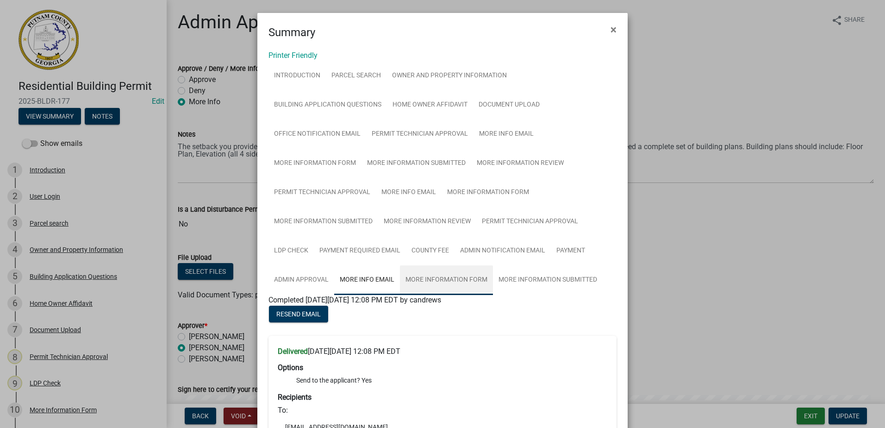
click at [435, 283] on link "More Information Form" at bounding box center [446, 280] width 93 height 30
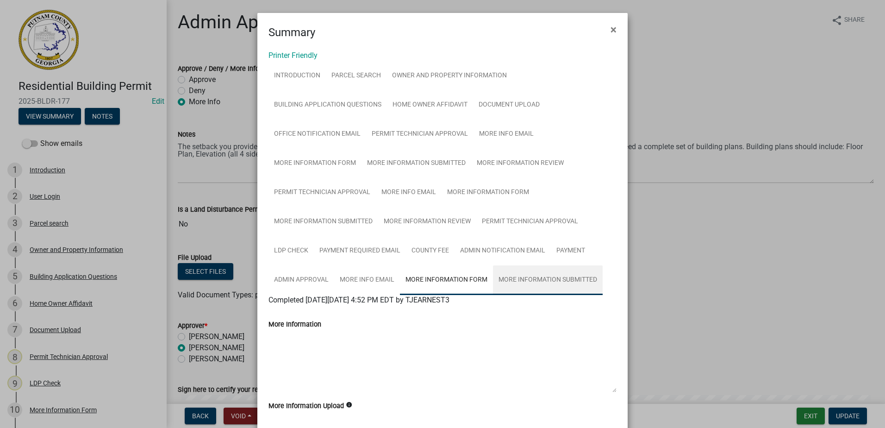
click at [531, 284] on link "More Information Submitted" at bounding box center [548, 280] width 110 height 30
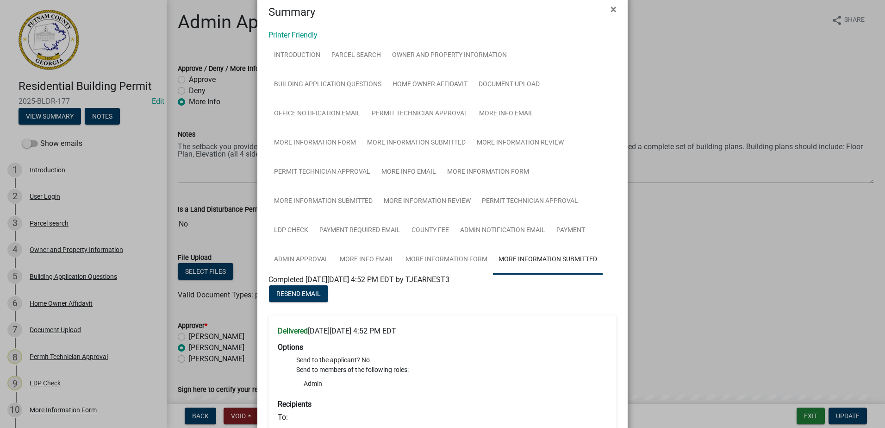
scroll to position [19, 0]
click at [447, 261] on link "More Information Form" at bounding box center [446, 261] width 93 height 30
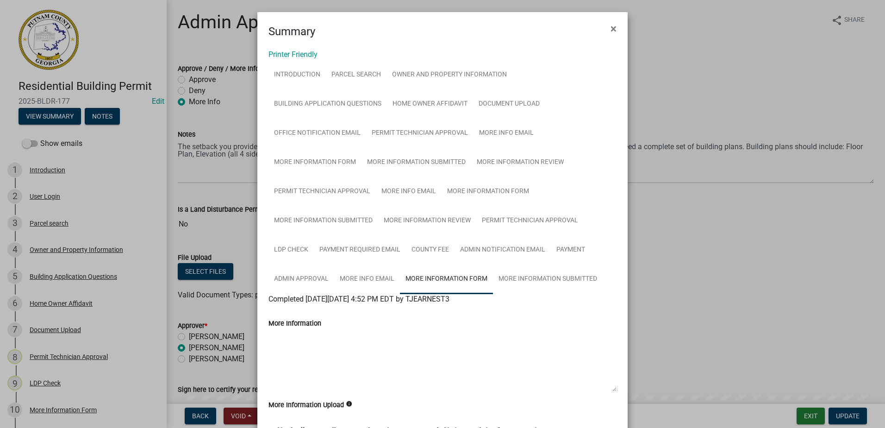
scroll to position [0, 0]
click at [368, 276] on link "More Info Email" at bounding box center [367, 280] width 66 height 30
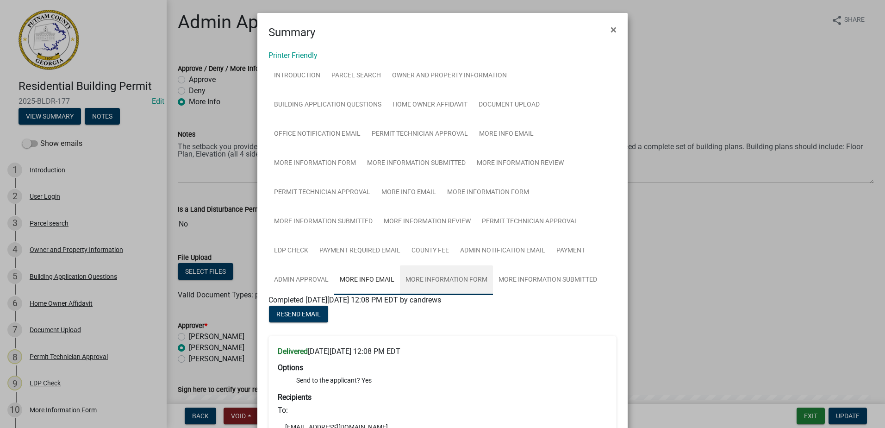
click at [446, 279] on link "More Information Form" at bounding box center [446, 280] width 93 height 30
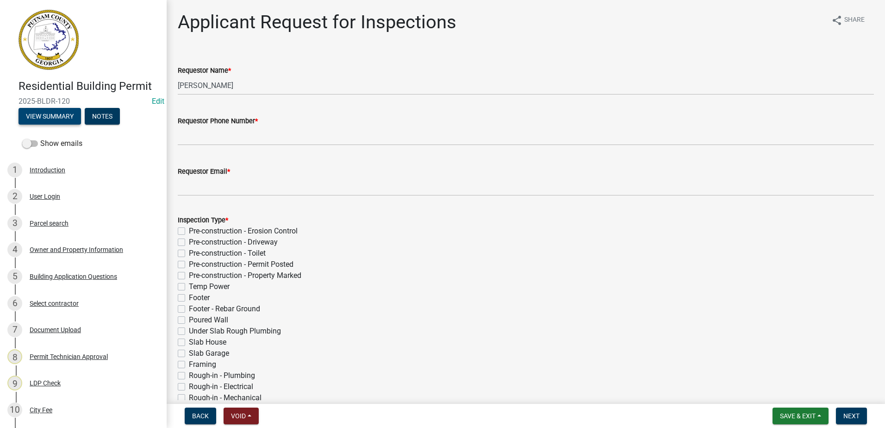
click at [56, 114] on button "View Summary" at bounding box center [50, 116] width 62 height 17
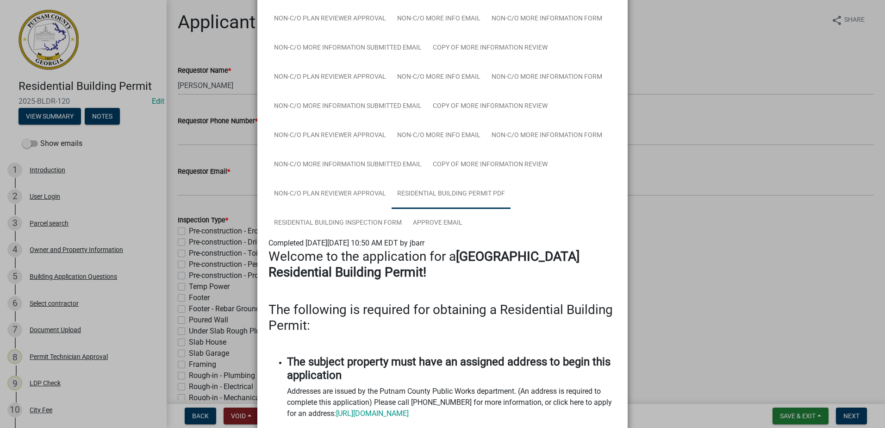
scroll to position [278, 0]
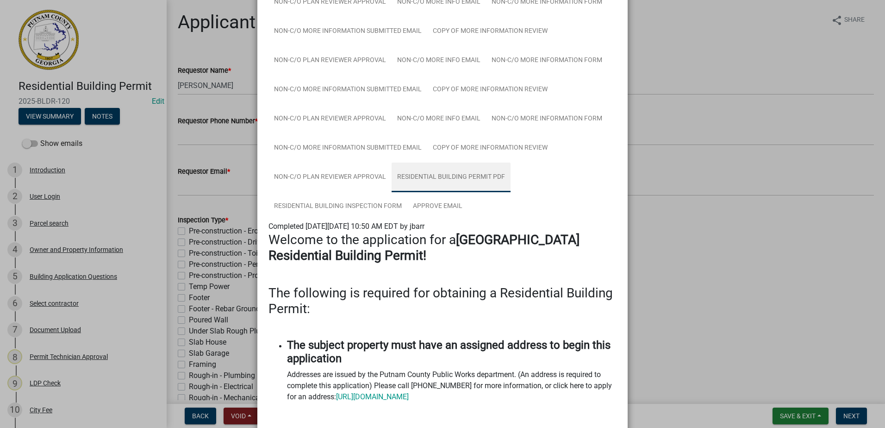
click at [457, 176] on link "Residential Building Permit PDF" at bounding box center [451, 177] width 119 height 30
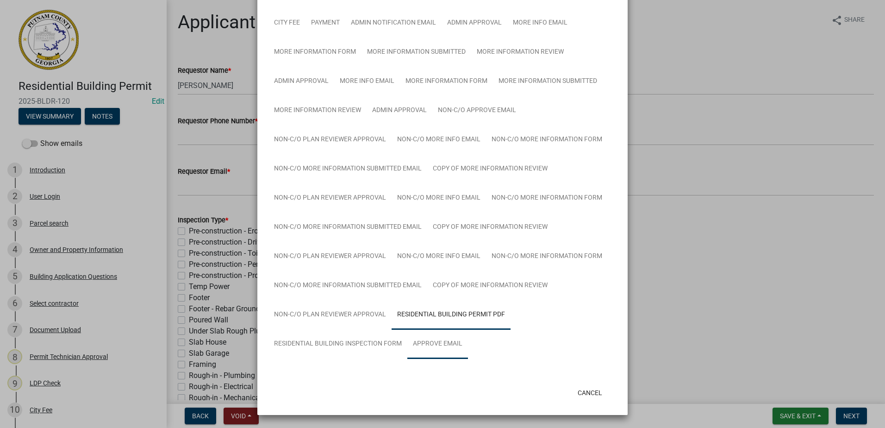
scroll to position [162, 0]
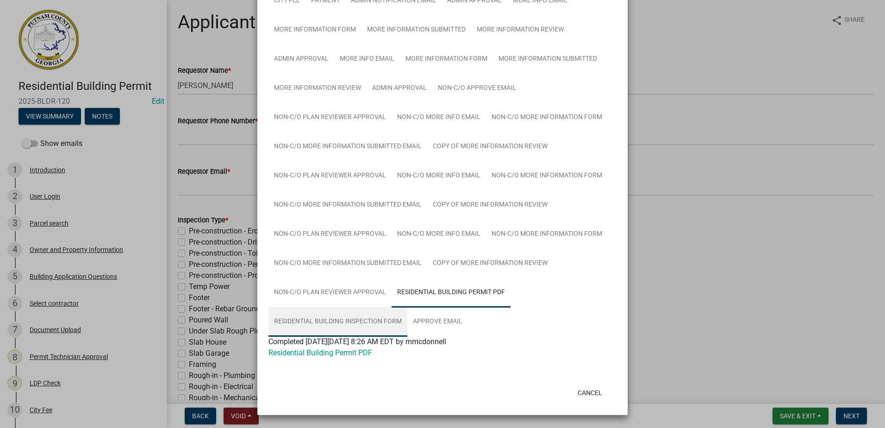
click at [373, 323] on link "Residential Building Inspection Form" at bounding box center [337, 322] width 139 height 30
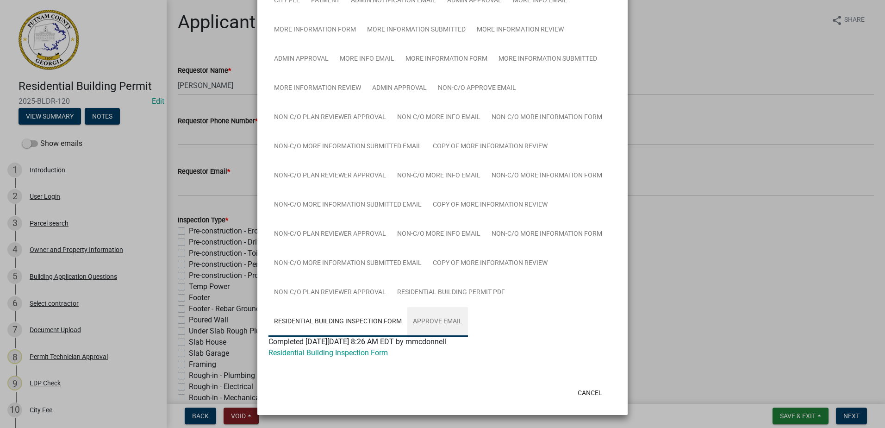
click at [431, 322] on link "Approve Email" at bounding box center [437, 322] width 61 height 30
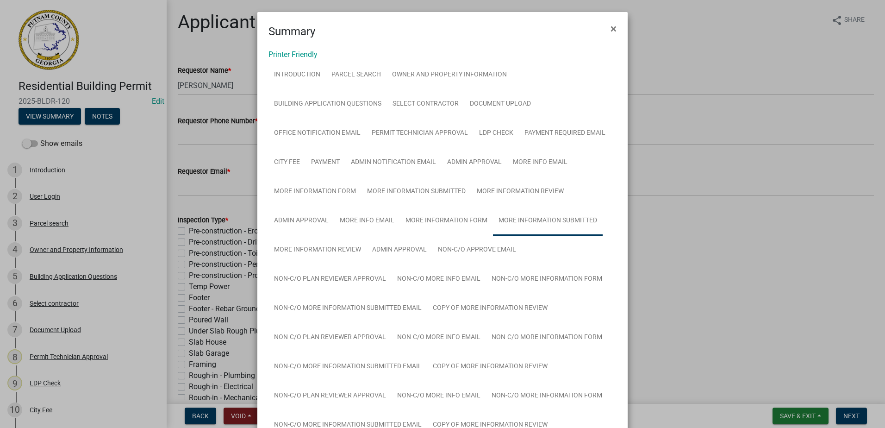
scroll to position [0, 0]
click at [610, 30] on span "×" at bounding box center [613, 29] width 6 height 13
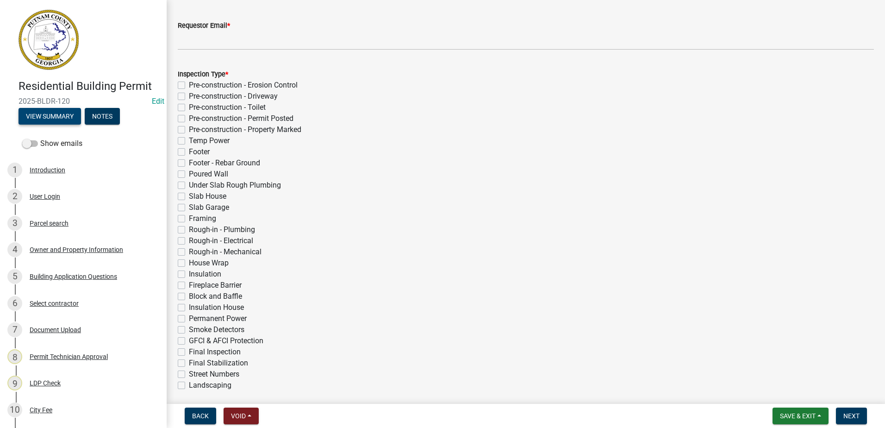
scroll to position [93, 0]
